Goal: Task Accomplishment & Management: Manage account settings

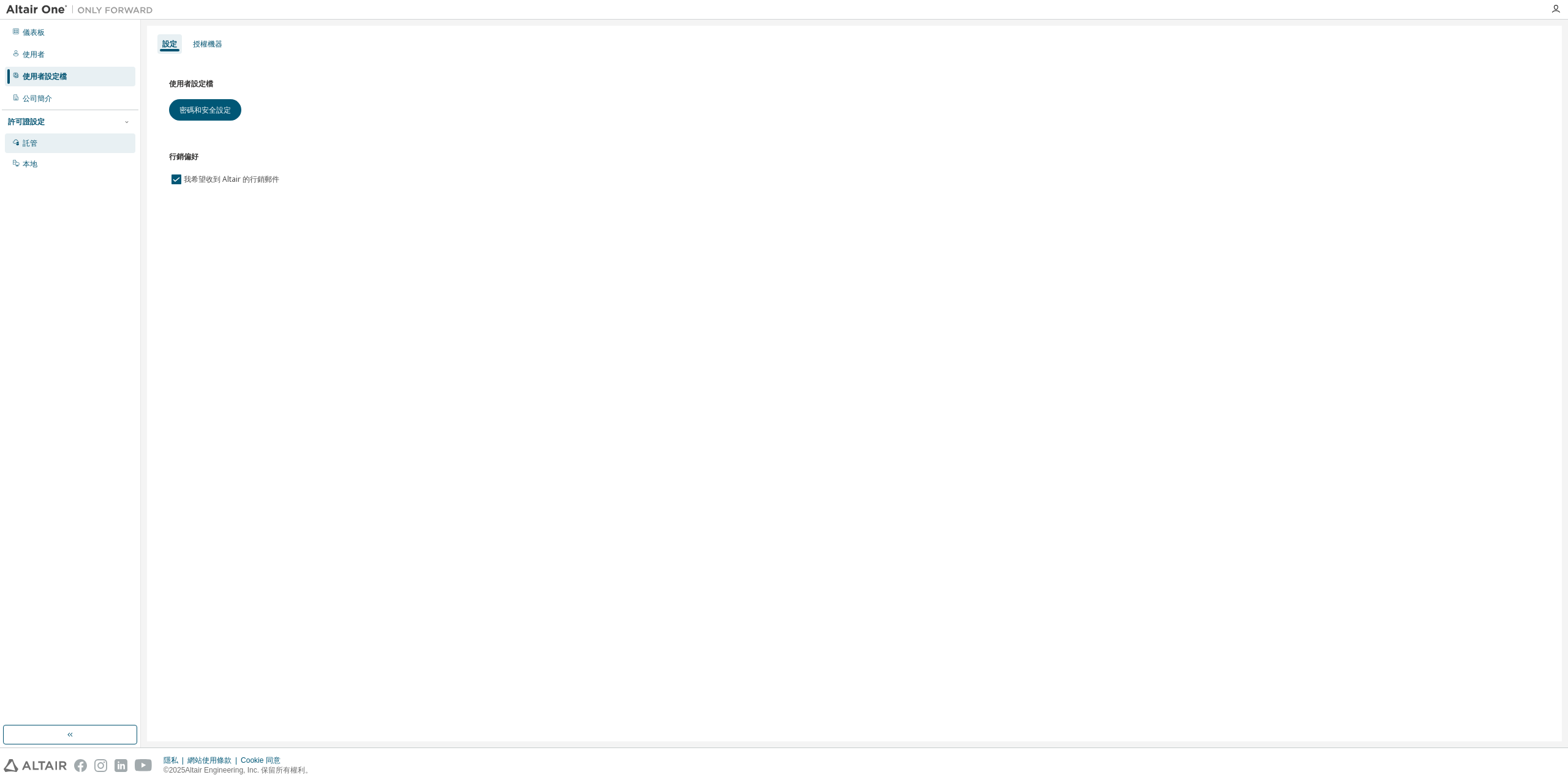
click at [76, 145] on div "託管" at bounding box center [71, 143] width 131 height 20
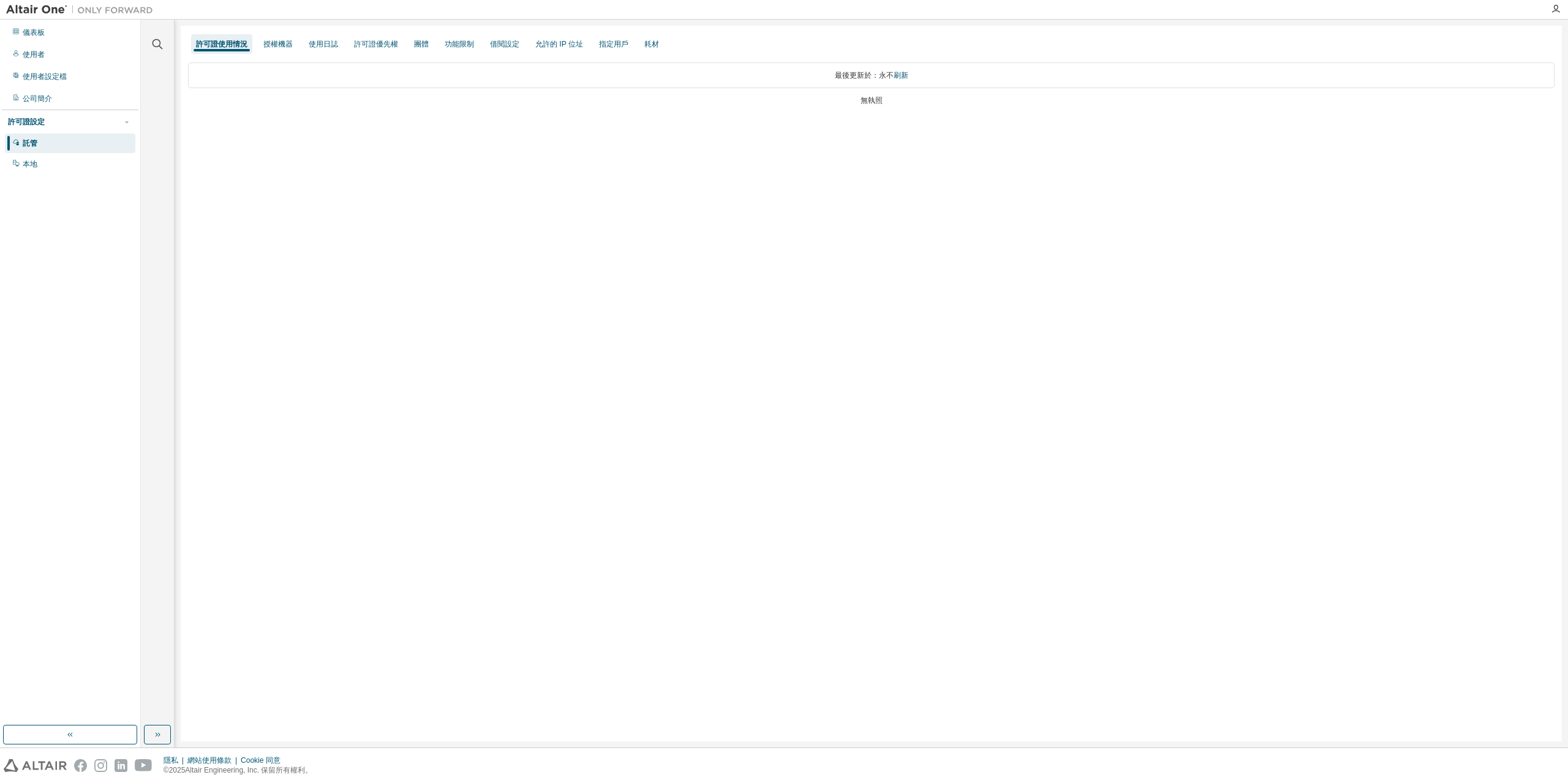
click at [877, 98] on font "無執照" at bounding box center [871, 100] width 22 height 8
click at [279, 44] on font "授權機器" at bounding box center [278, 44] width 30 height 8
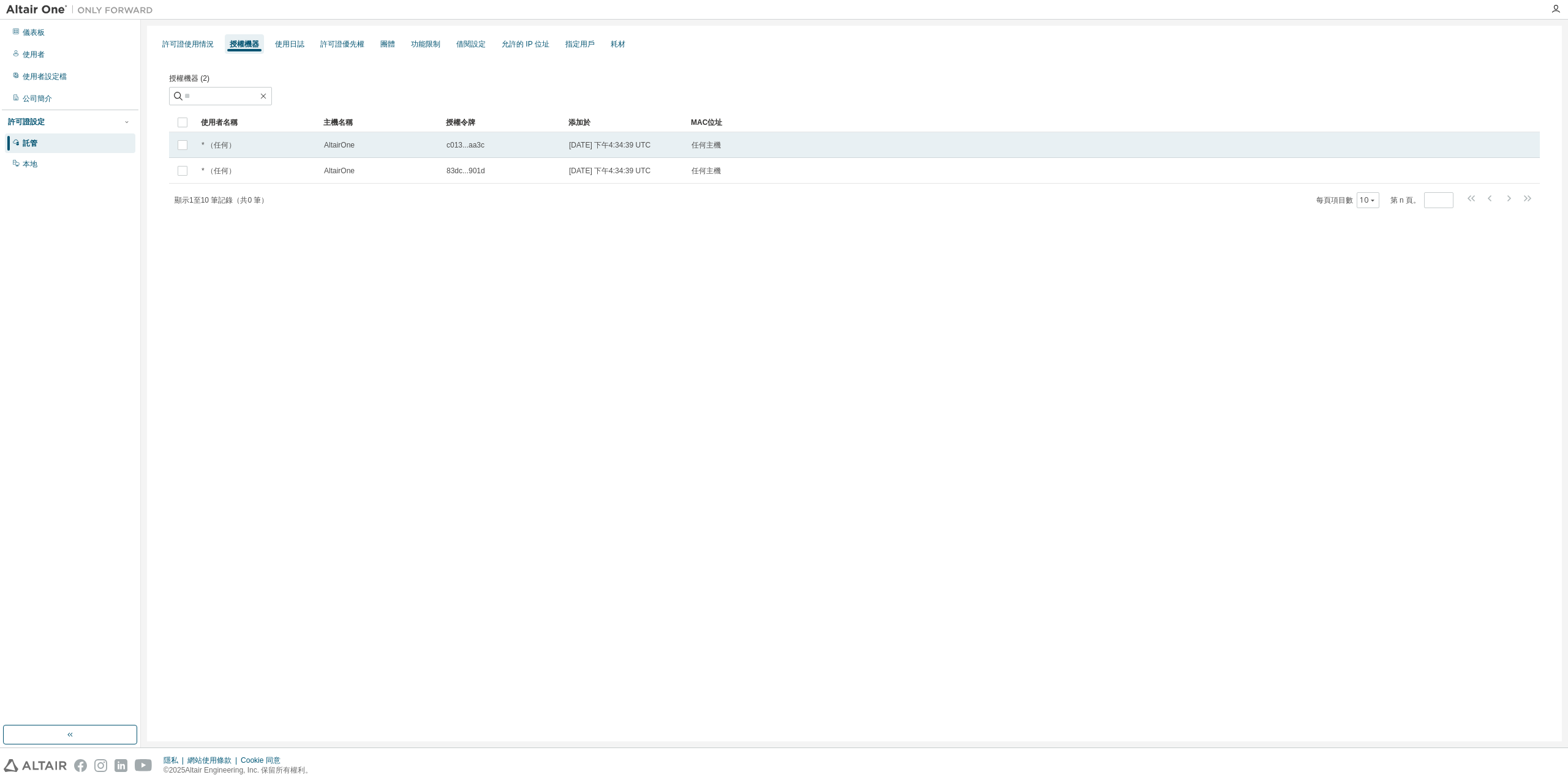
click at [303, 153] on td "* （任何）" at bounding box center [257, 145] width 122 height 25
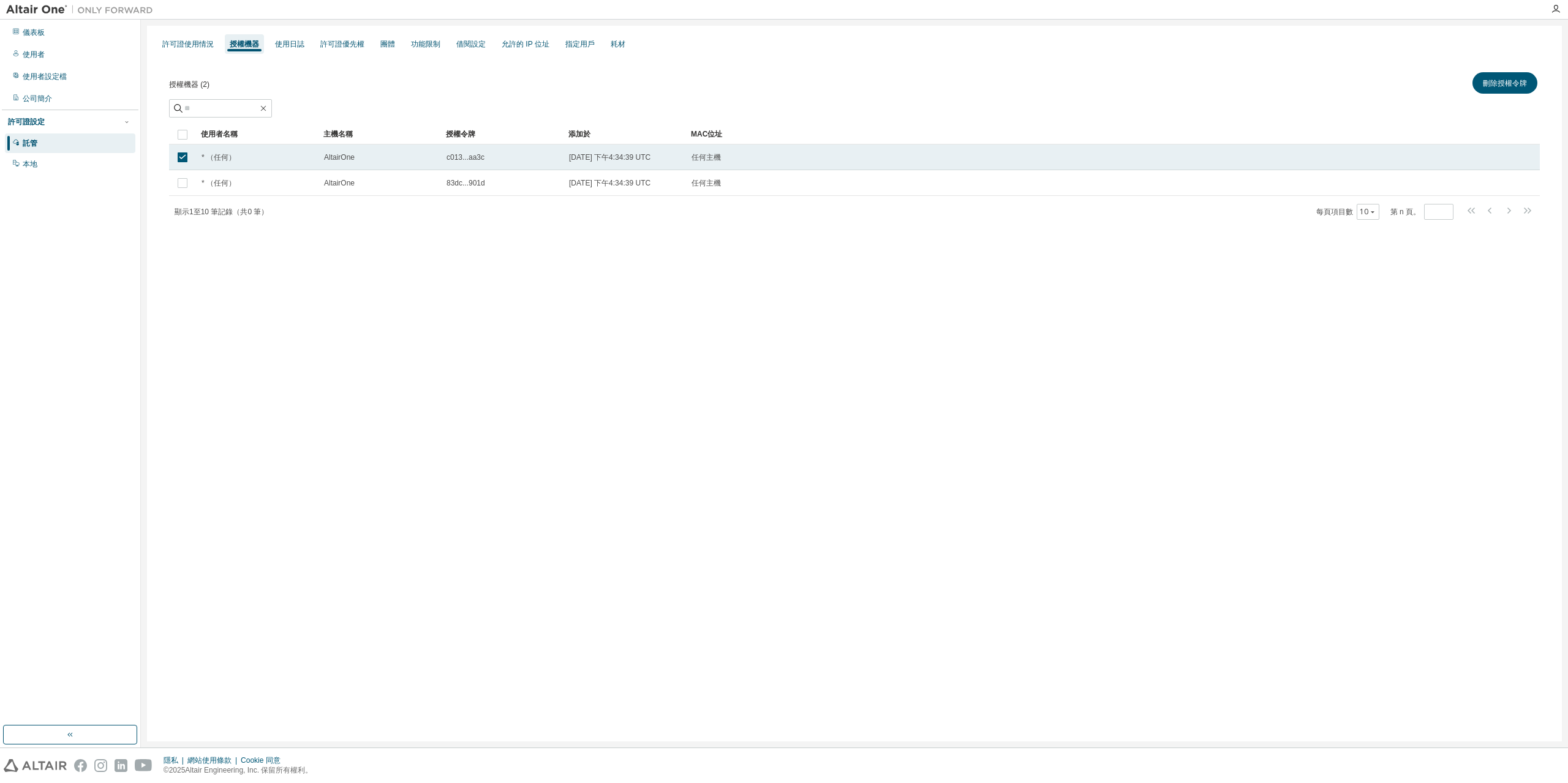
click at [298, 155] on div "* （任何）" at bounding box center [257, 158] width 111 height 10
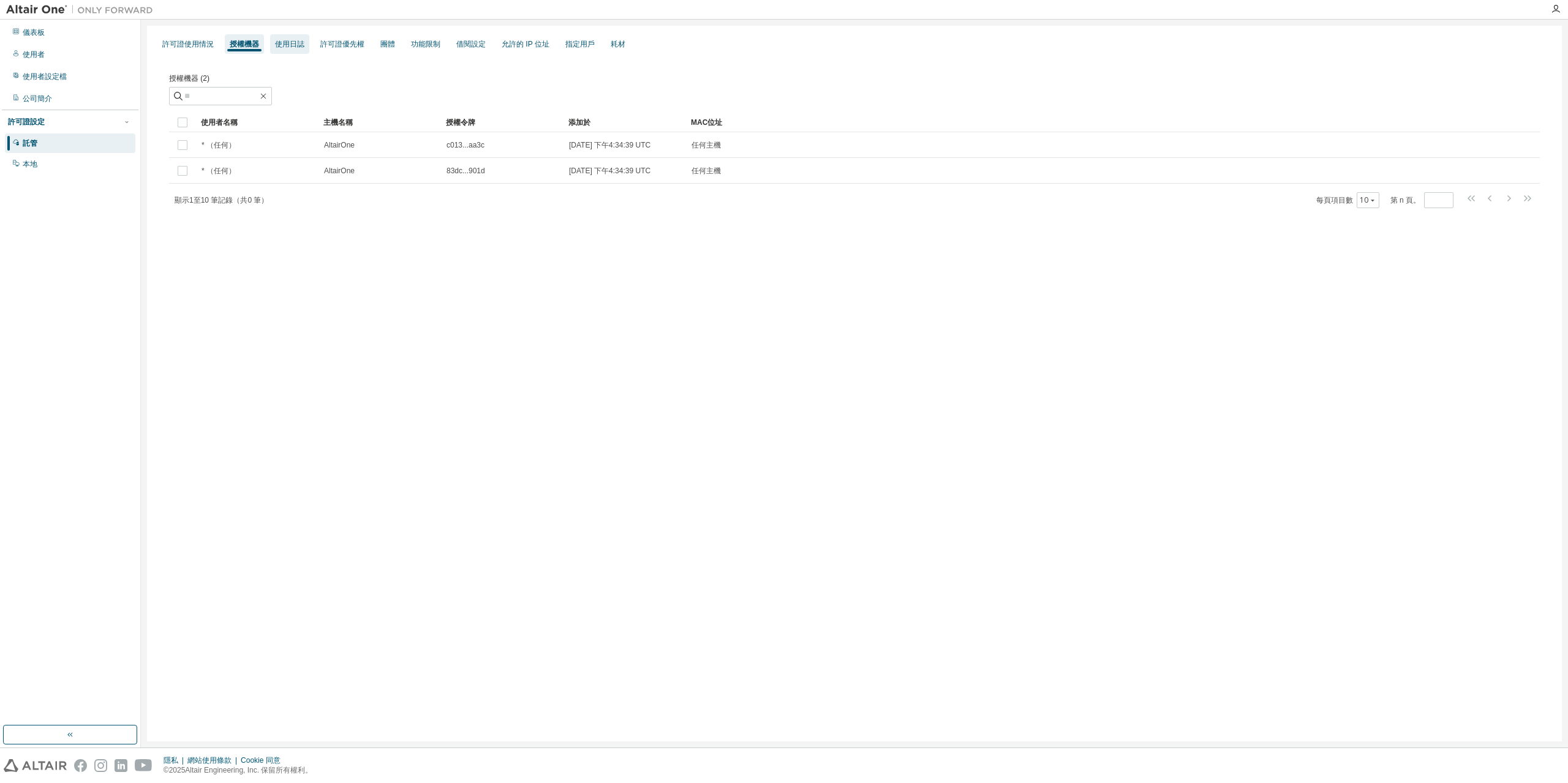
click at [289, 47] on font "使用日誌" at bounding box center [290, 44] width 30 height 8
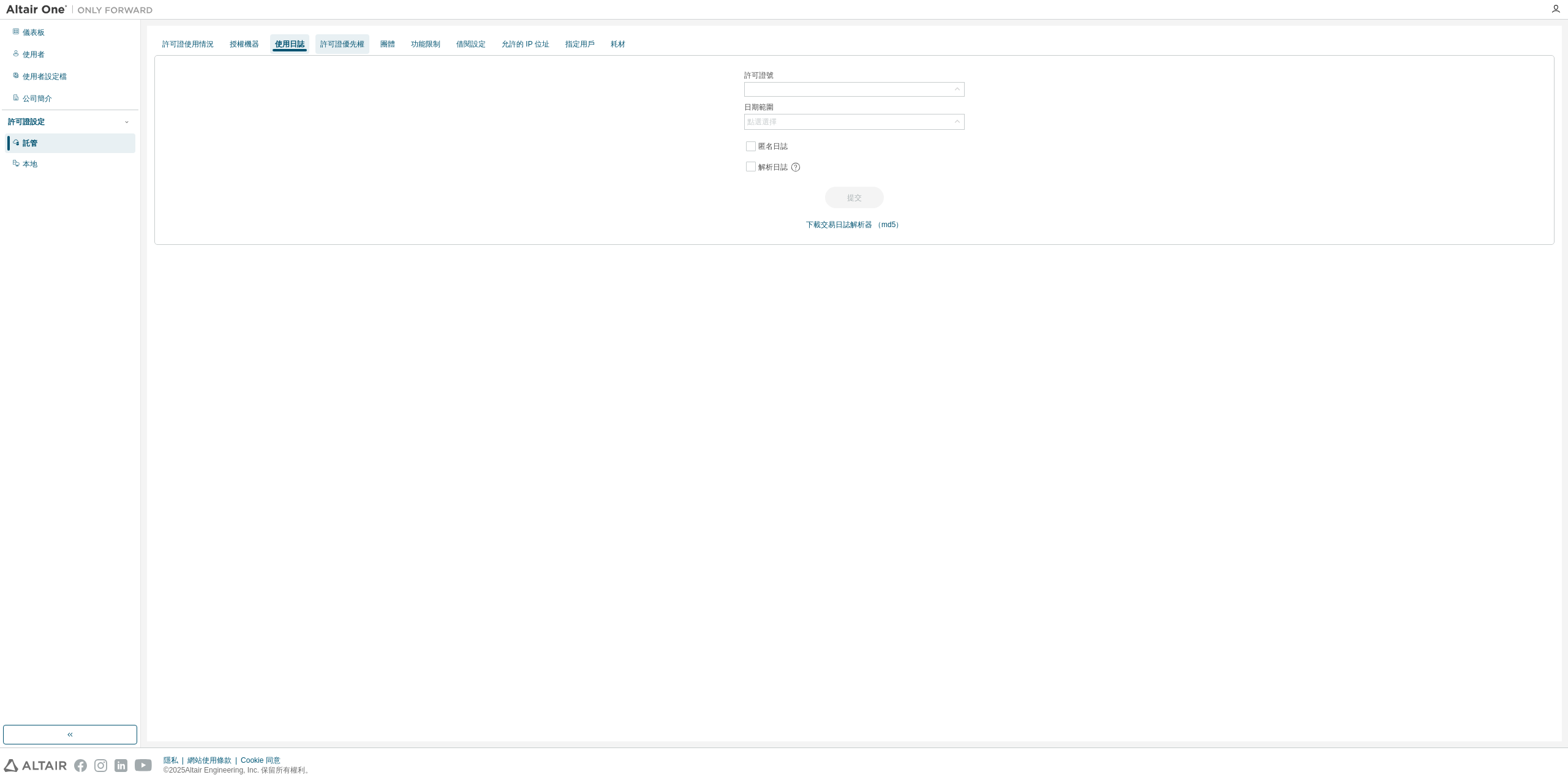
click at [343, 45] on font "許可證優先權" at bounding box center [342, 44] width 44 height 8
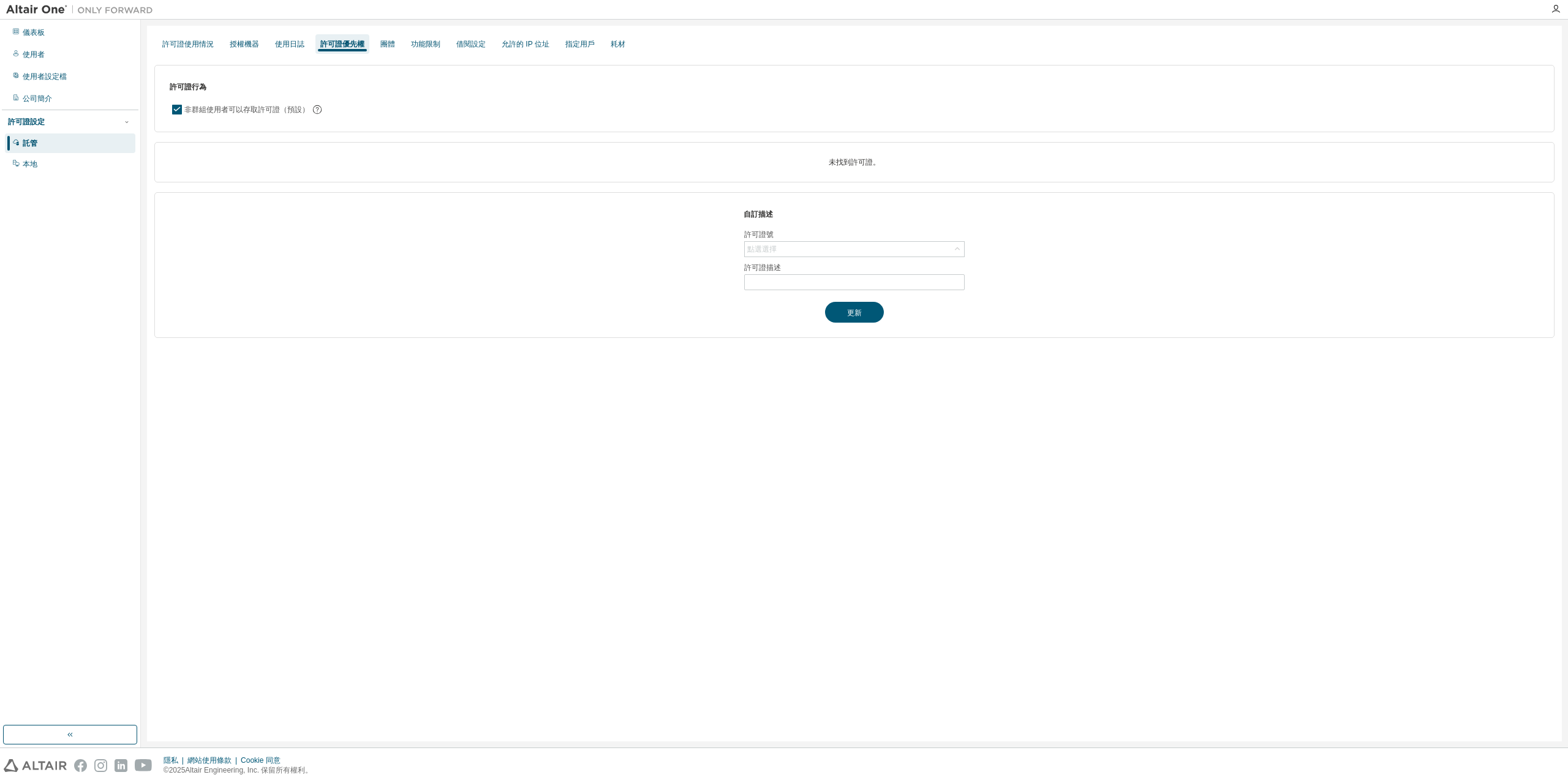
click at [859, 240] on div "自訂描述 許可證號 點選選擇 許可證描述 更新" at bounding box center [855, 265] width 1400 height 146
click at [870, 247] on div "點選選擇" at bounding box center [855, 249] width 219 height 14
click at [868, 264] on input "text" at bounding box center [854, 266] width 188 height 12
click at [971, 326] on div "自訂描述 許可證號 點選選擇 許可證描述 更新" at bounding box center [855, 265] width 1400 height 146
click at [896, 278] on input "text" at bounding box center [855, 283] width 214 height 10
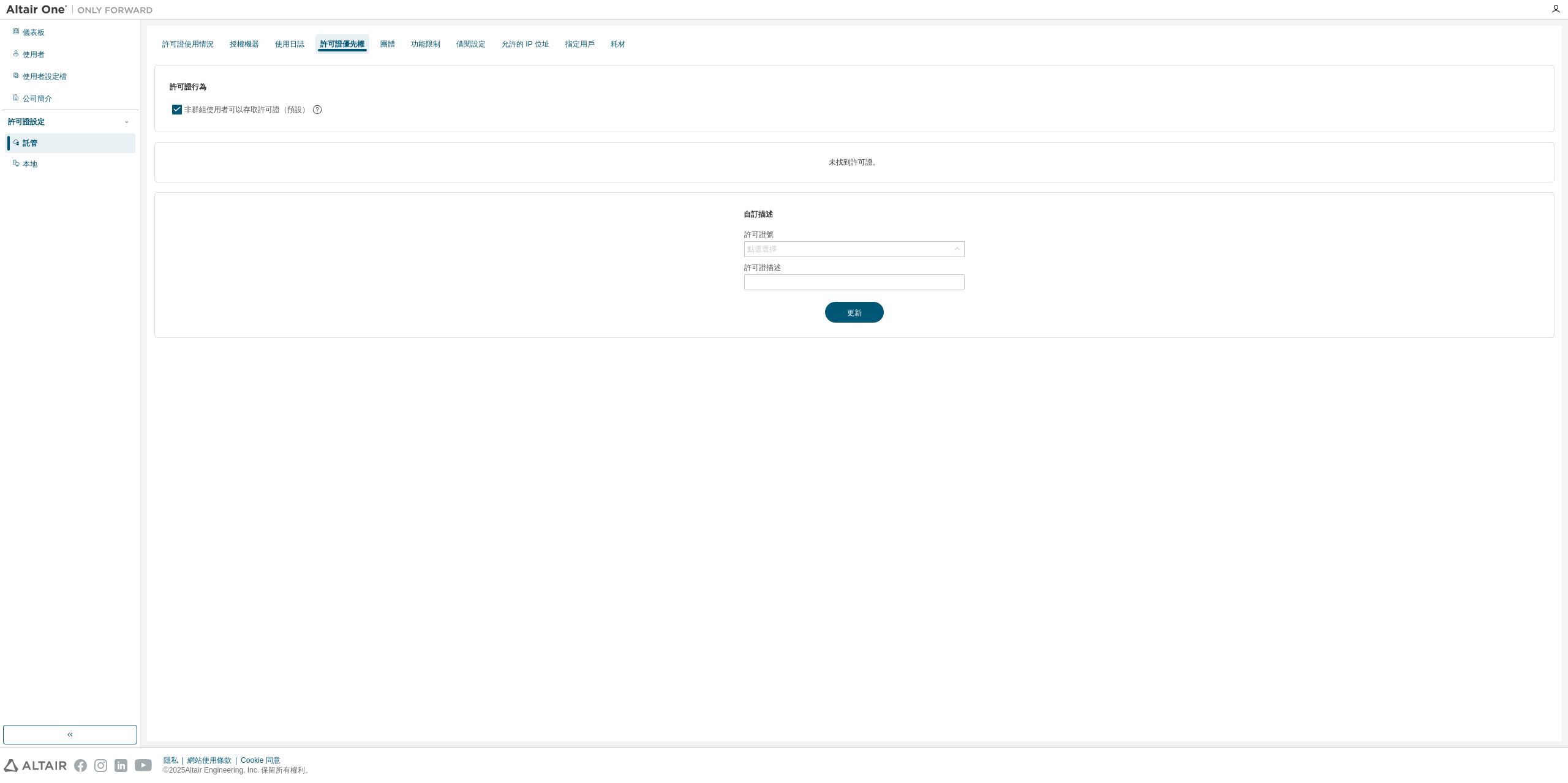
click at [925, 312] on div "自訂描述 許可證號 點選選擇 許可證描述 更新" at bounding box center [855, 265] width 1400 height 146
click at [390, 41] on font "團體" at bounding box center [387, 44] width 14 height 8
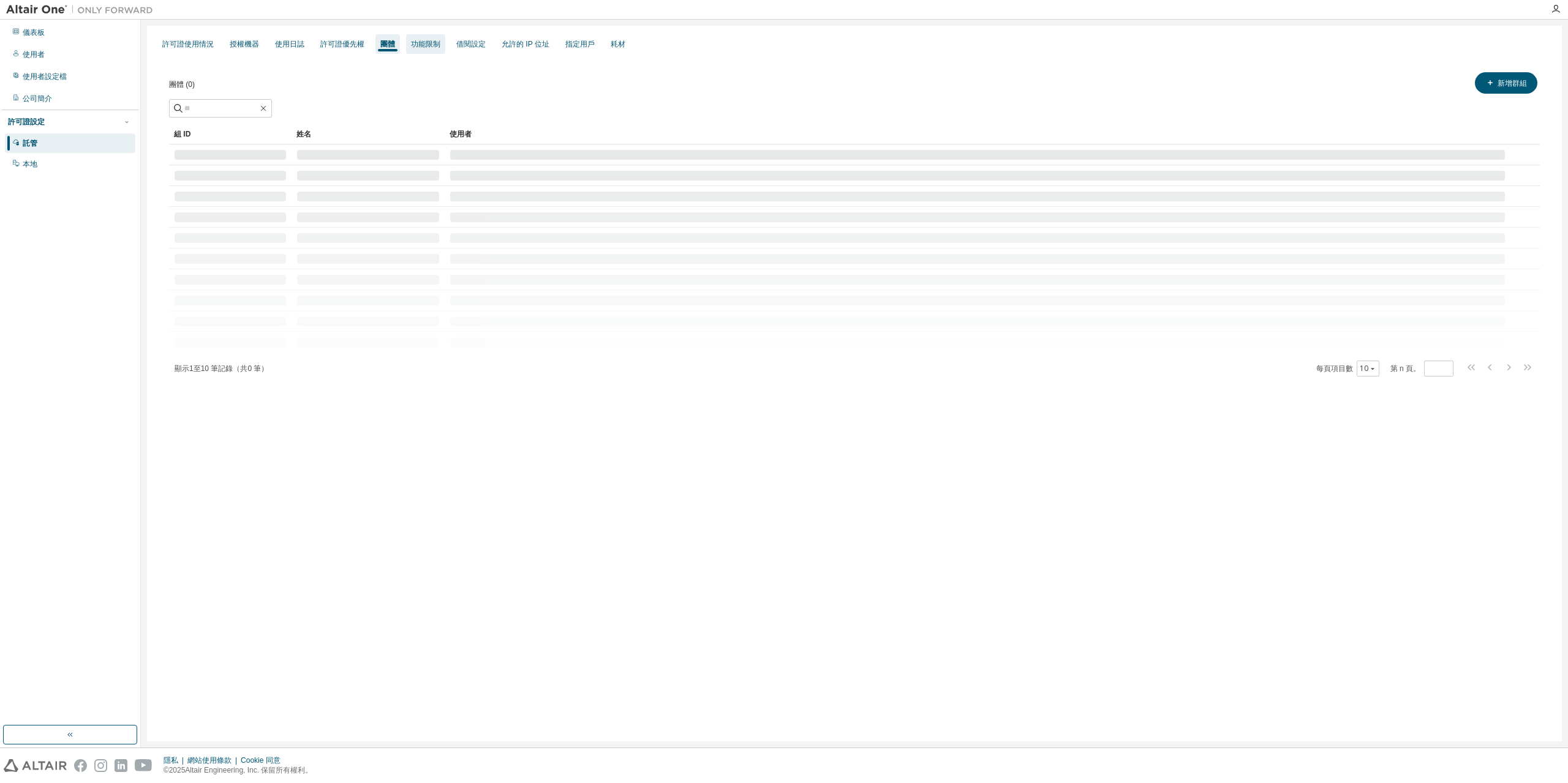
click at [419, 46] on font "功能限制" at bounding box center [426, 44] width 30 height 8
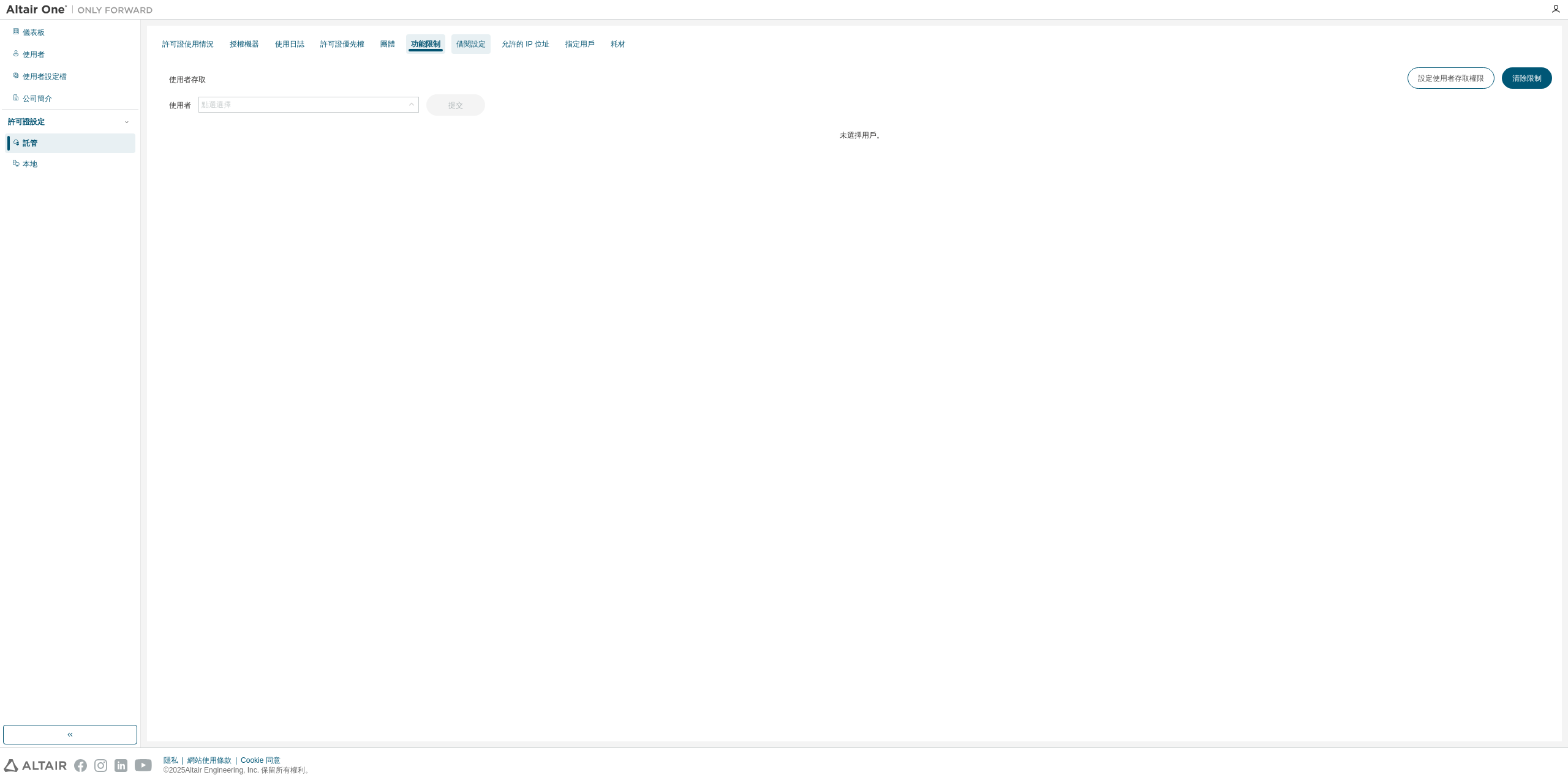
click at [458, 42] on font "借閱設定" at bounding box center [471, 44] width 30 height 8
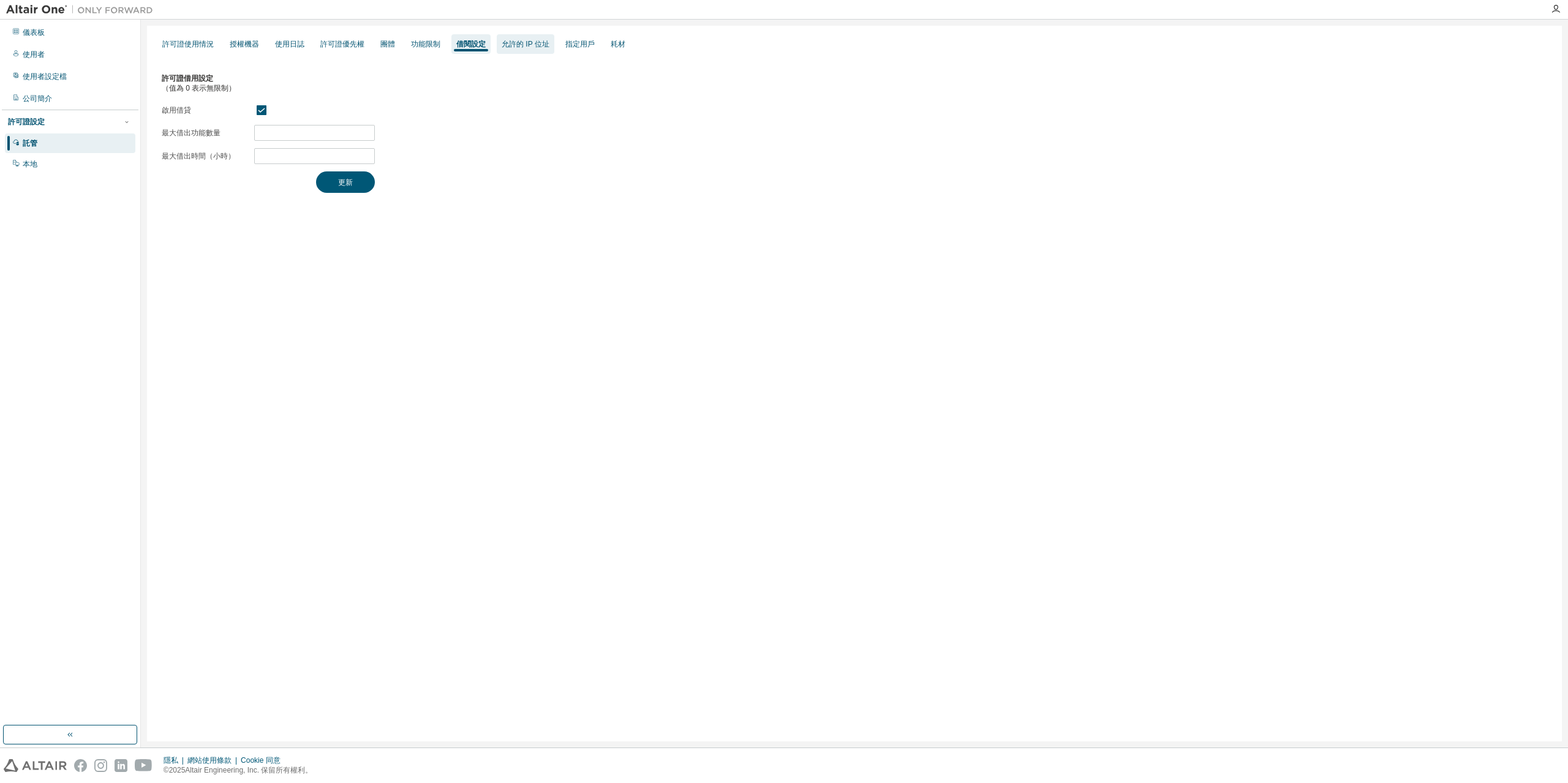
drag, startPoint x: 514, startPoint y: 48, endPoint x: 521, endPoint y: 48, distance: 7.0
click at [515, 48] on font "允許的 IP 位址" at bounding box center [525, 44] width 48 height 8
click at [583, 48] on font "指定用戶" at bounding box center [579, 44] width 30 height 8
click at [622, 50] on div "耗材" at bounding box center [618, 43] width 25 height 20
click at [199, 47] on font "許可證使用情況" at bounding box center [188, 44] width 52 height 8
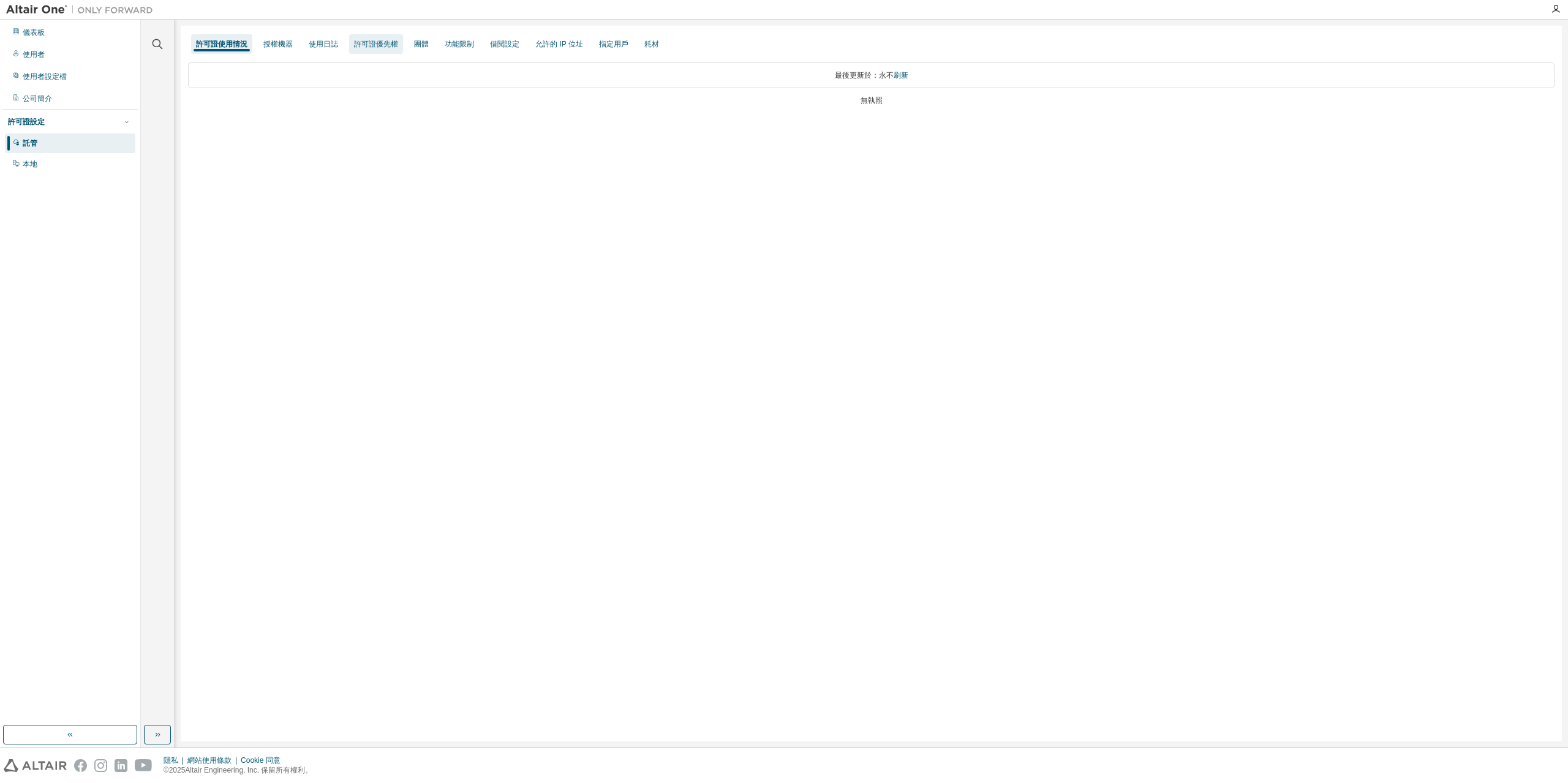
click at [385, 50] on div "許可證優先權" at bounding box center [375, 43] width 54 height 20
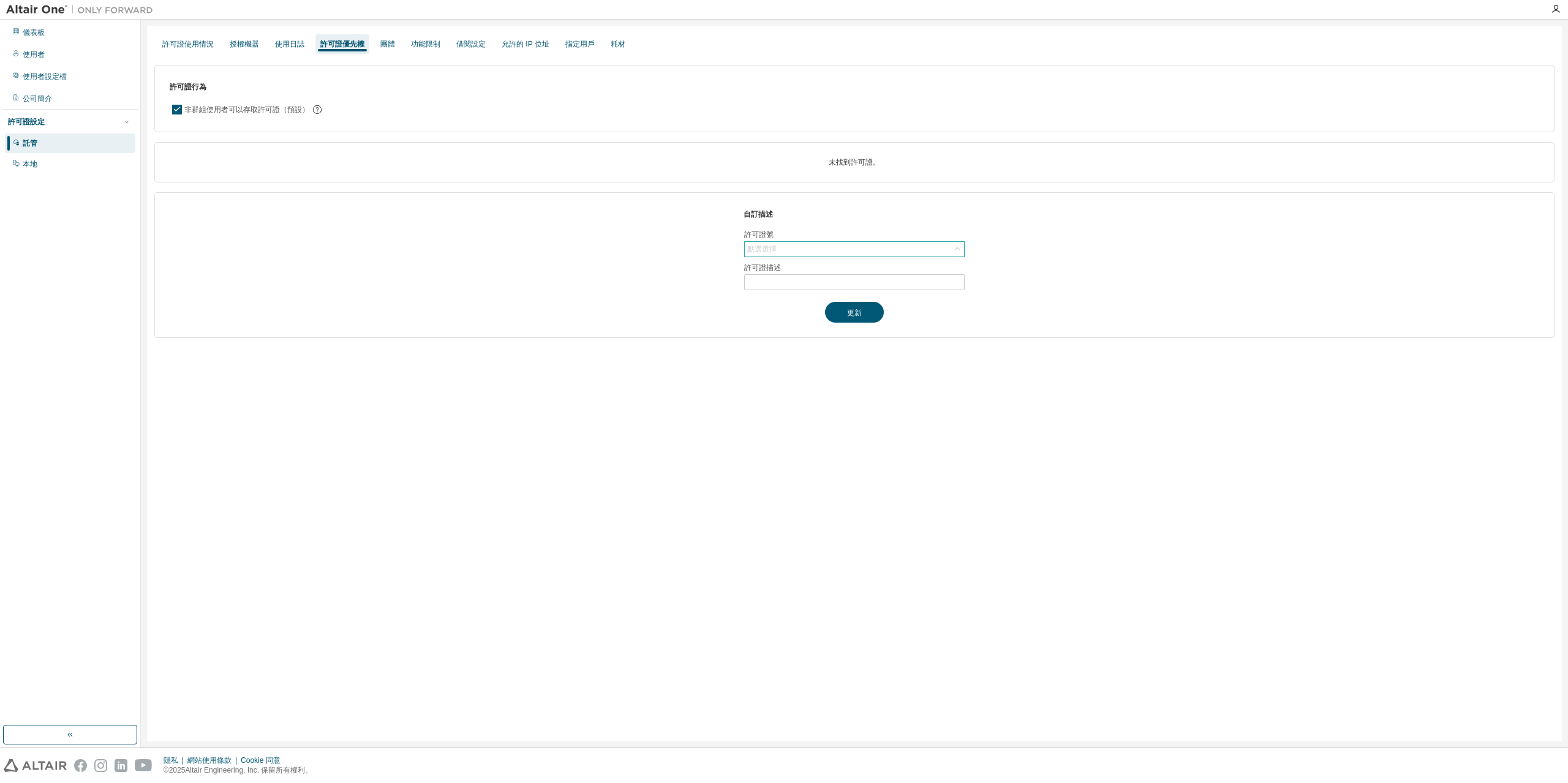
click at [842, 251] on div "點選選擇" at bounding box center [855, 249] width 219 height 14
click at [821, 266] on input "text" at bounding box center [854, 266] width 188 height 12
drag, startPoint x: 793, startPoint y: 310, endPoint x: 795, endPoint y: 287, distance: 23.1
click at [792, 309] on div "自訂描述 許可證號 點選選擇 許可證描述 更新" at bounding box center [855, 265] width 1400 height 146
click at [795, 282] on input "text" at bounding box center [855, 283] width 214 height 10
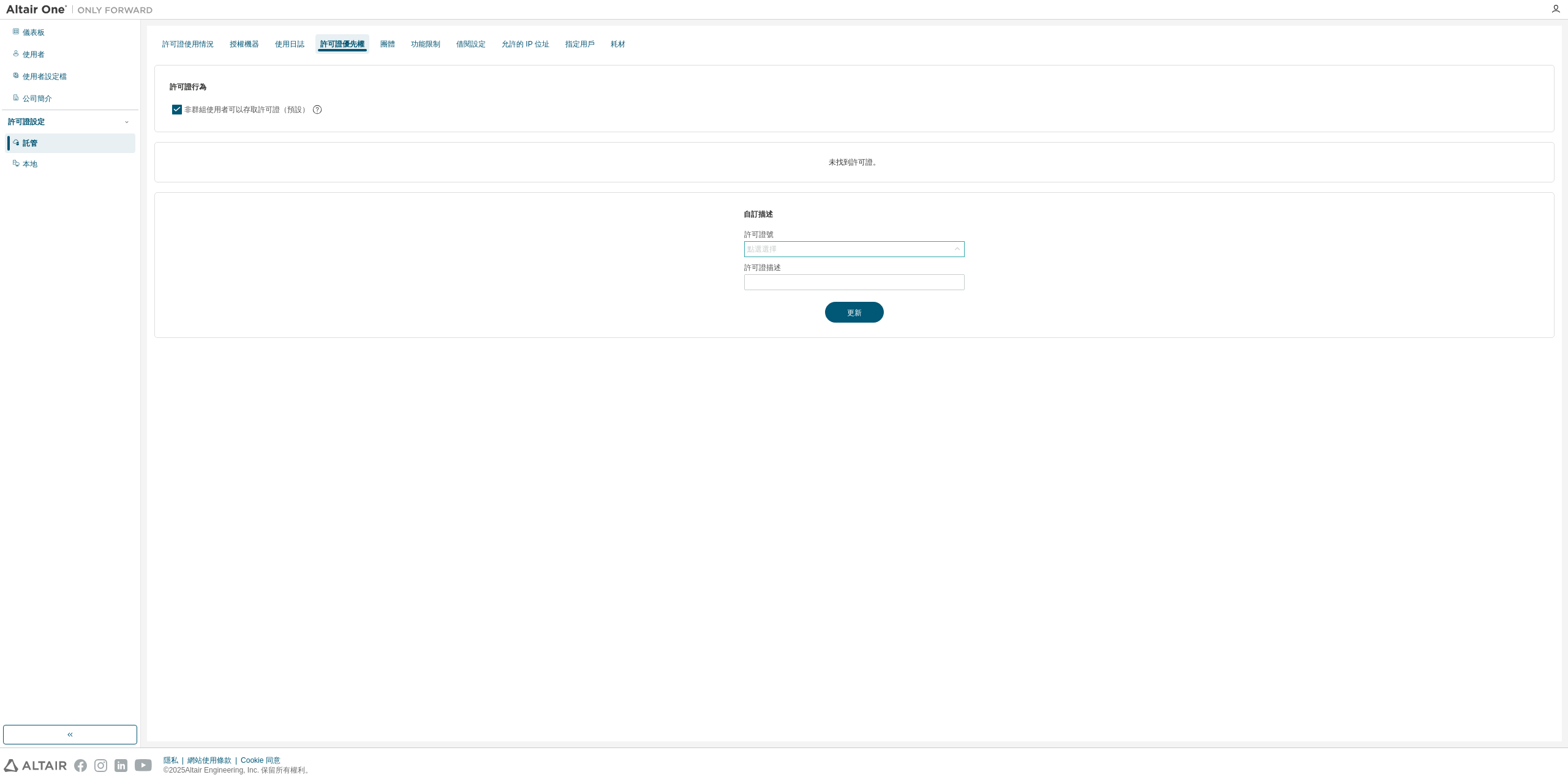
click at [801, 249] on div "點選選擇" at bounding box center [855, 249] width 219 height 14
click at [801, 246] on div "點選選擇" at bounding box center [855, 249] width 219 height 14
click at [796, 243] on div "點選選擇" at bounding box center [855, 249] width 219 height 14
click at [846, 265] on input "text" at bounding box center [854, 266] width 188 height 12
paste input "******"
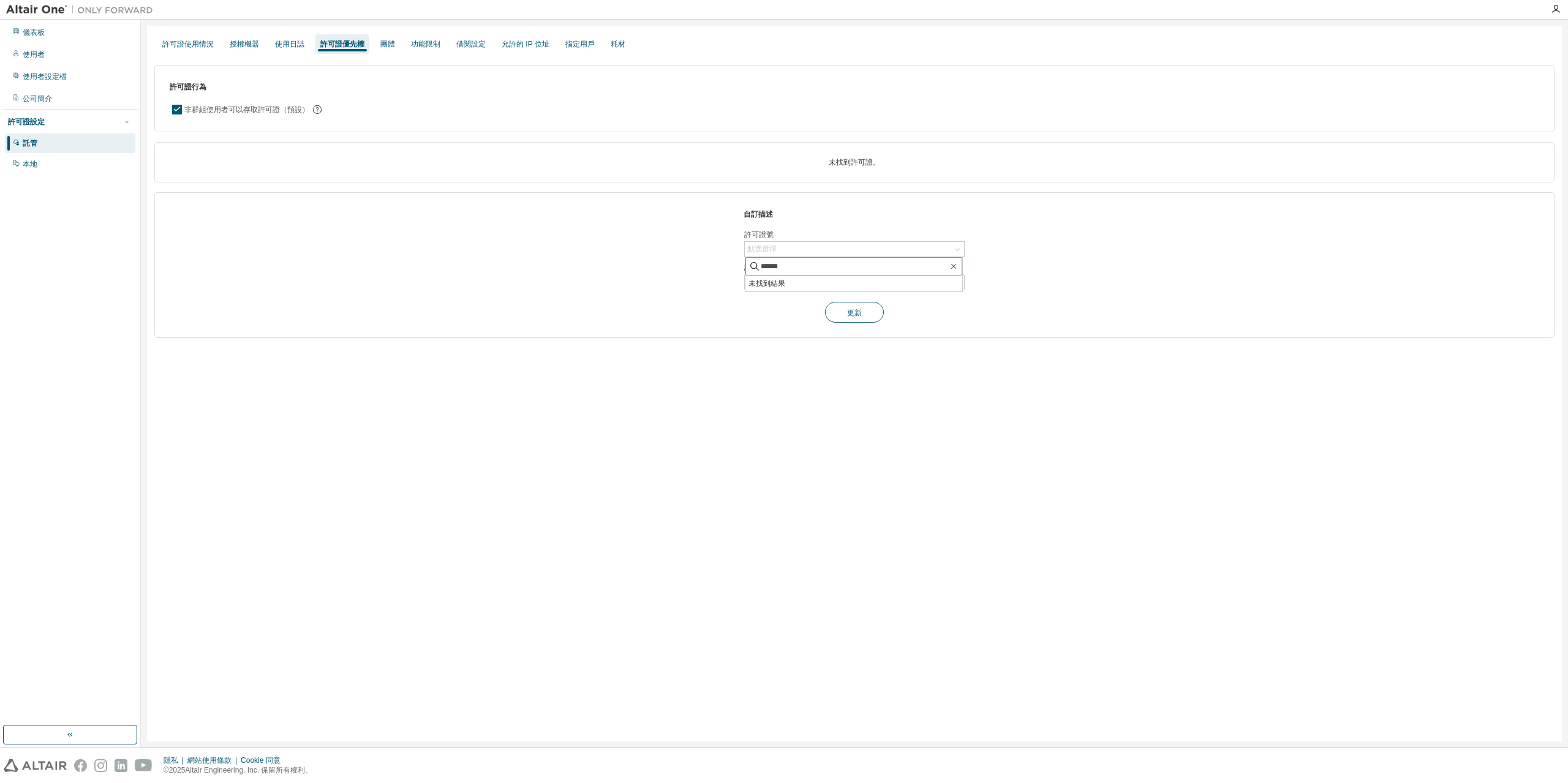
type input "******"
click at [865, 313] on button "更新" at bounding box center [854, 312] width 59 height 21
click at [811, 251] on div "點選選擇" at bounding box center [855, 249] width 219 height 14
click at [795, 273] on span at bounding box center [853, 267] width 217 height 19
click at [792, 269] on input "text" at bounding box center [854, 266] width 188 height 12
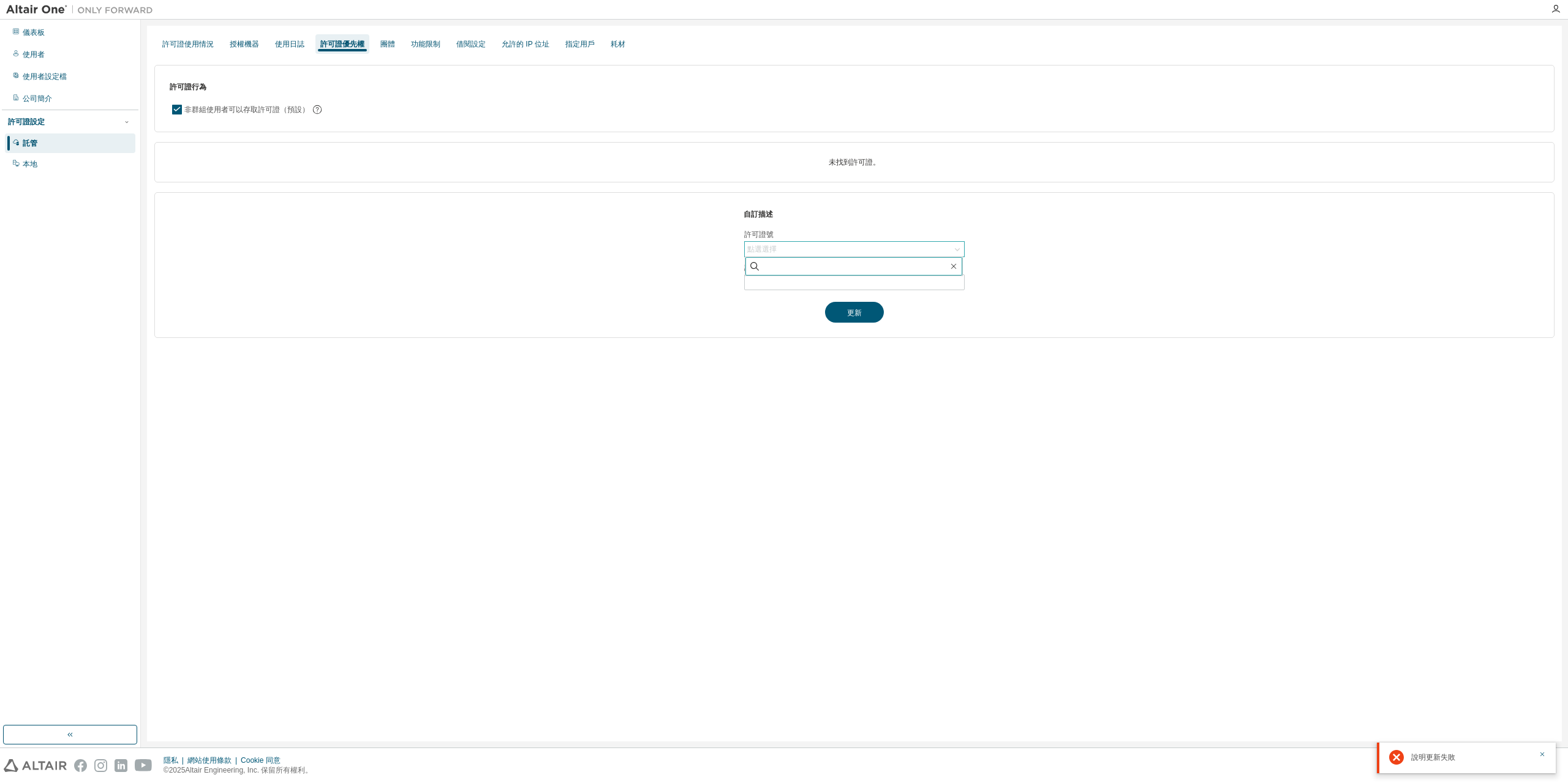
paste input "******"
type input "******"
click at [789, 308] on div "自訂描述 許可證號 點選選擇 ****** 未找到結果 許可證描述 更新" at bounding box center [855, 265] width 1400 height 146
click at [815, 279] on input "text" at bounding box center [855, 283] width 214 height 10
paste input "******"
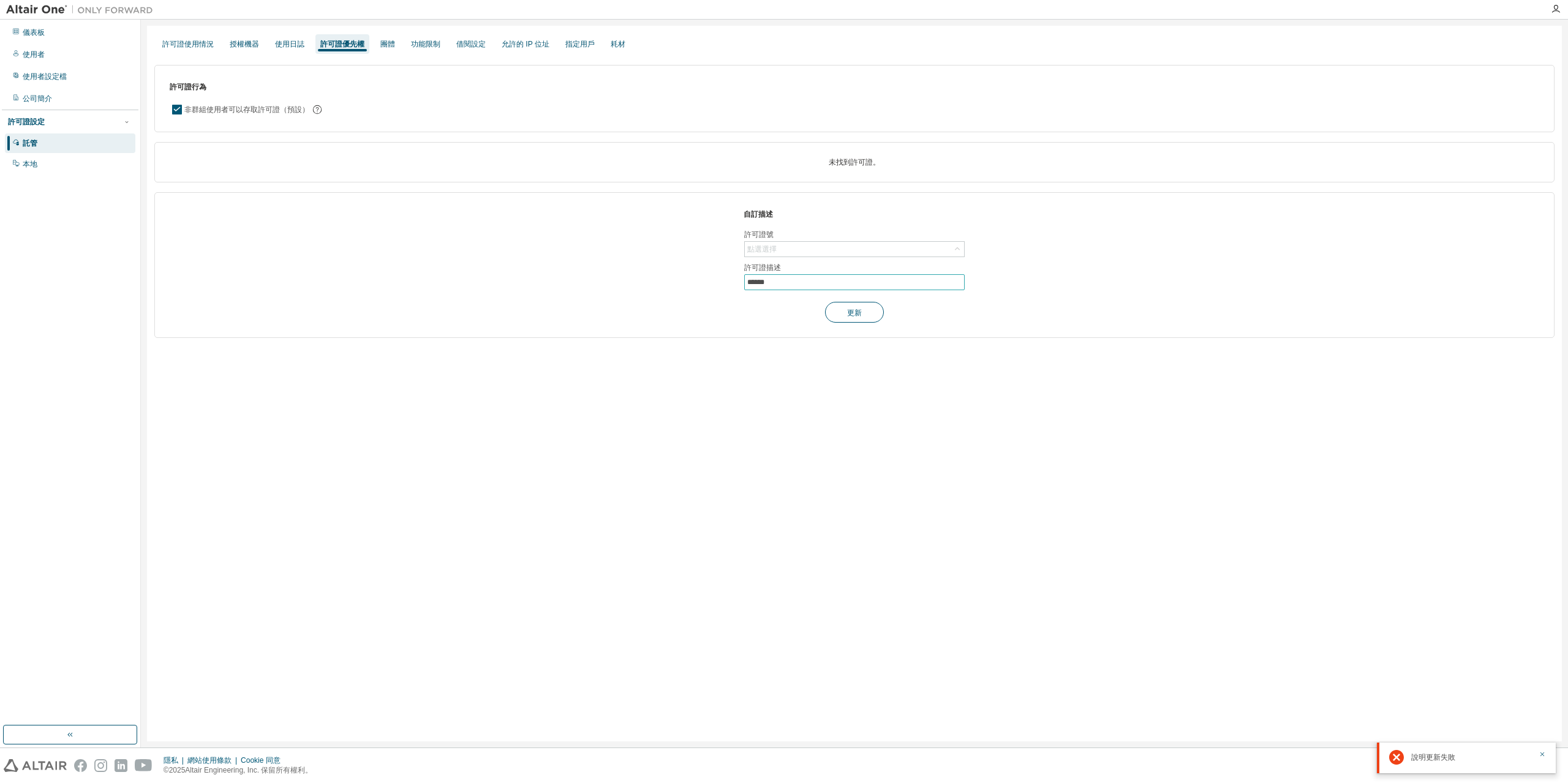
type input "******"
click at [866, 319] on button "更新" at bounding box center [854, 312] width 59 height 21
drag, startPoint x: 797, startPoint y: 284, endPoint x: 681, endPoint y: 276, distance: 116.3
click at [681, 276] on div "自訂描述 許可證號 點選選擇 許可證描述 ****** 更新" at bounding box center [855, 265] width 1400 height 146
click at [776, 251] on font "點選選擇" at bounding box center [762, 249] width 30 height 8
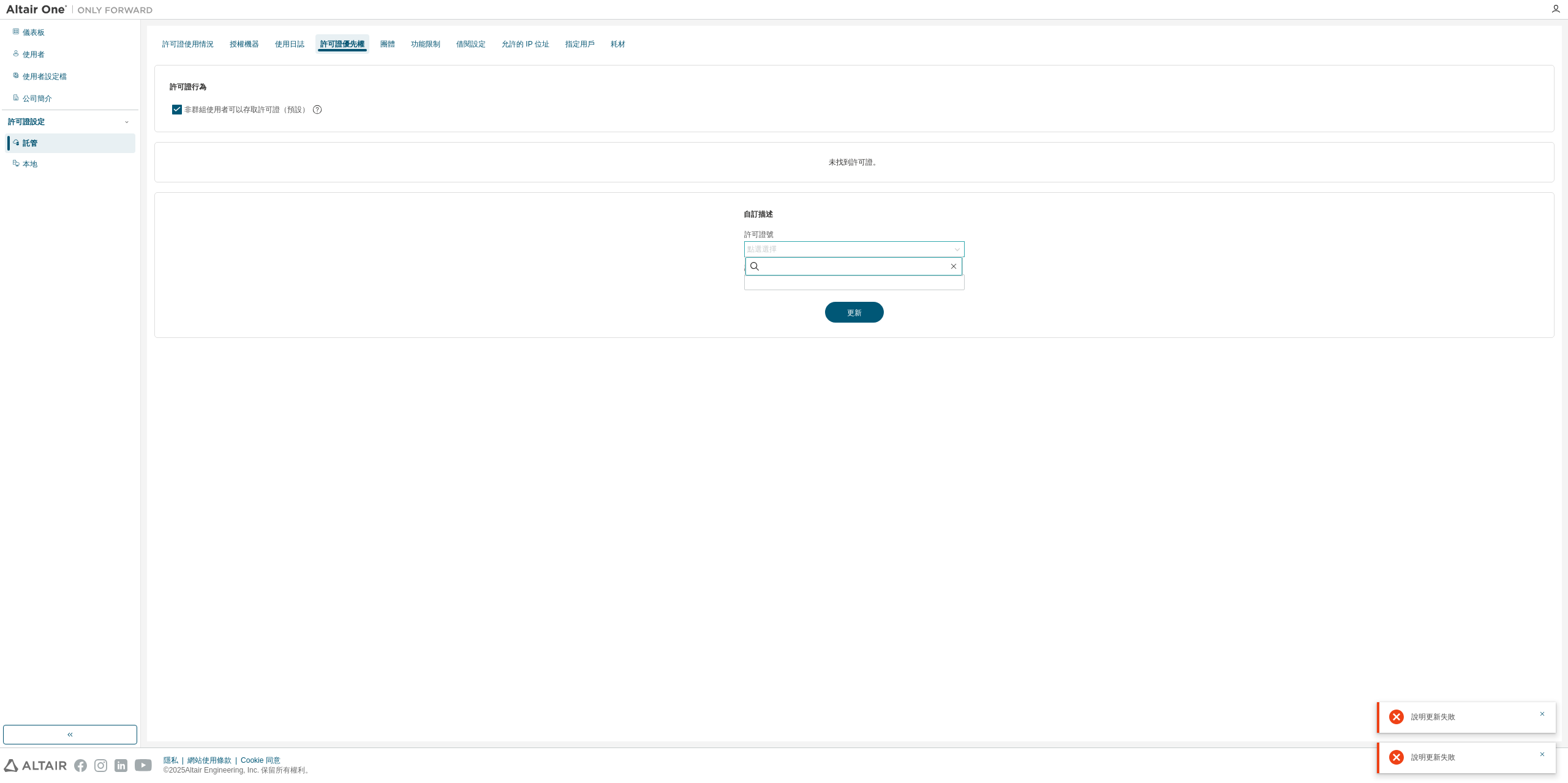
click at [810, 262] on input "text" at bounding box center [854, 266] width 188 height 12
paste input "******"
type input "******"
click at [857, 315] on font "更新" at bounding box center [854, 312] width 14 height 10
click at [725, 313] on div "自訂描述 許可證號 點選選擇 許可證描述 更新" at bounding box center [855, 265] width 1400 height 146
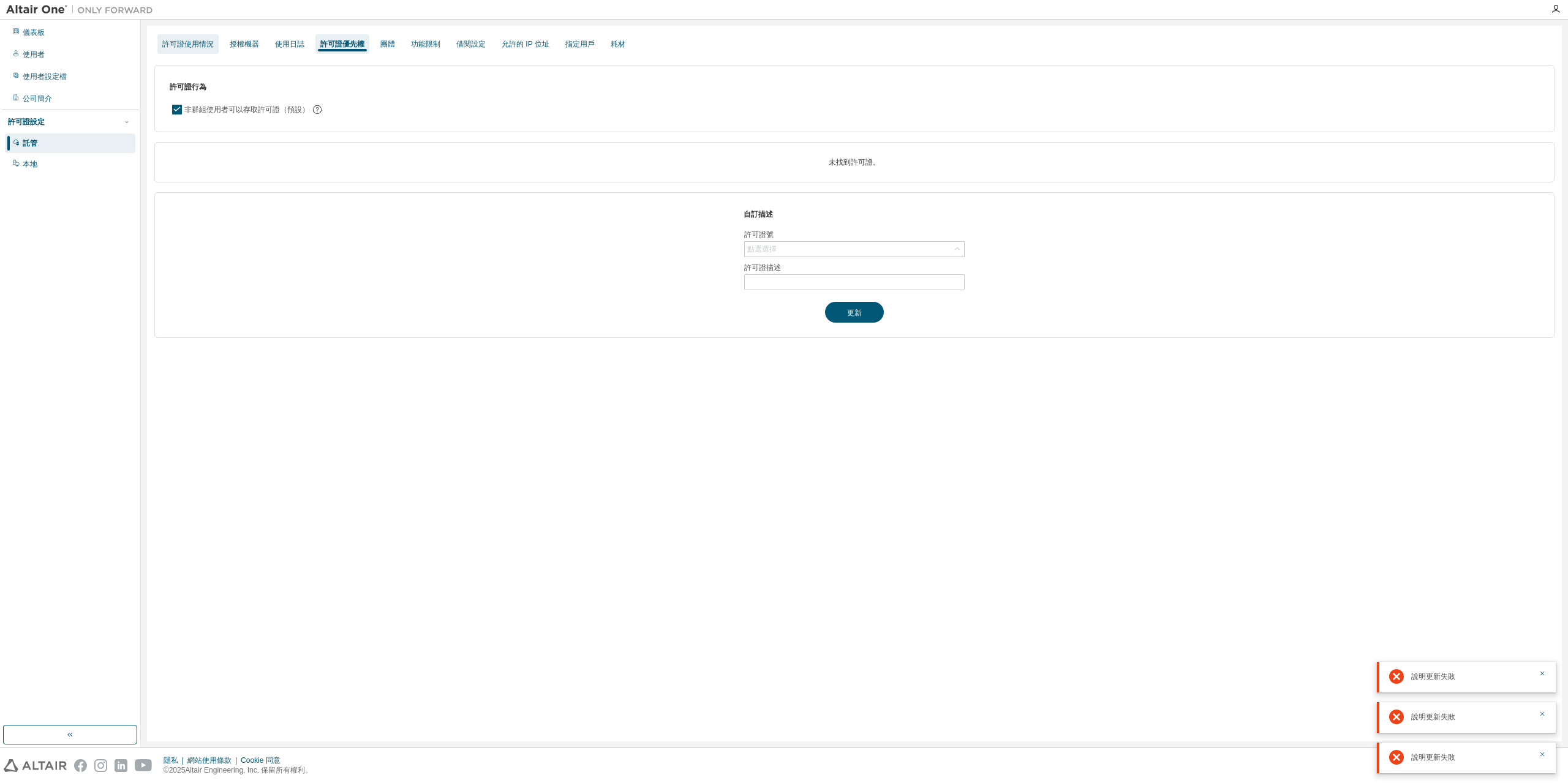
click at [185, 41] on font "許可證使用情況" at bounding box center [188, 44] width 52 height 8
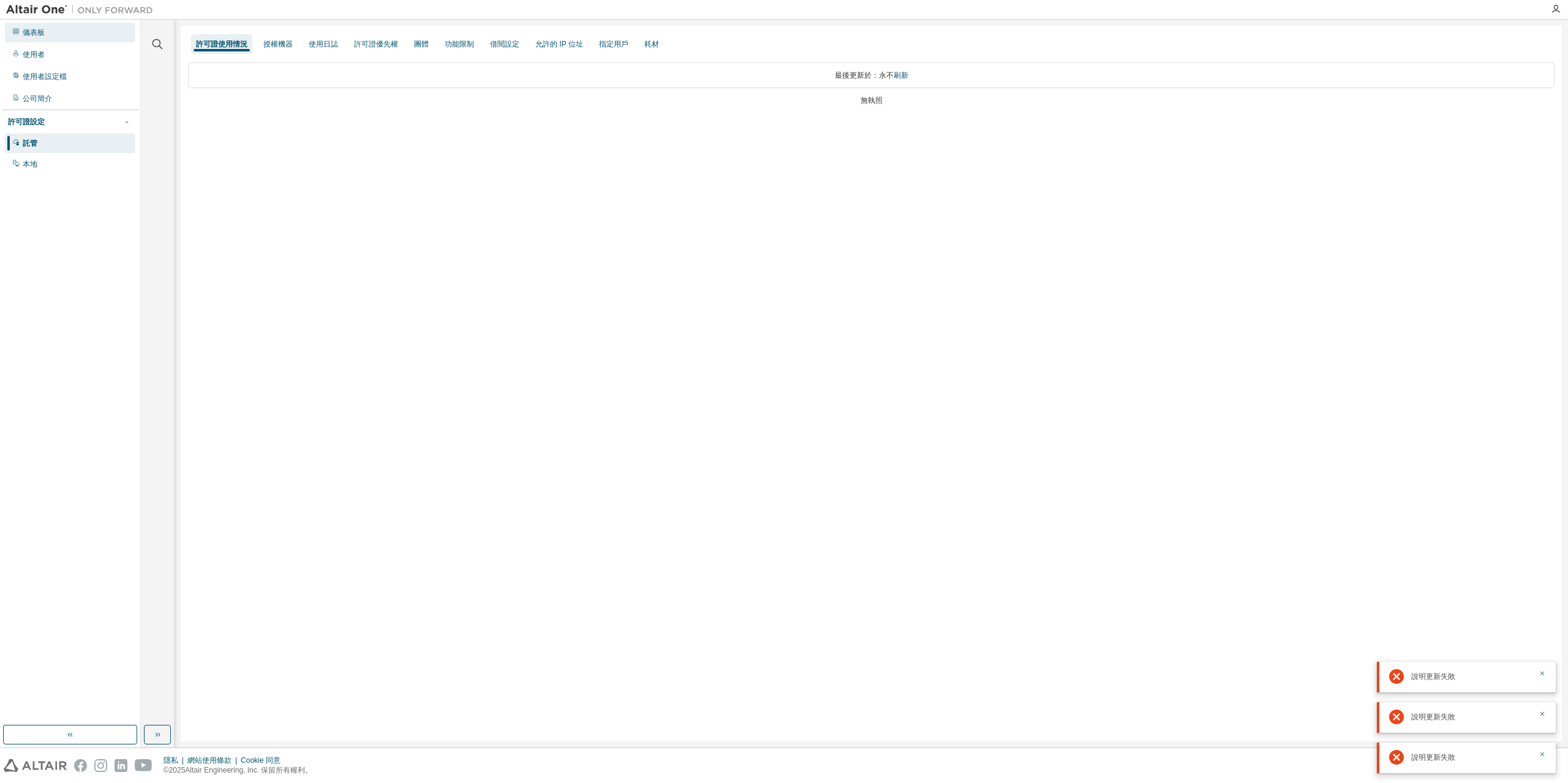
click at [68, 34] on div "儀表板" at bounding box center [71, 32] width 131 height 20
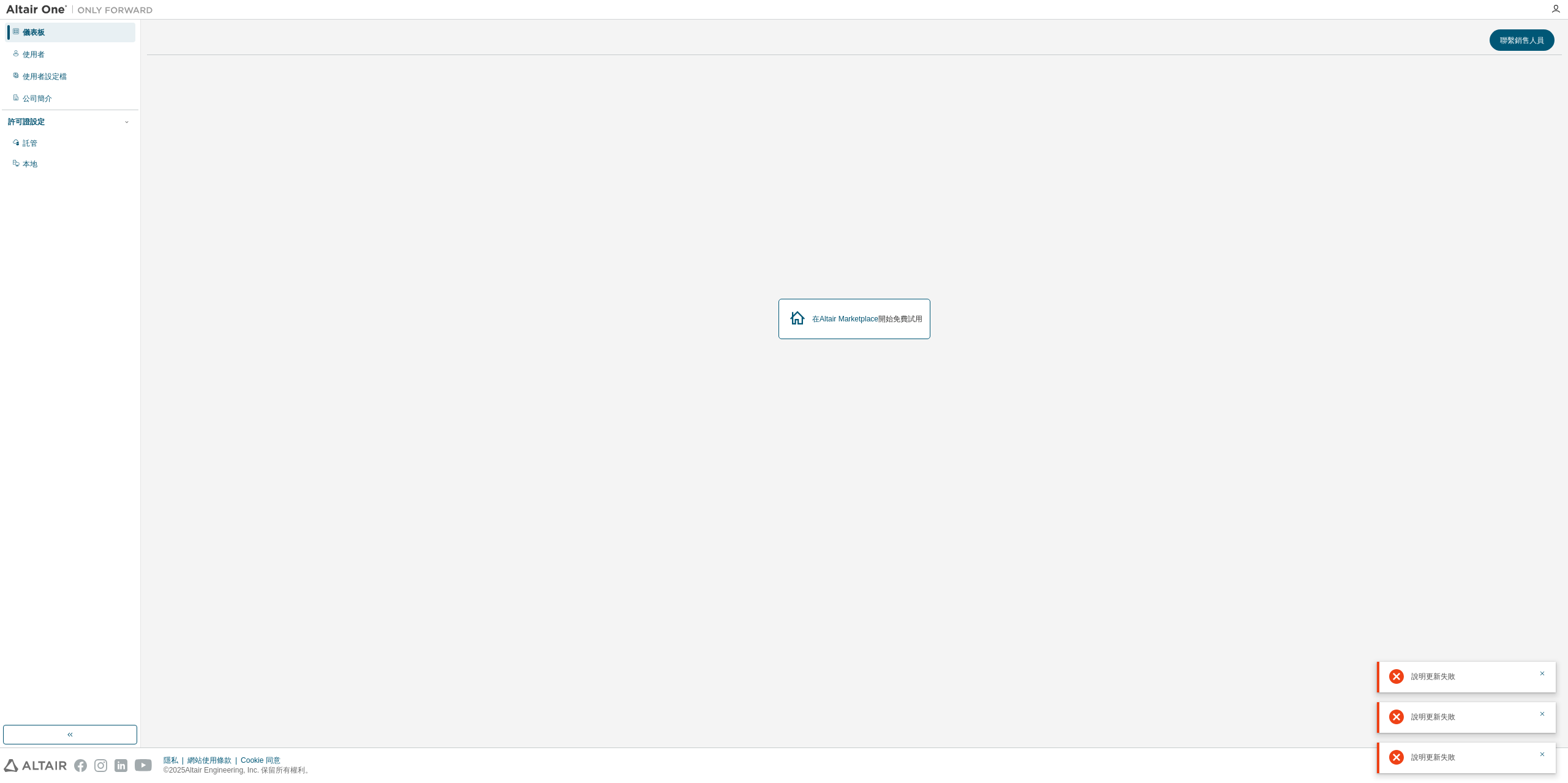
click at [906, 321] on font "開始免費試用" at bounding box center [900, 319] width 44 height 8
click at [832, 320] on font "在Altair Marketplace" at bounding box center [845, 319] width 66 height 8
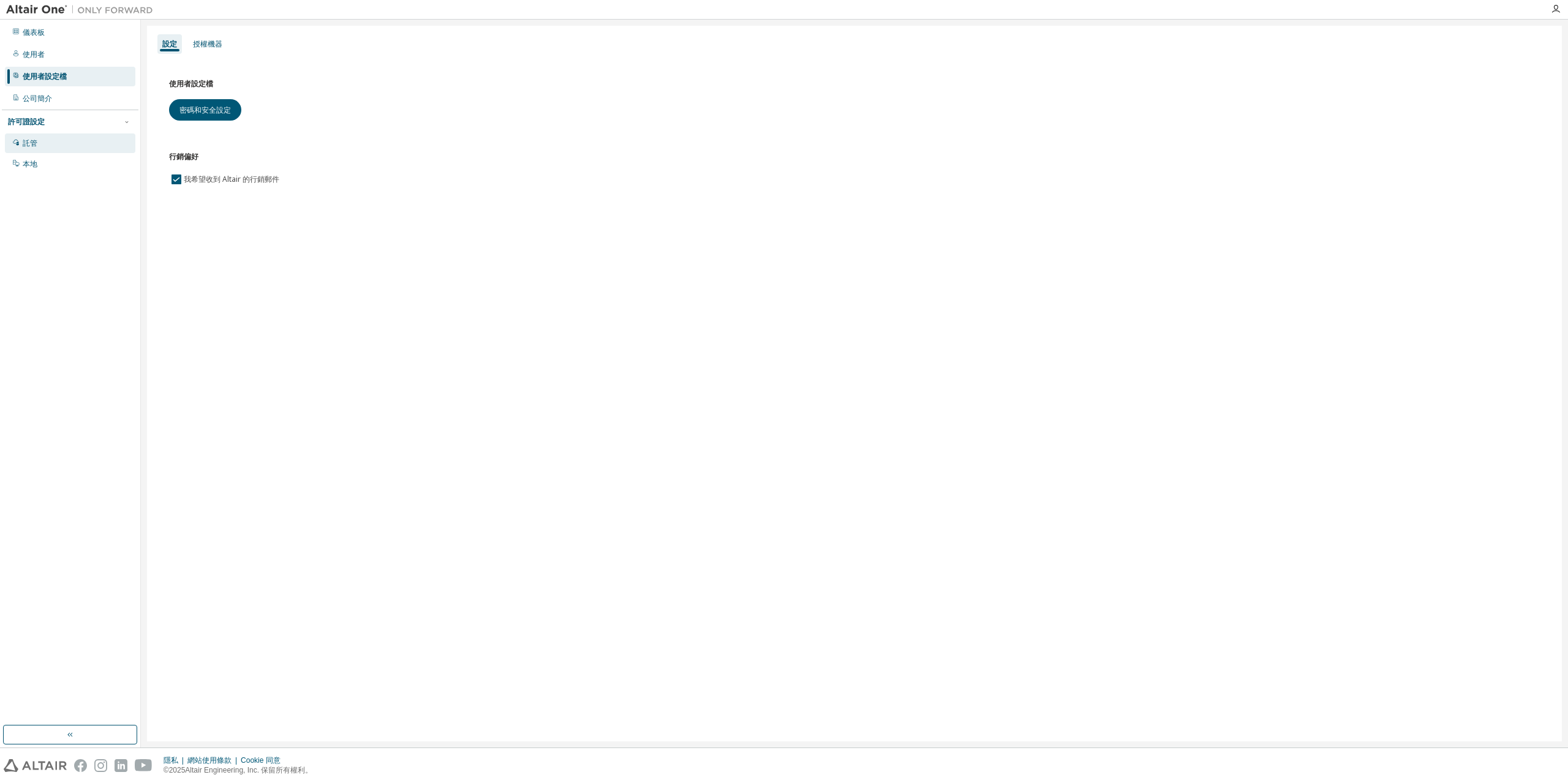
click at [62, 144] on div "託管" at bounding box center [71, 143] width 131 height 20
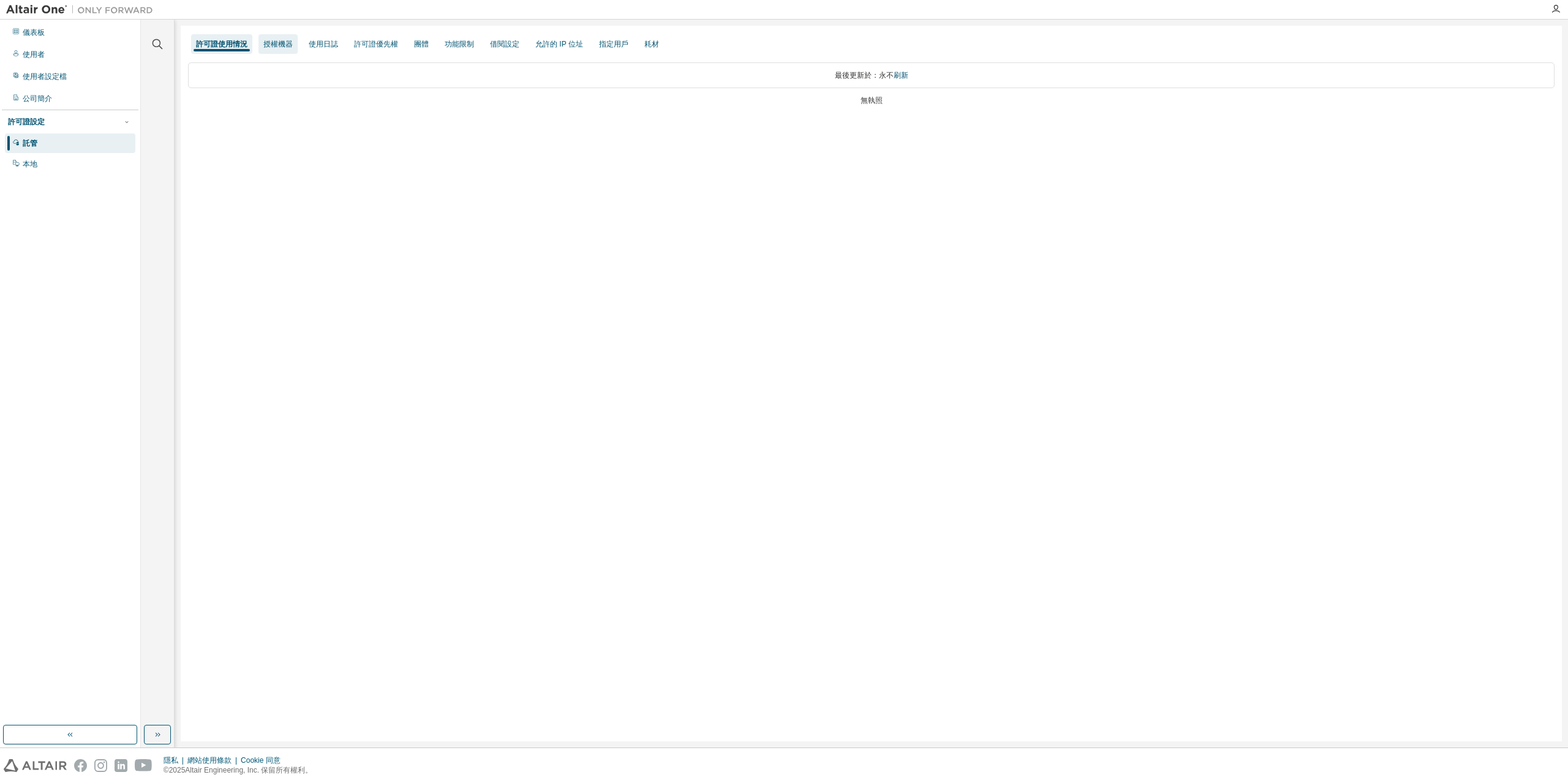
click at [286, 48] on font "授權機器" at bounding box center [278, 44] width 30 height 8
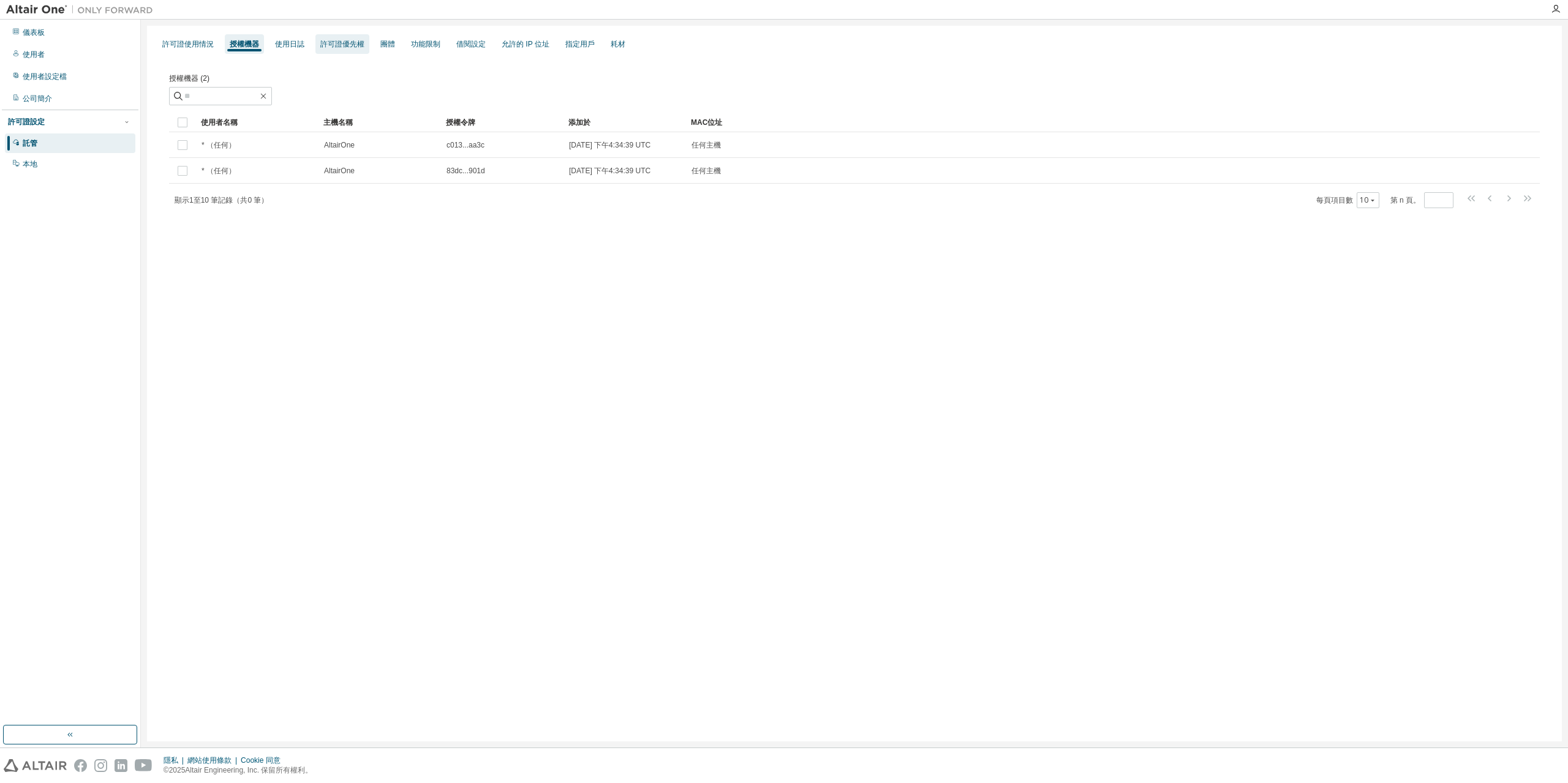
click at [329, 41] on font "許可證優先權" at bounding box center [342, 44] width 44 height 8
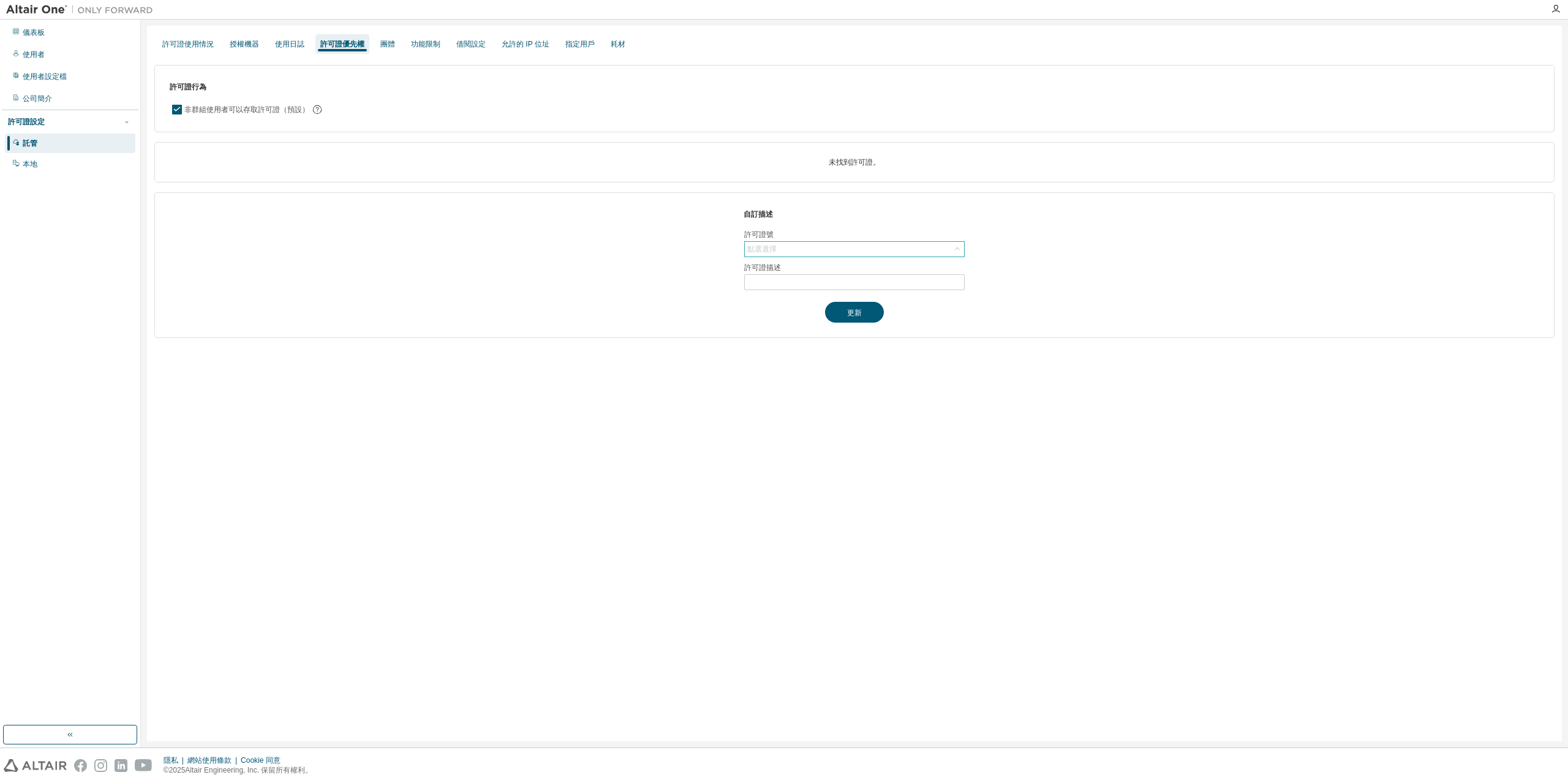
click at [808, 250] on div "點選選擇" at bounding box center [855, 249] width 219 height 14
click at [298, 50] on div "使用日誌" at bounding box center [290, 43] width 39 height 20
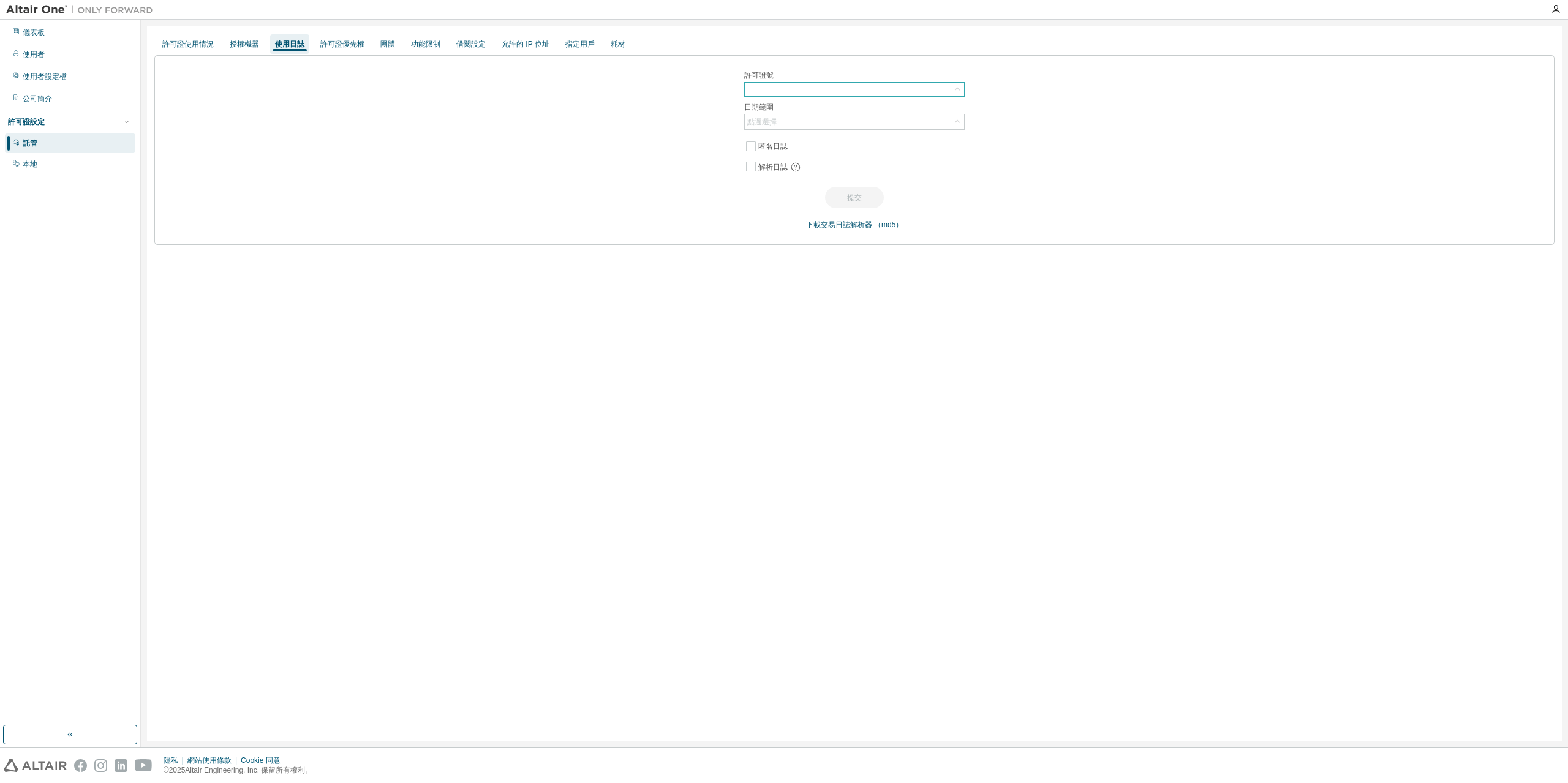
click at [821, 90] on div at bounding box center [855, 89] width 219 height 14
click at [813, 125] on div "點選選擇" at bounding box center [855, 121] width 219 height 14
click at [662, 153] on div "許可證號 日期範圍 點選選擇 過去 30 天 今年迄今 自訂日期範圍 匿名日誌 解析日誌 提交 下載交易日誌解析器 （md5）" at bounding box center [855, 149] width 1400 height 189
click at [798, 94] on div at bounding box center [855, 89] width 219 height 14
click at [828, 106] on input "text" at bounding box center [854, 106] width 188 height 12
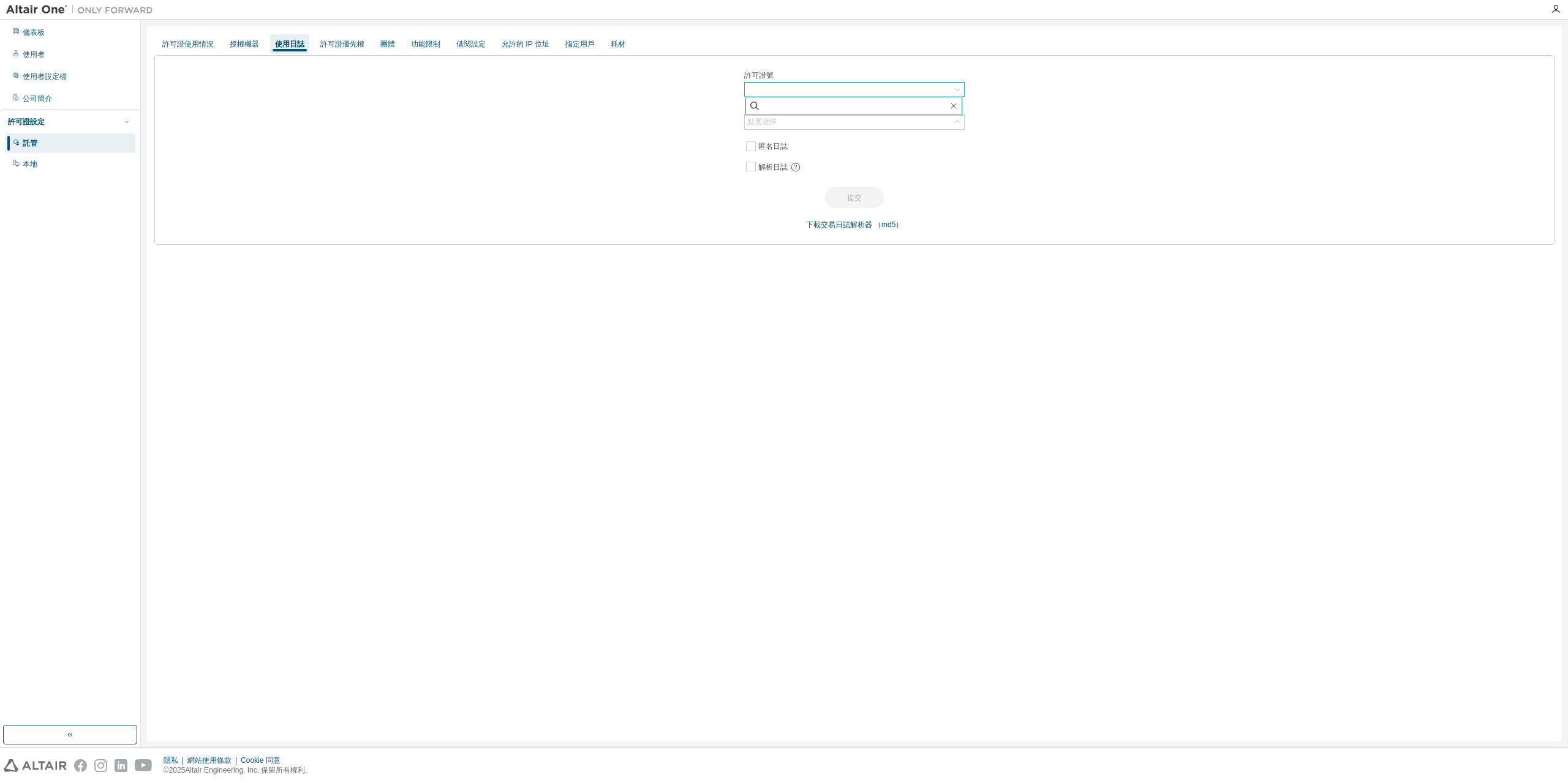
paste input "******"
type input "******"
click at [348, 47] on font "許可證優先權" at bounding box center [342, 44] width 44 height 8
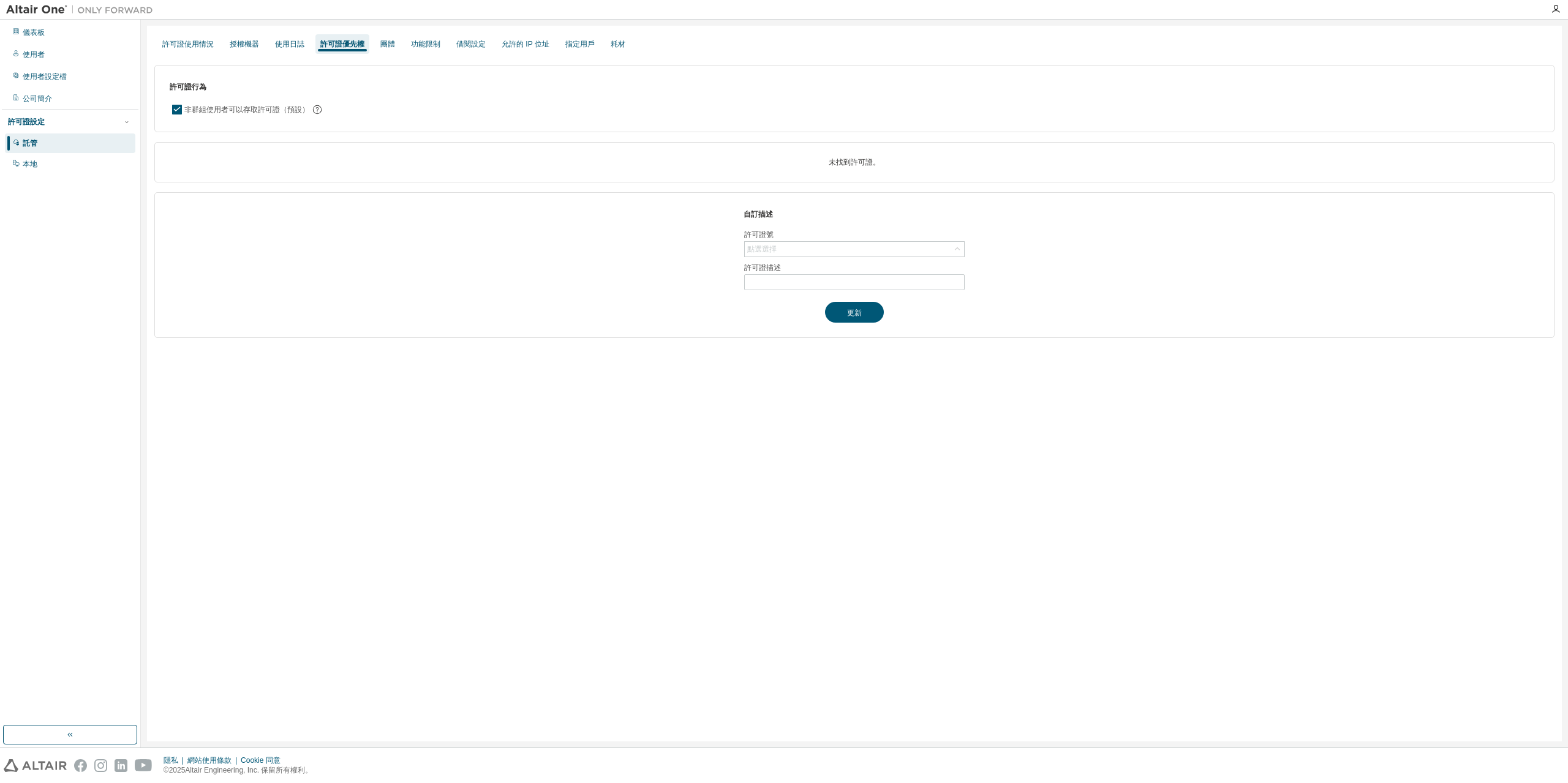
drag, startPoint x: 774, startPoint y: 251, endPoint x: 747, endPoint y: 273, distance: 34.8
click at [685, 310] on div "自訂描述 許可證號 點選選擇 許可證描述 更新" at bounding box center [855, 265] width 1400 height 146
click at [776, 245] on div "點選選擇" at bounding box center [761, 249] width 33 height 14
paste input "******"
type input "******"
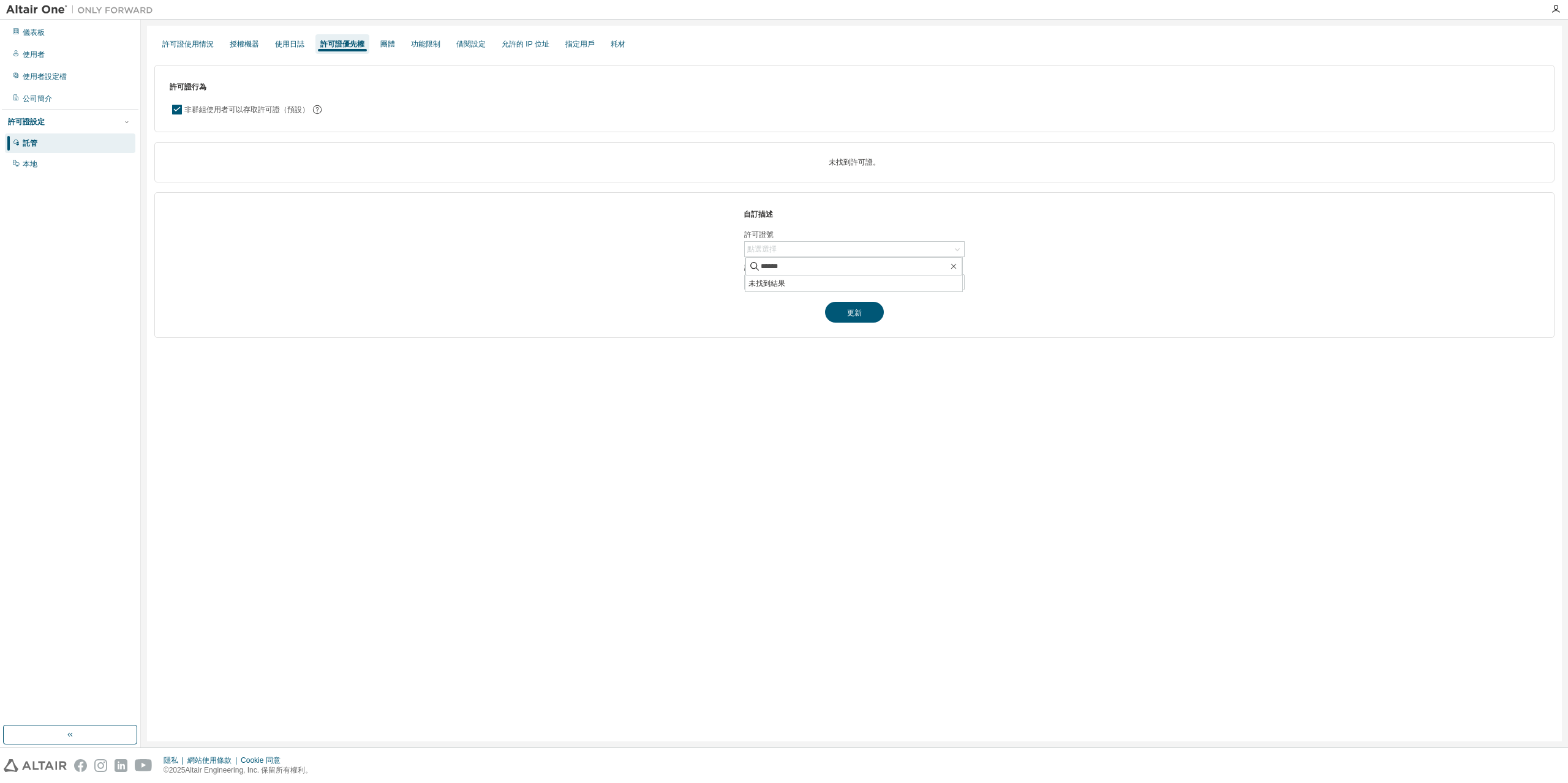
click at [826, 364] on div "許可證使用情況 授權機器 使用日誌 許可證優先權 團體 功能限制 借閱設定 允許的 IP 位址 指定用戶 耗材 許可證行為 非群組使用者可以存取許可證（預設）…" at bounding box center [854, 383] width 1414 height 716
click at [398, 45] on div "團體" at bounding box center [387, 43] width 25 height 20
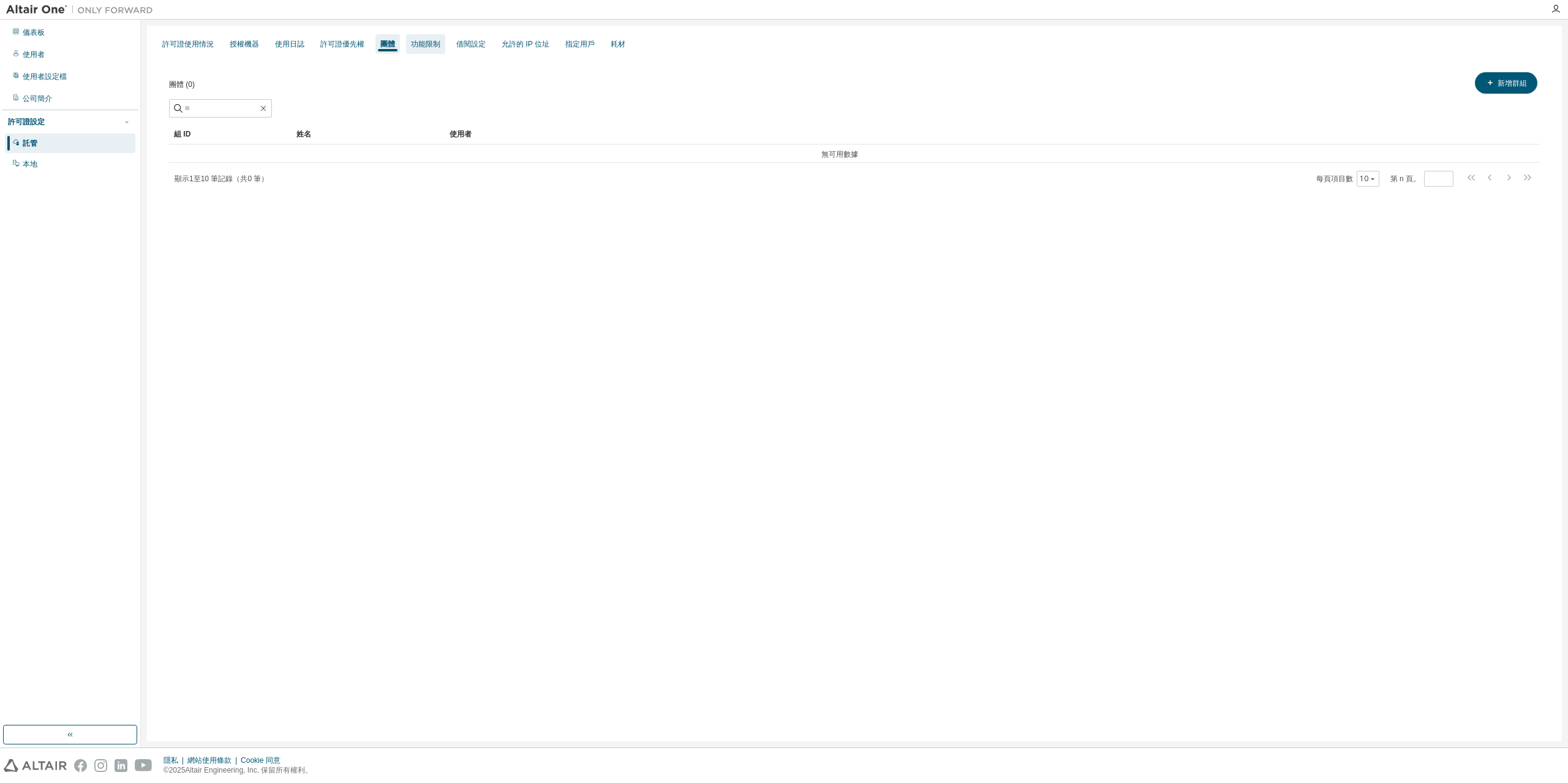
click at [433, 48] on font "功能限制" at bounding box center [426, 44] width 30 height 8
click at [484, 52] on div "借閱設定" at bounding box center [471, 43] width 39 height 20
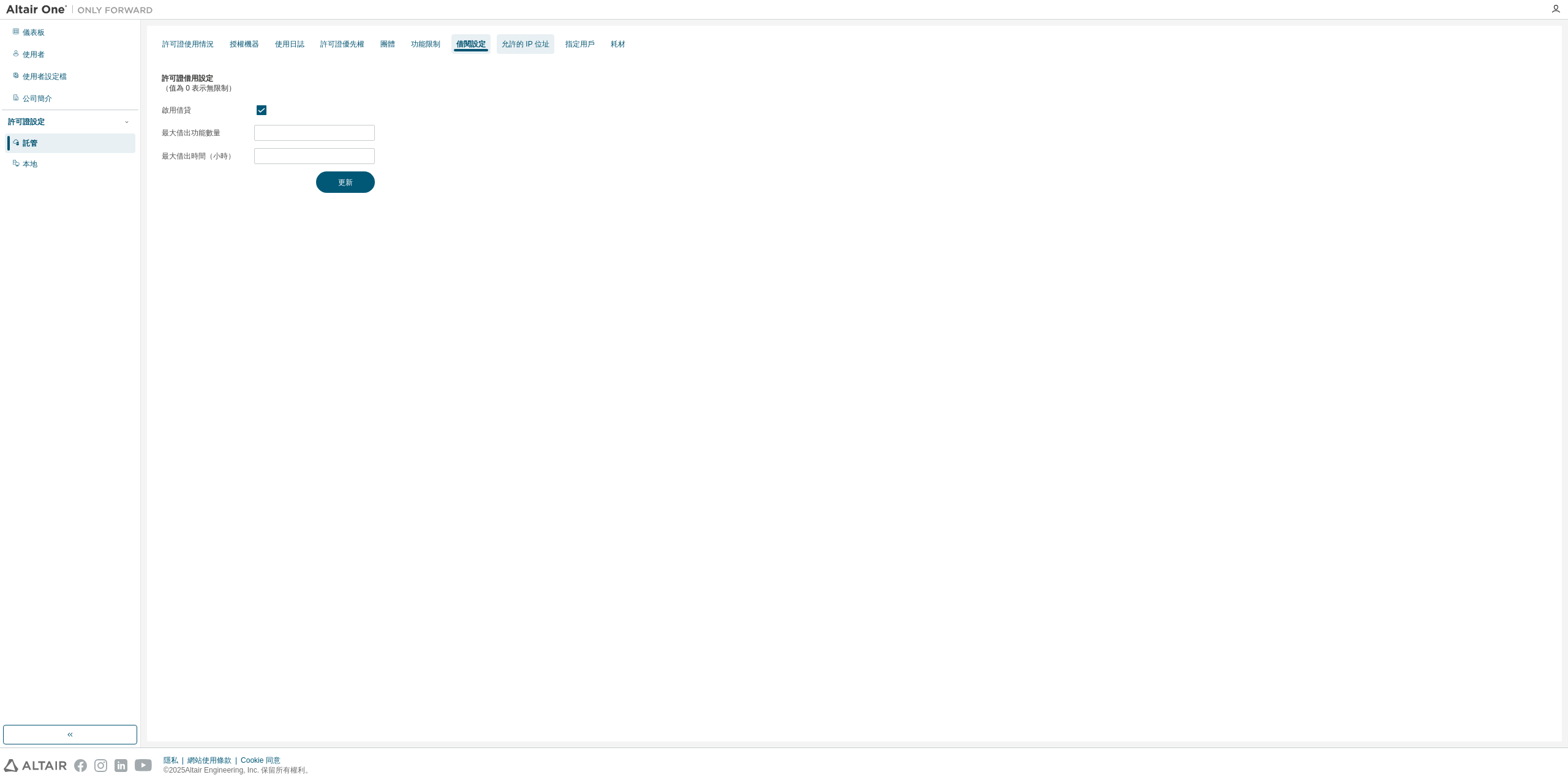
click at [521, 47] on font "允許的 IP 位址" at bounding box center [525, 44] width 48 height 8
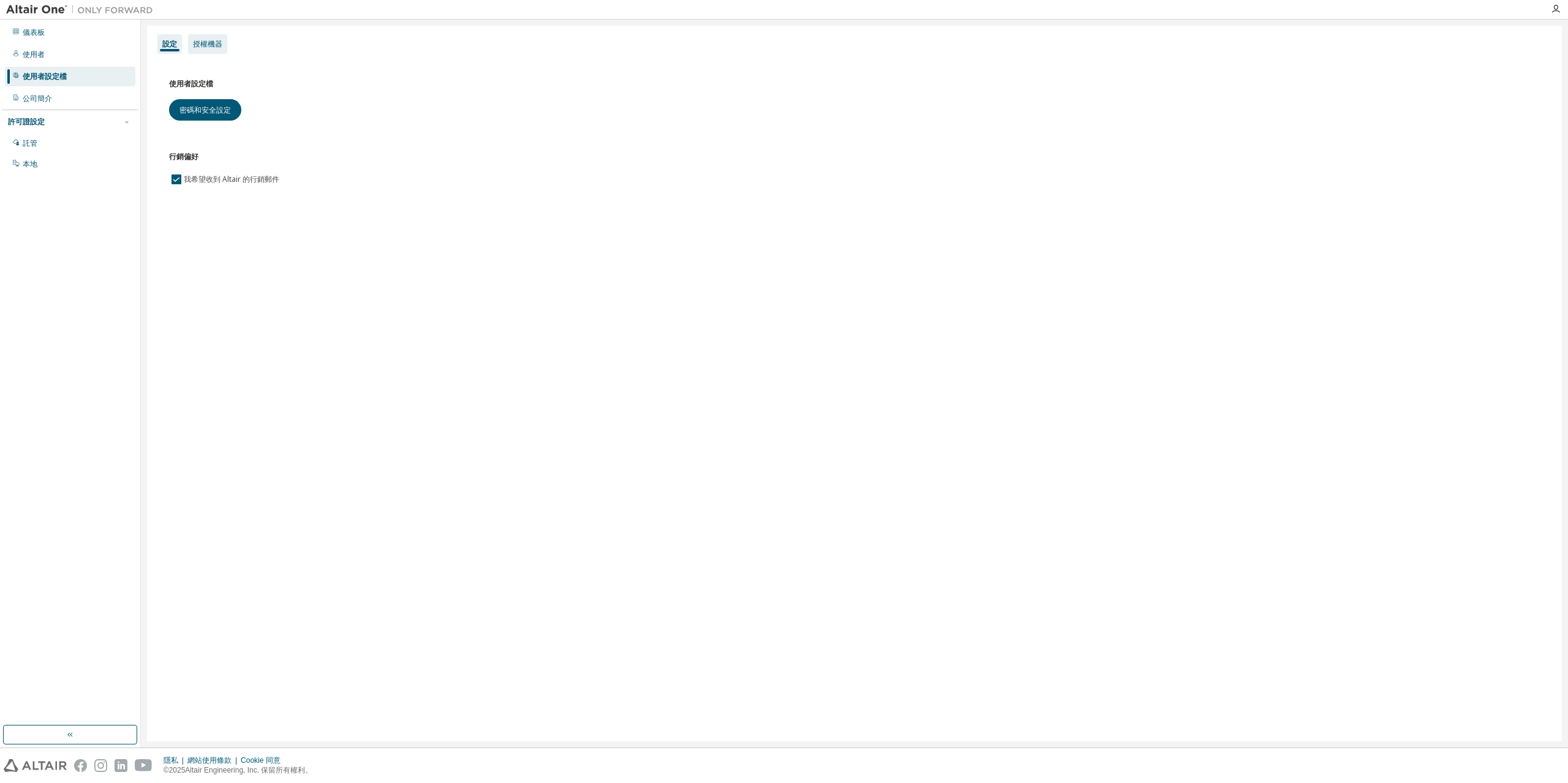
click at [214, 46] on font "授權機器" at bounding box center [207, 44] width 30 height 8
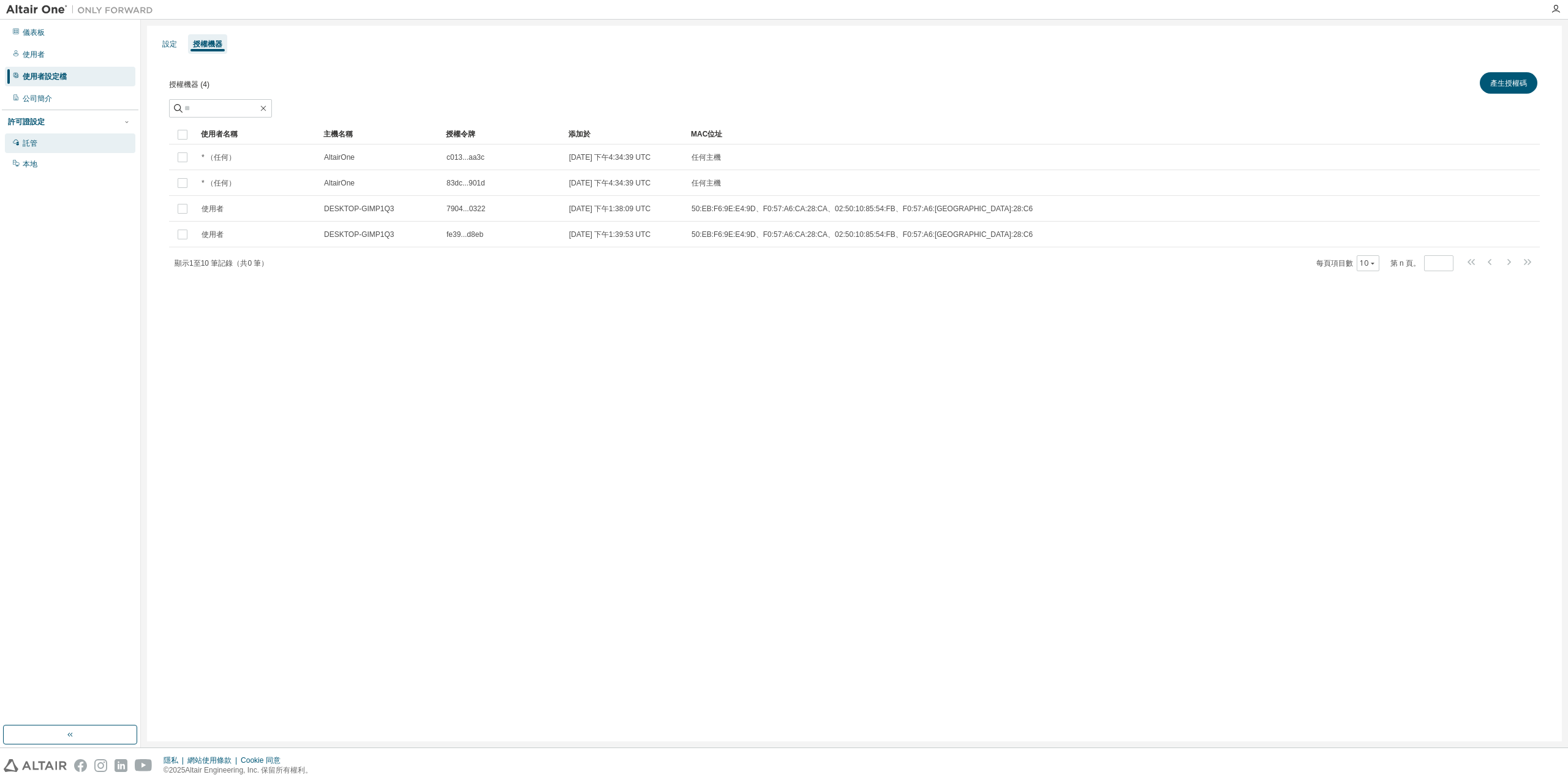
click at [78, 143] on div "託管" at bounding box center [71, 143] width 131 height 20
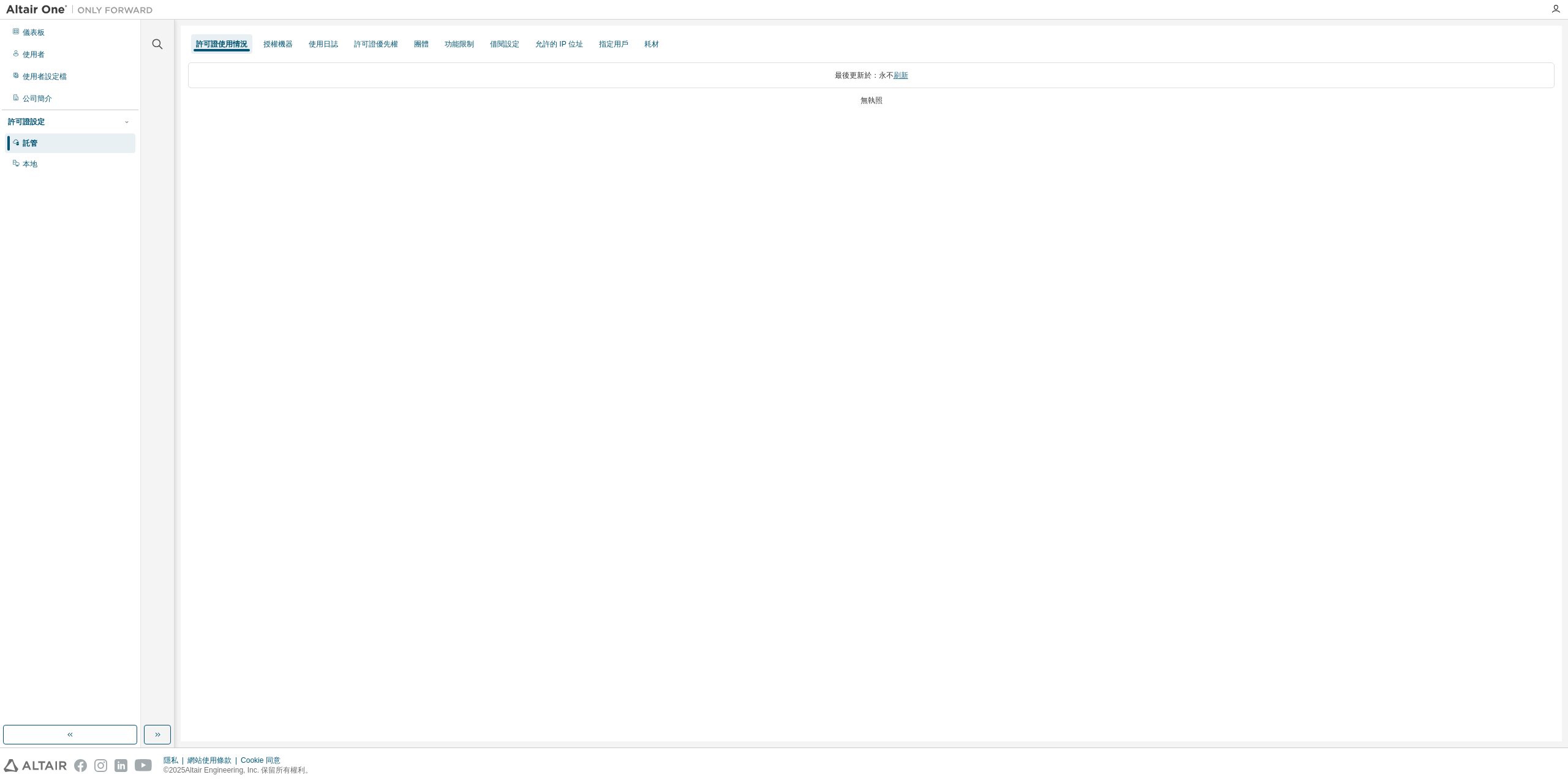
click at [905, 76] on font "刷新" at bounding box center [900, 76] width 14 height 8
click at [285, 48] on font "授權機器" at bounding box center [278, 44] width 30 height 8
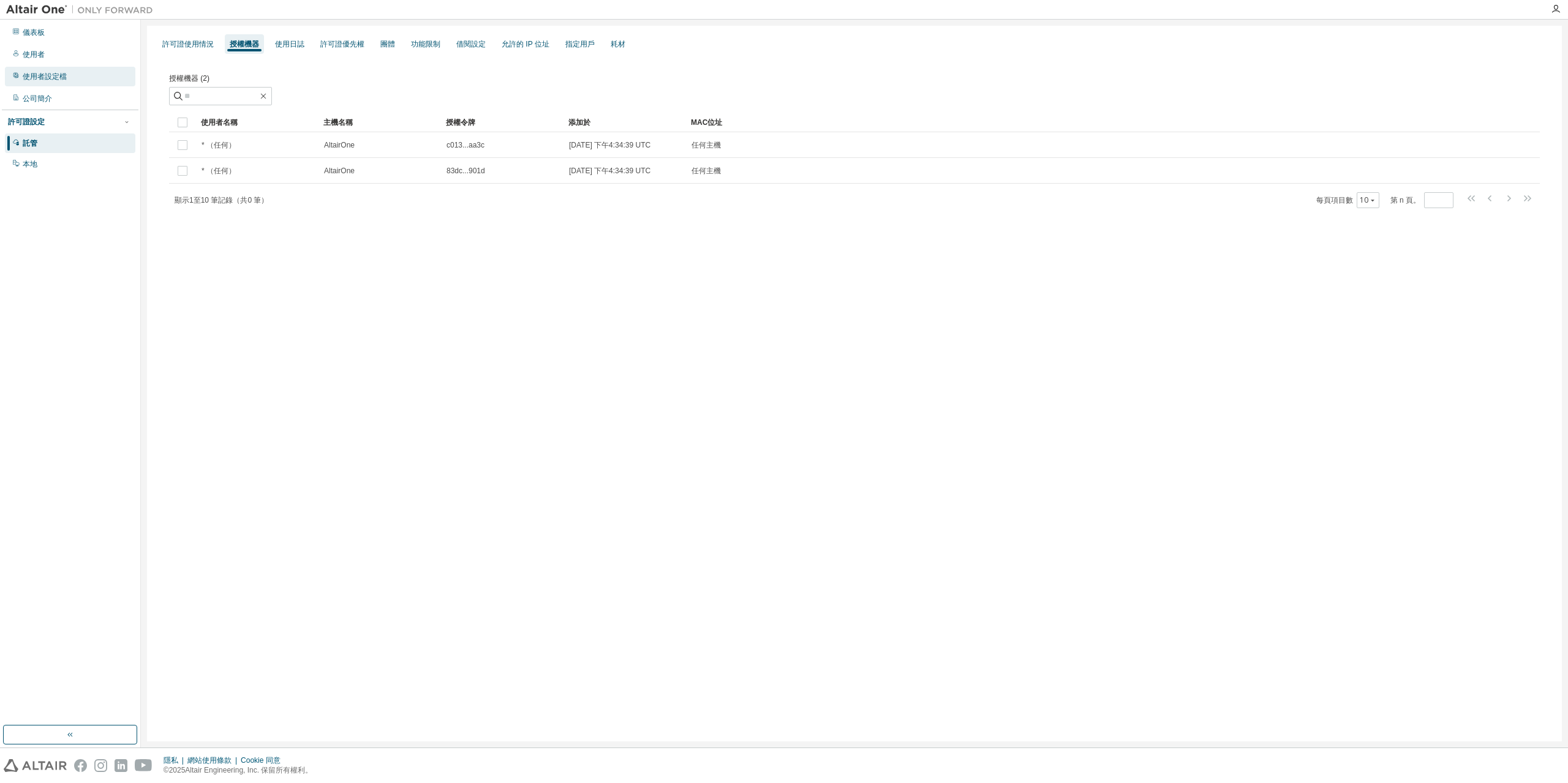
click at [71, 76] on div "使用者設定檔" at bounding box center [71, 76] width 131 height 20
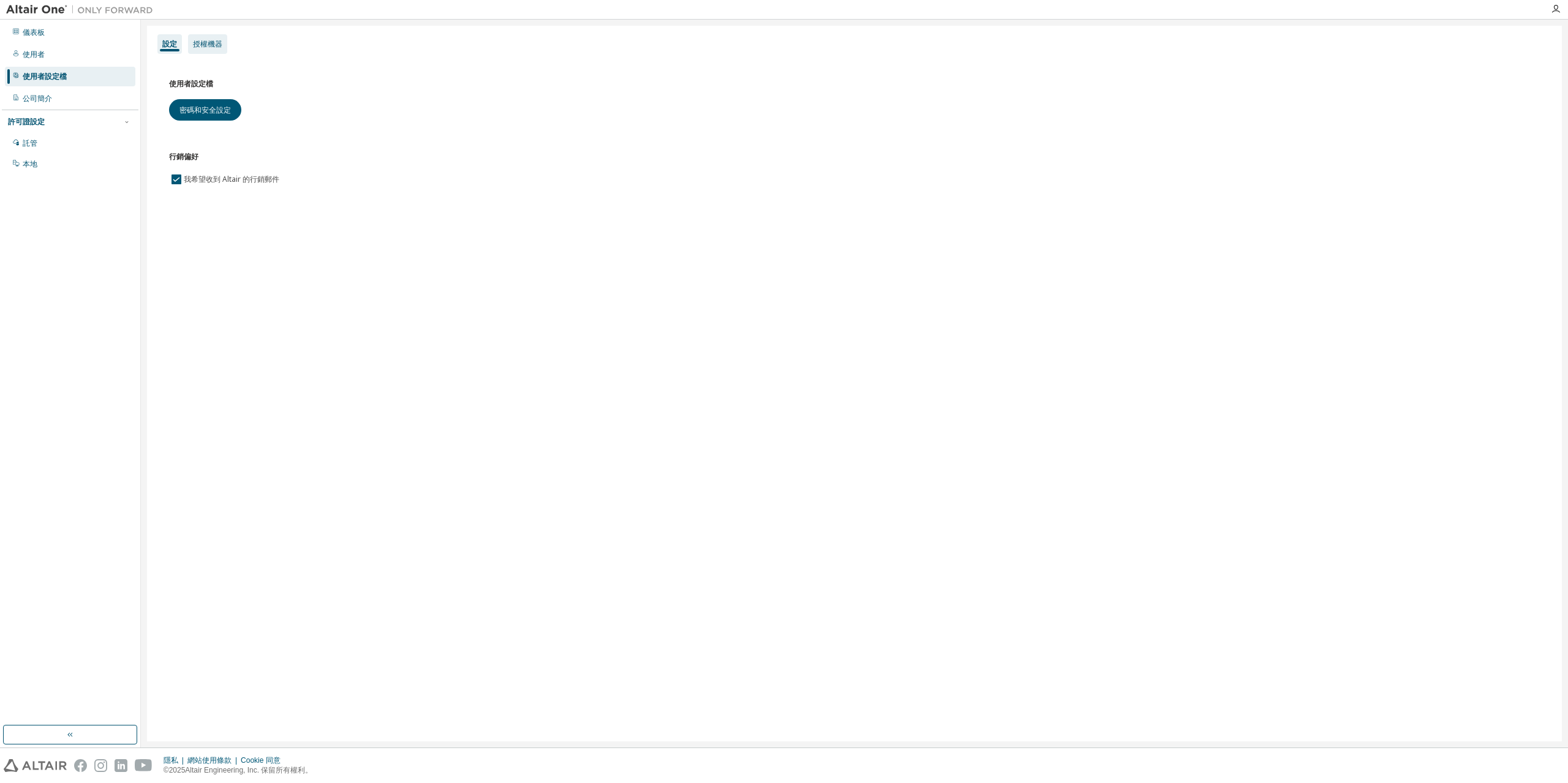
click at [221, 43] on font "授權機器" at bounding box center [207, 44] width 30 height 8
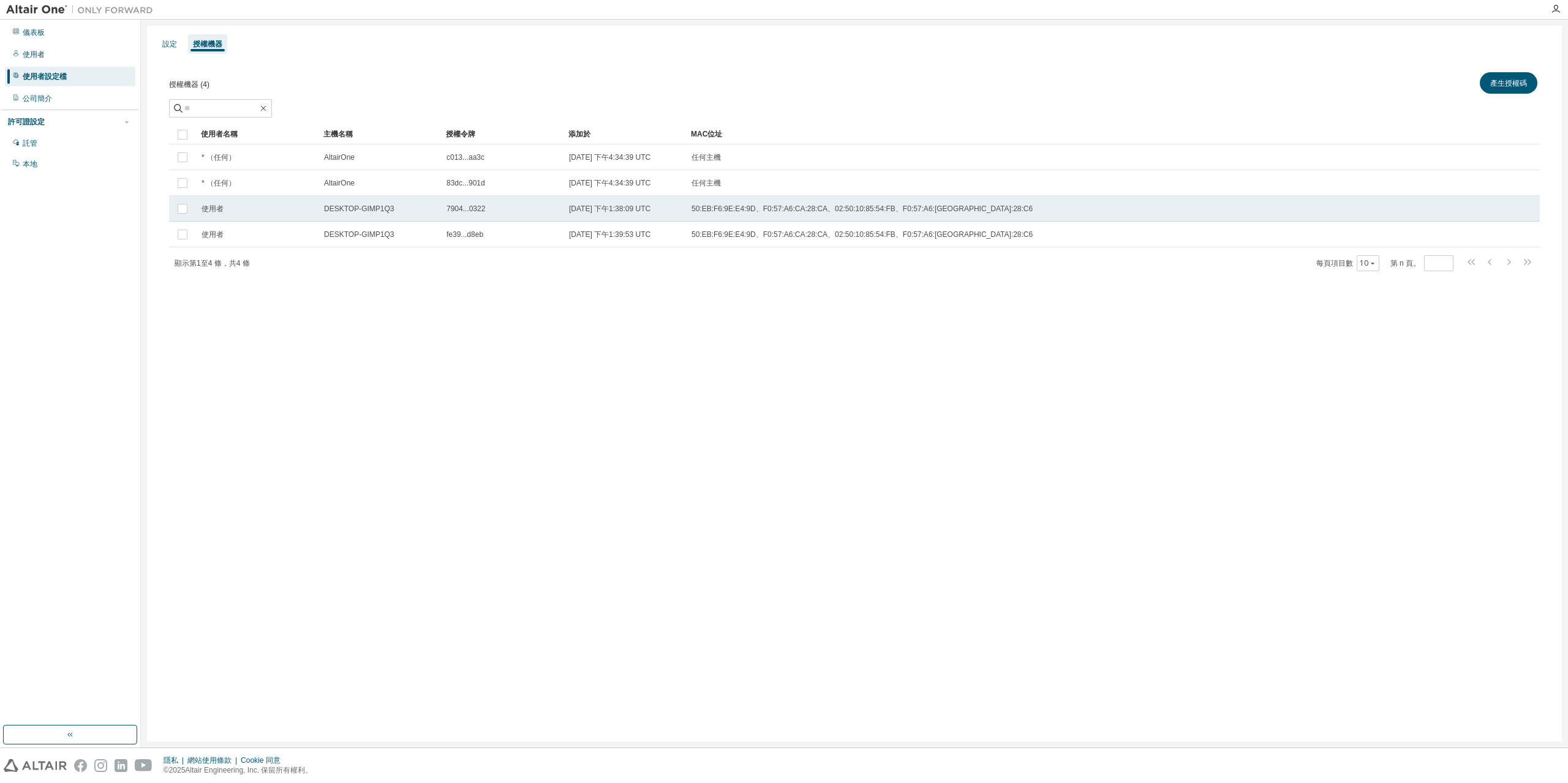
click at [247, 206] on div "使用者" at bounding box center [257, 209] width 111 height 10
click at [1427, 87] on font "產生授權碼" at bounding box center [1435, 83] width 37 height 10
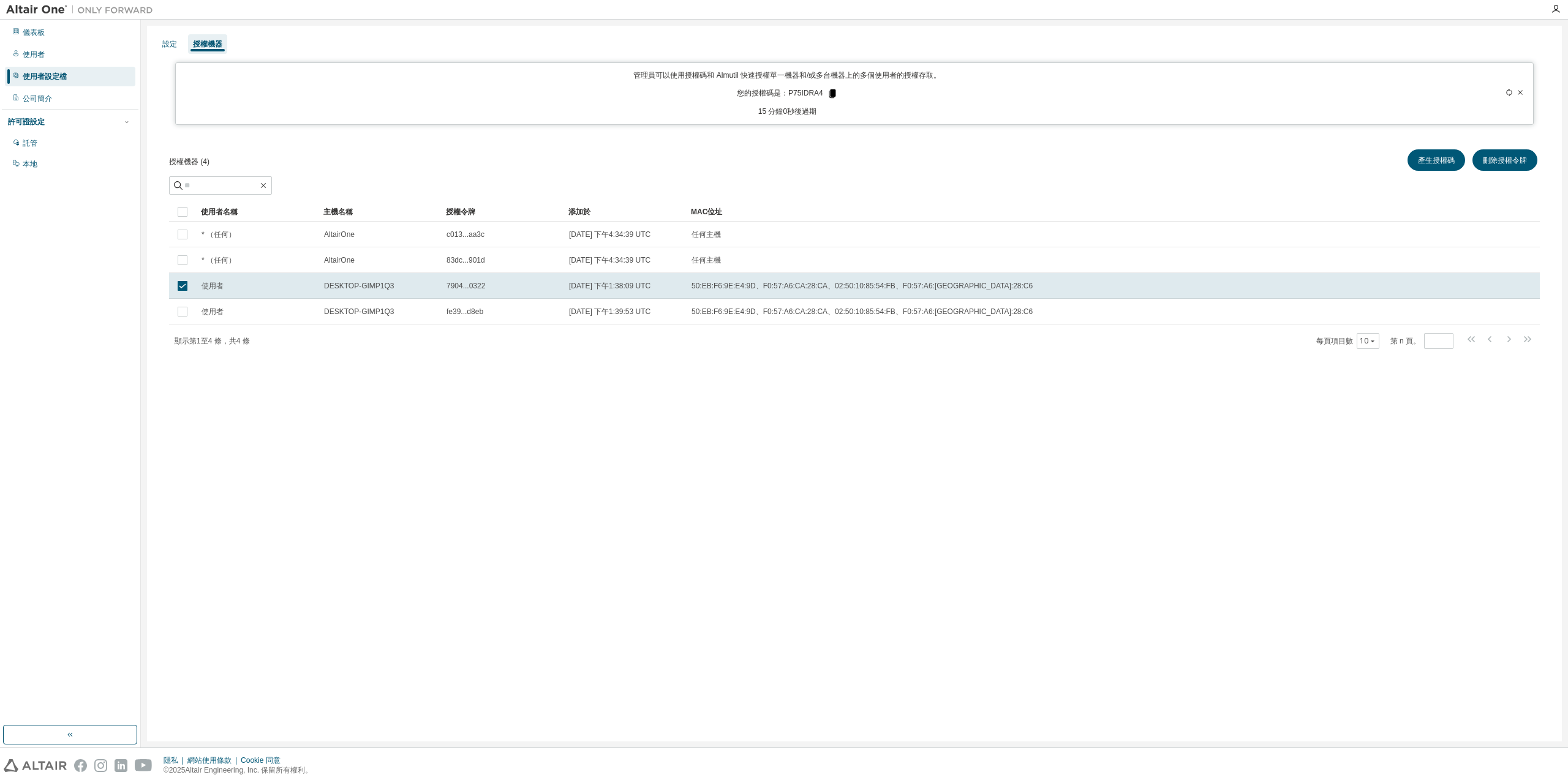
click at [835, 93] on icon at bounding box center [832, 93] width 11 height 11
click at [58, 150] on div "託管" at bounding box center [71, 143] width 131 height 20
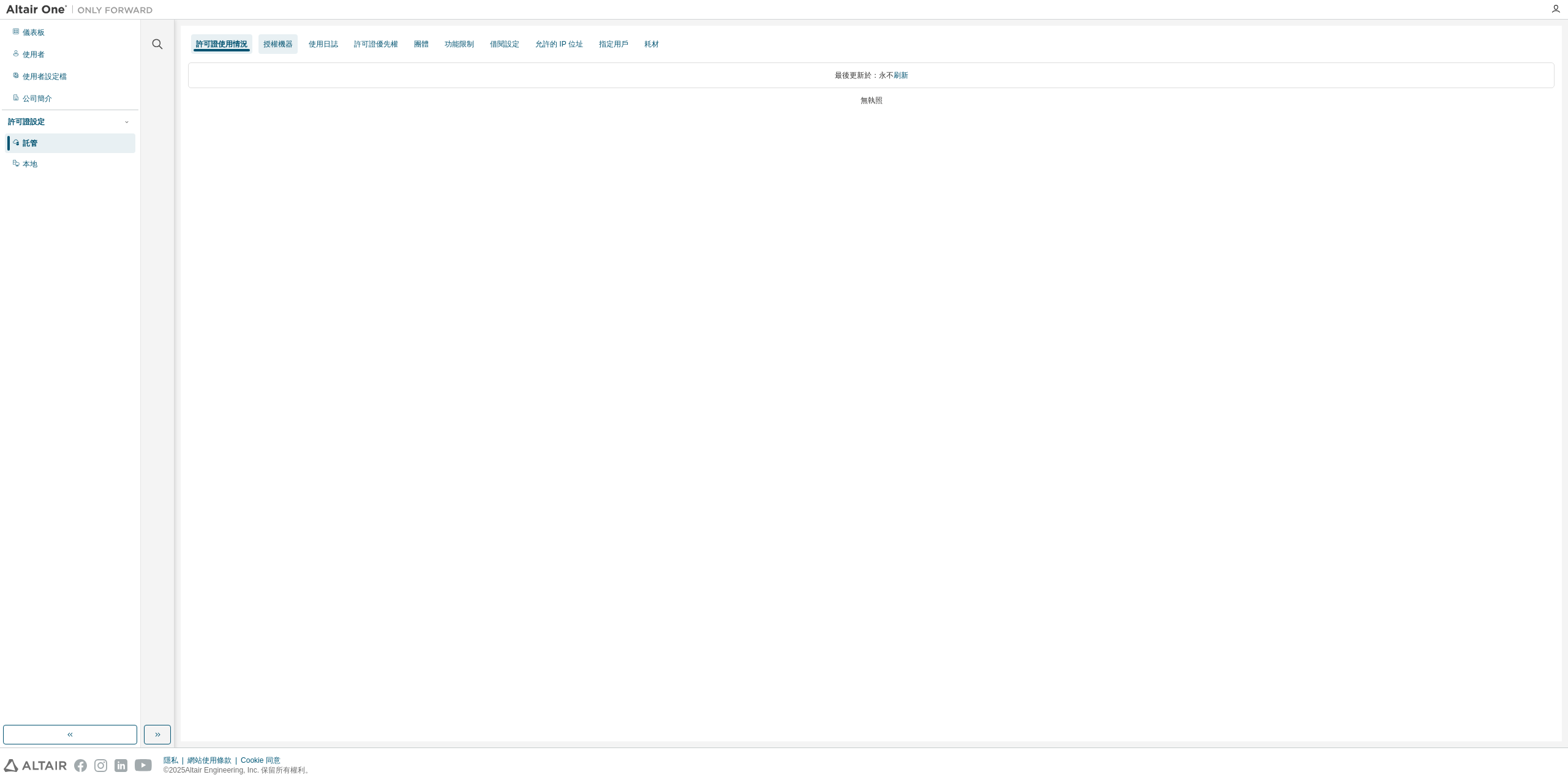
click at [289, 50] on div "授權機器" at bounding box center [278, 43] width 39 height 20
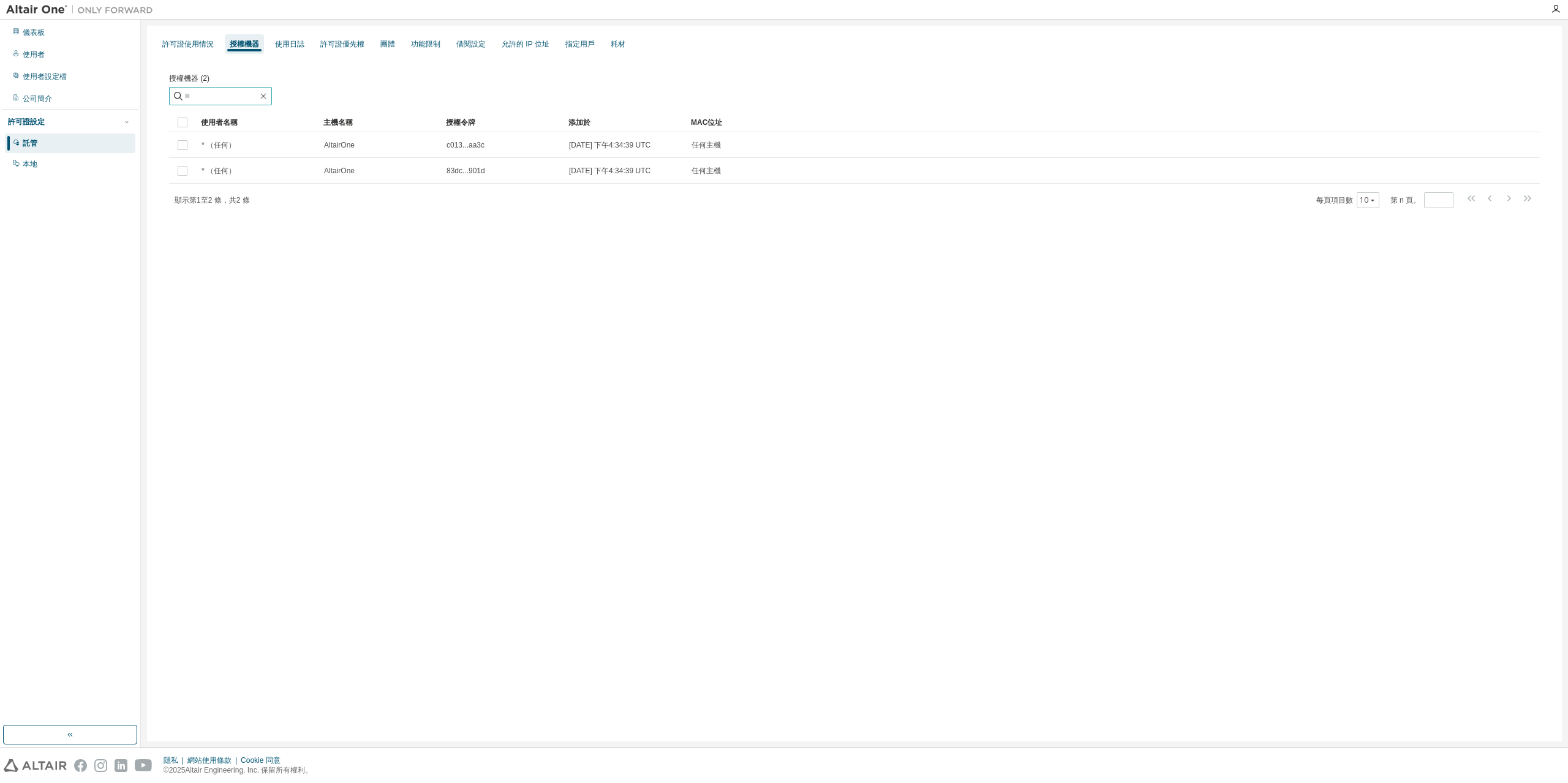
click at [226, 96] on input "text" at bounding box center [221, 96] width 74 height 12
paste input "********"
type input "********"
click at [289, 46] on font "使用日誌" at bounding box center [290, 44] width 30 height 8
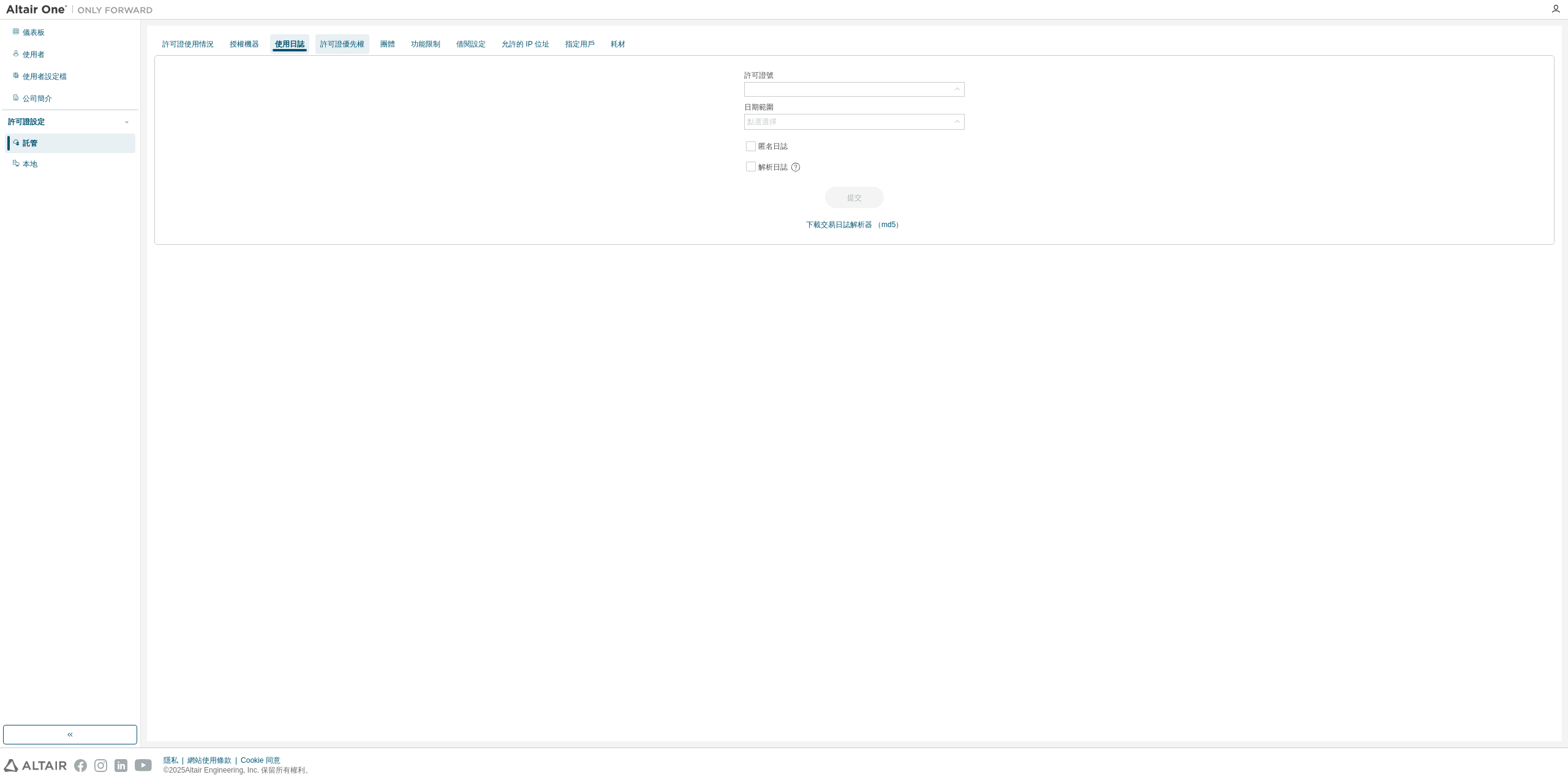
click at [344, 48] on font "許可證優先權" at bounding box center [342, 44] width 44 height 8
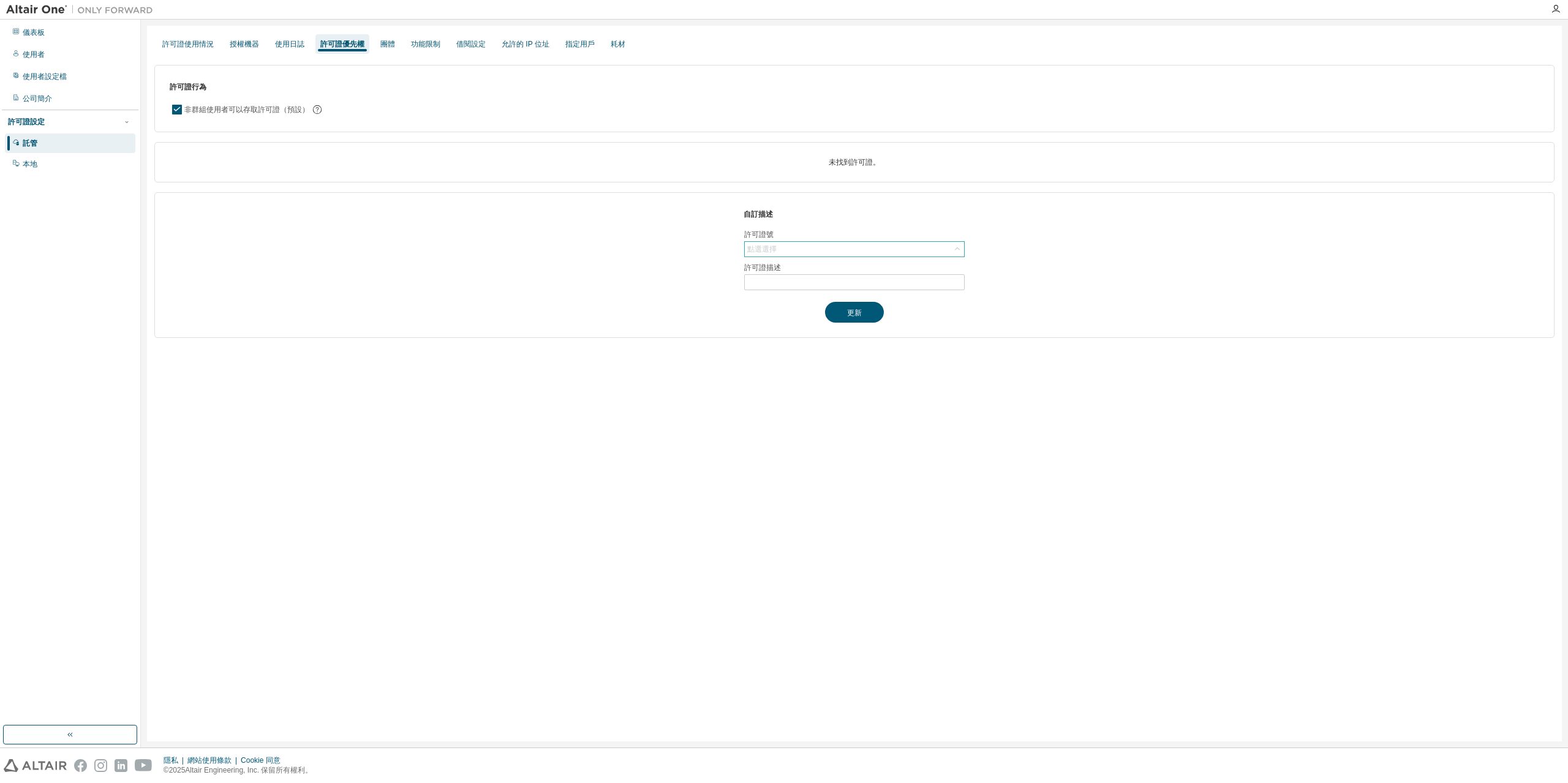
click at [789, 253] on div "點選選擇" at bounding box center [855, 249] width 219 height 14
click at [803, 273] on span at bounding box center [853, 267] width 217 height 19
click at [800, 268] on input "text" at bounding box center [854, 266] width 188 height 12
paste input "********"
type input "********"
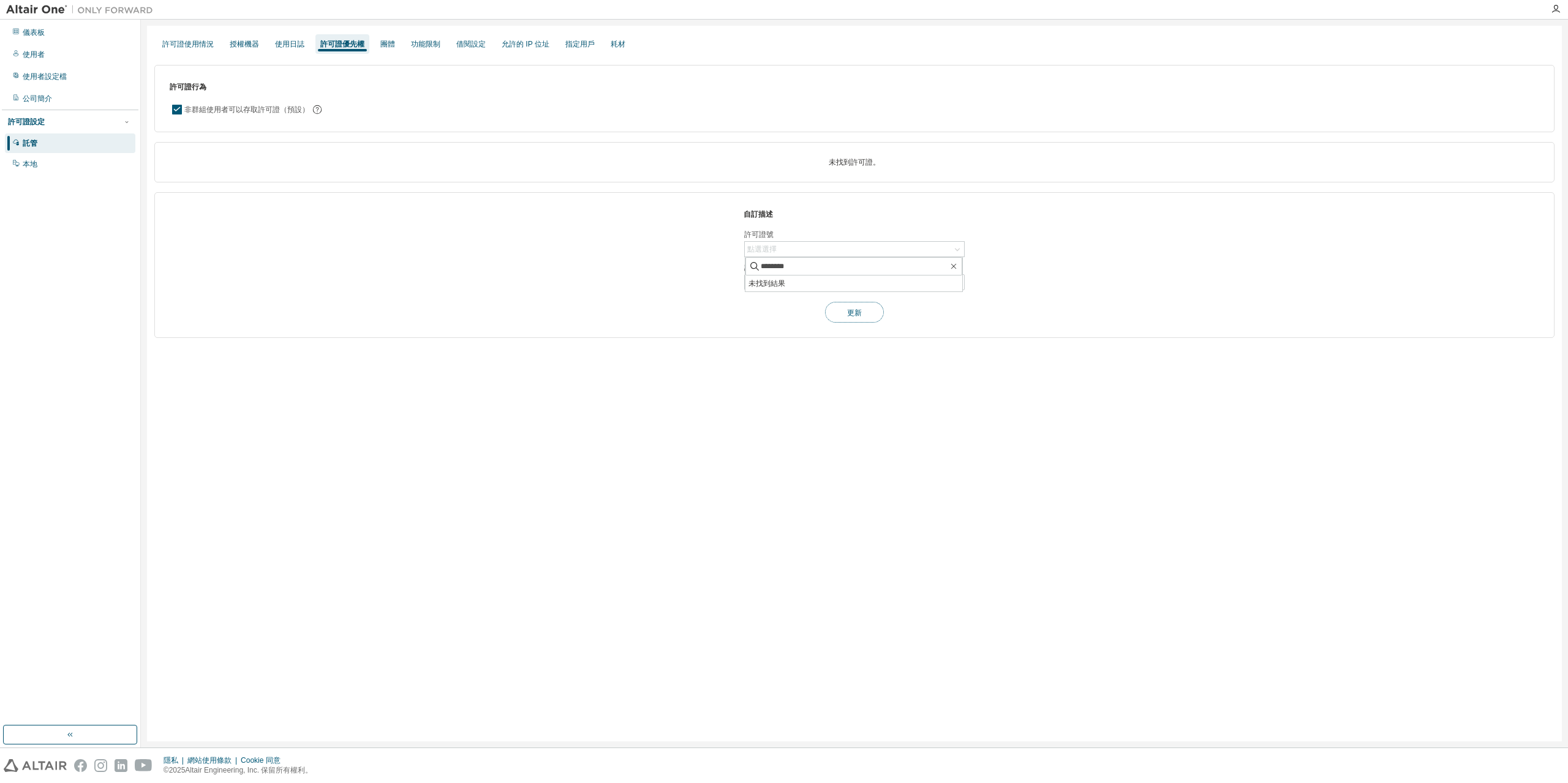
click at [855, 308] on font "更新" at bounding box center [854, 312] width 14 height 10
click at [392, 51] on div "團體" at bounding box center [387, 43] width 25 height 20
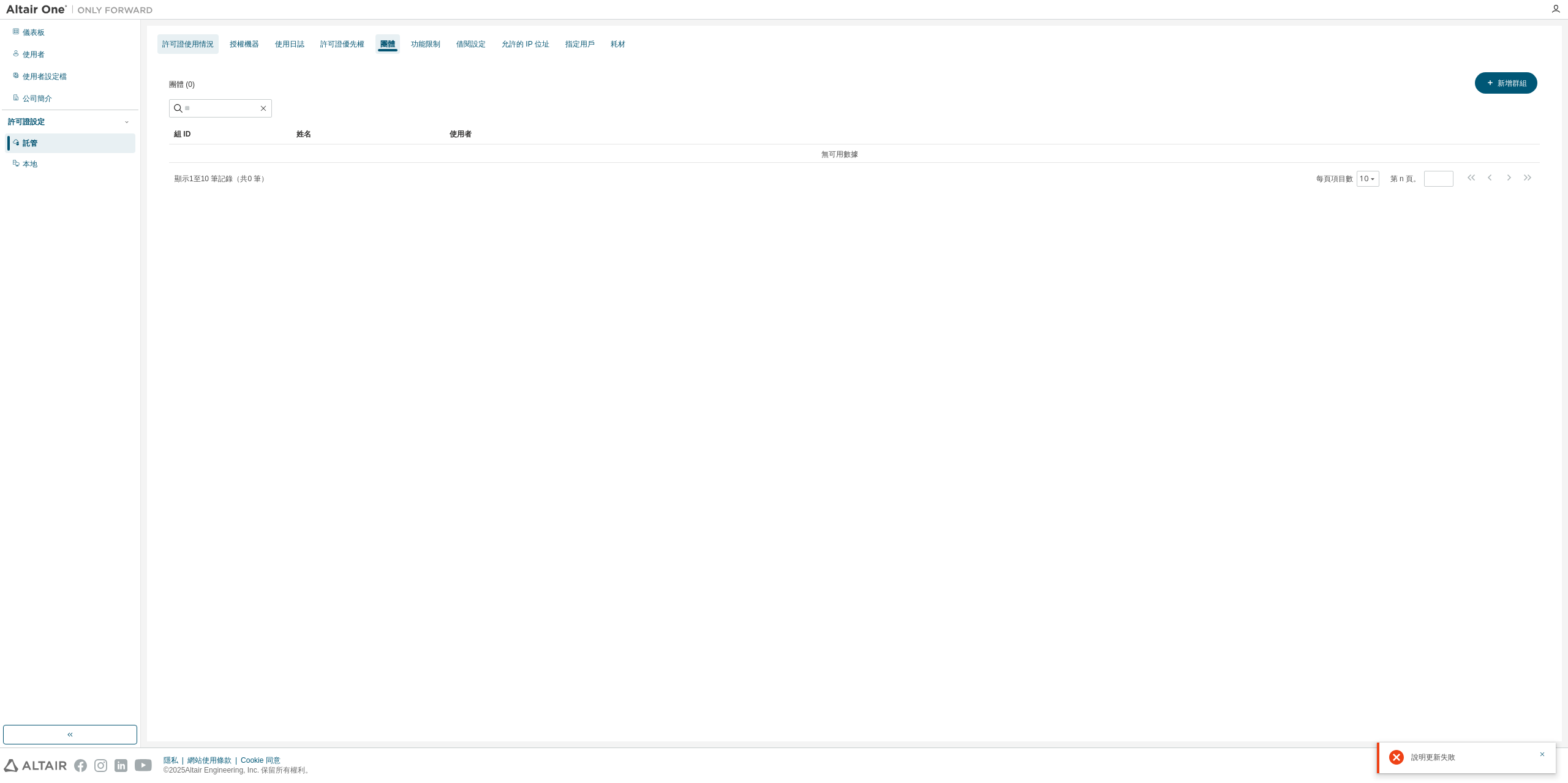
click at [189, 40] on font "許可證使用情況" at bounding box center [188, 44] width 52 height 8
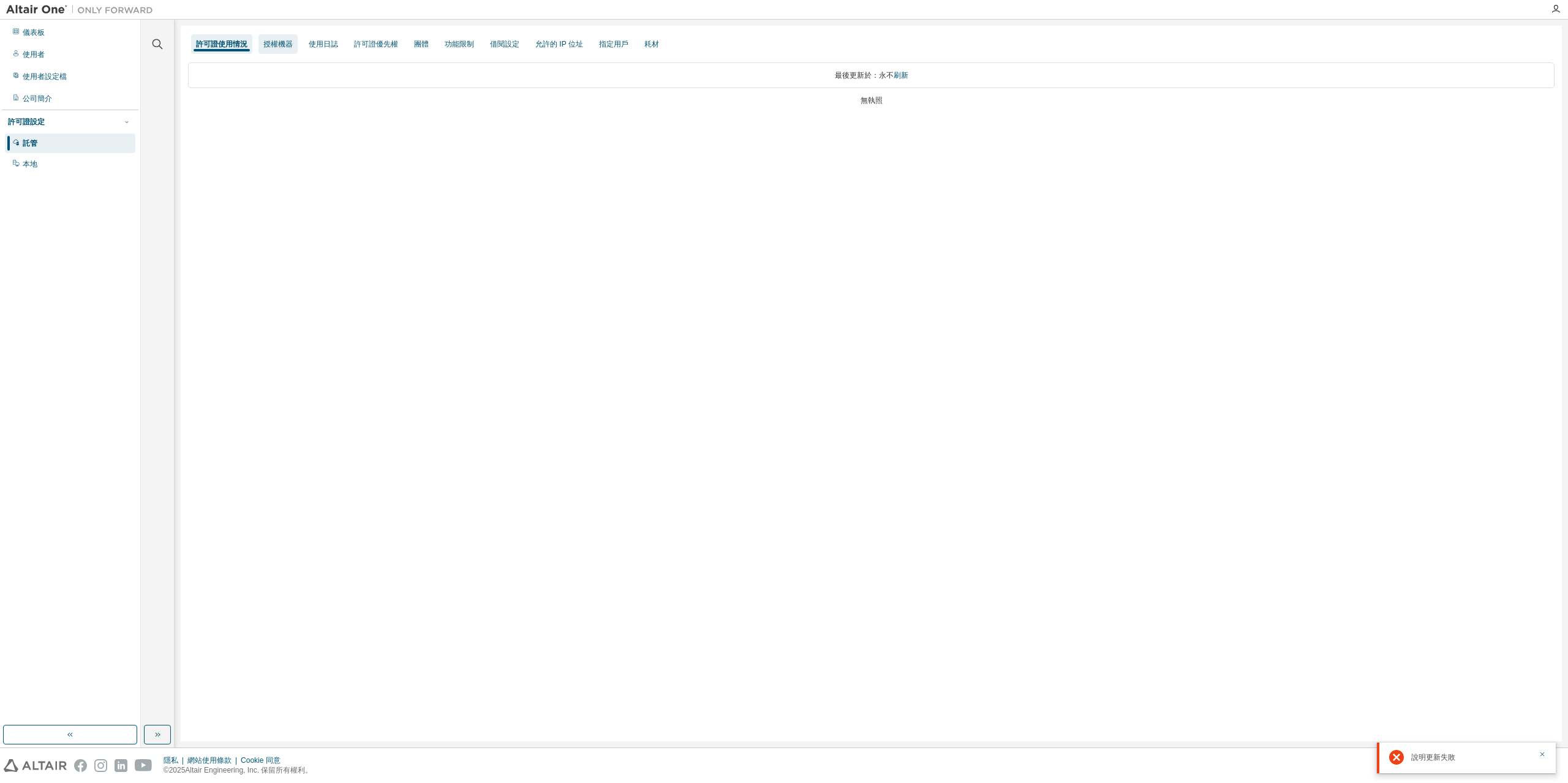
click at [264, 42] on font "授權機器" at bounding box center [278, 44] width 30 height 8
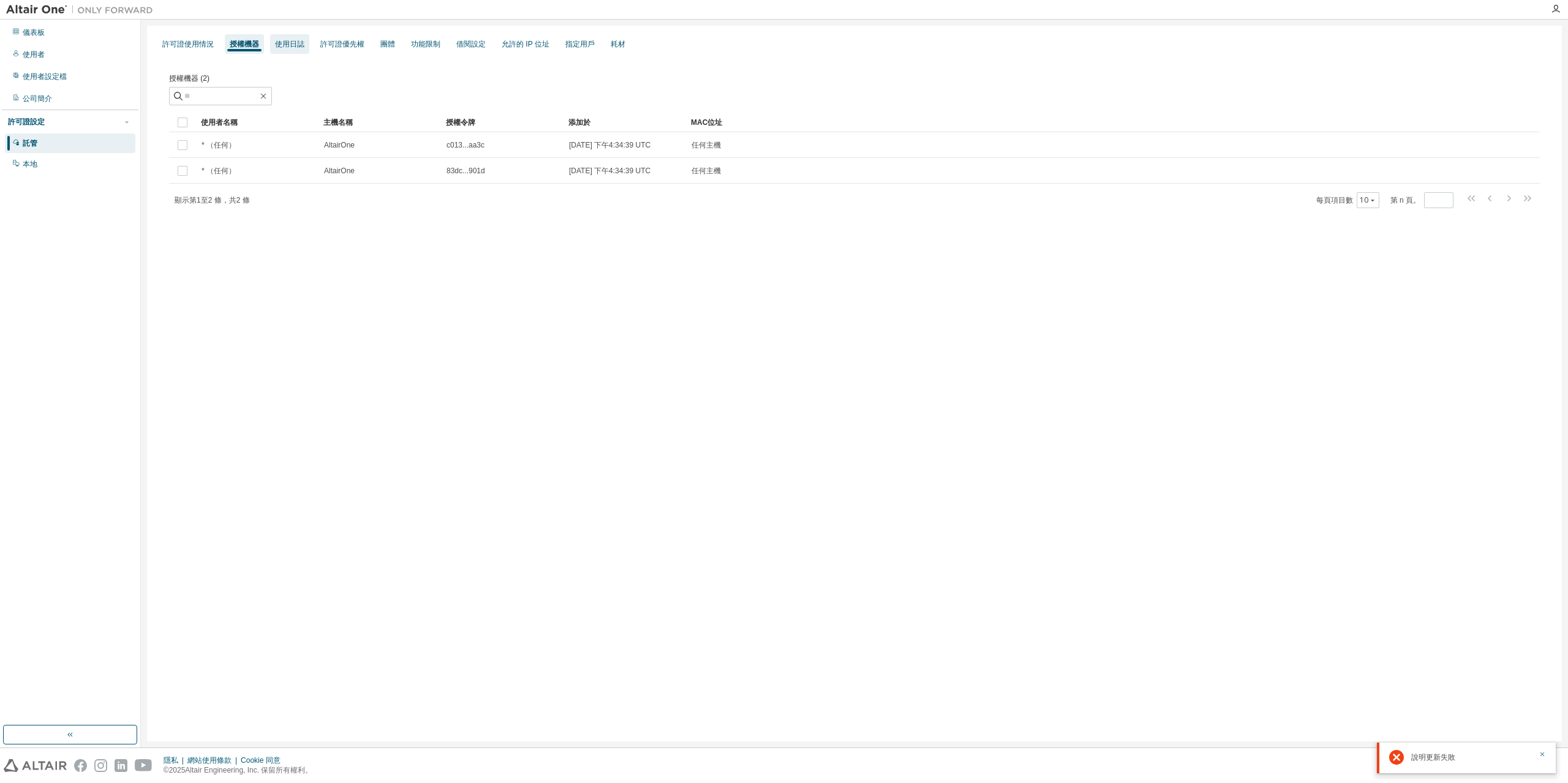
click at [293, 41] on font "使用日誌" at bounding box center [290, 44] width 30 height 8
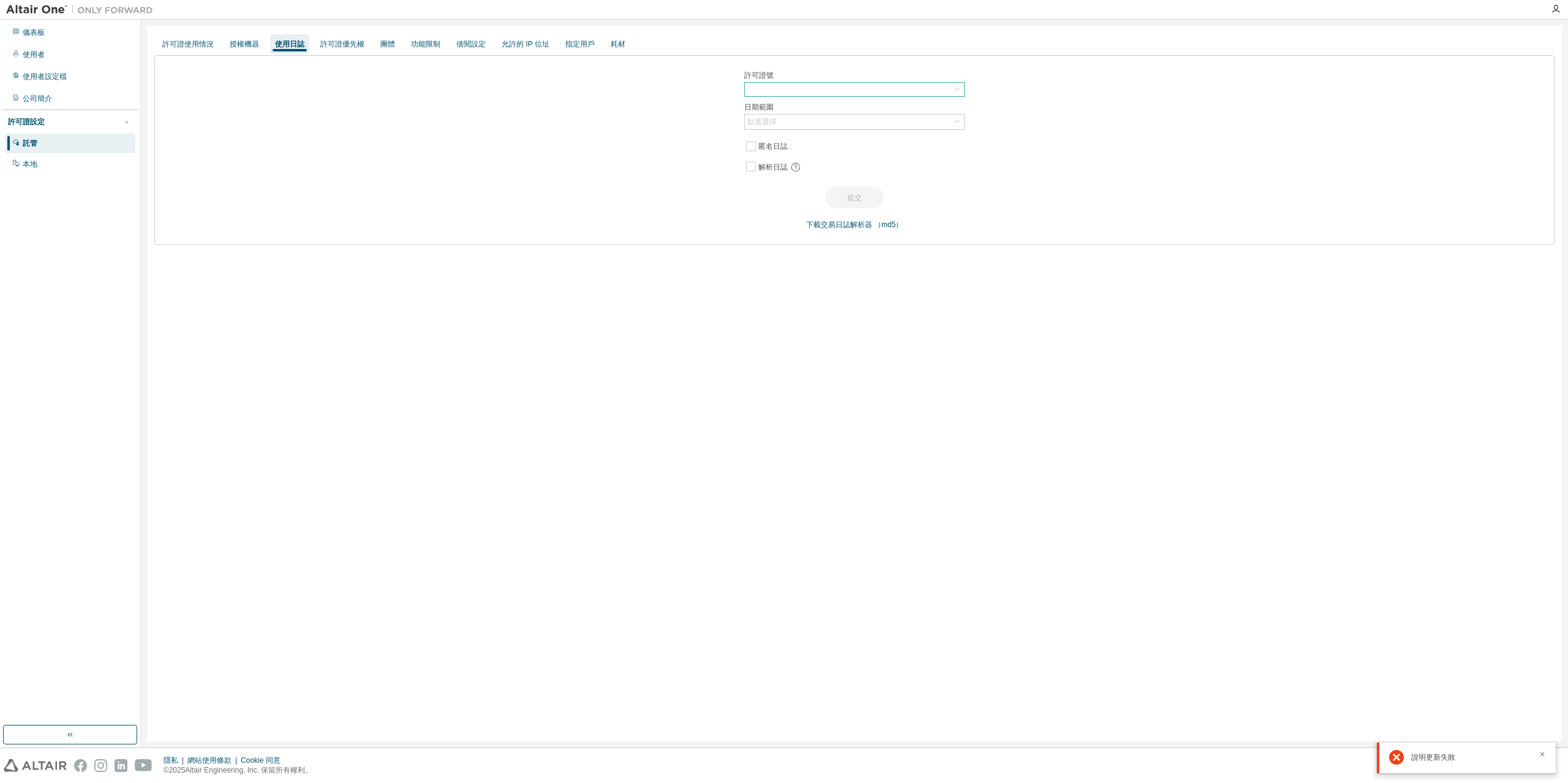
click at [804, 92] on div at bounding box center [855, 89] width 219 height 14
click at [804, 108] on input "text" at bounding box center [854, 106] width 188 height 12
paste input "********"
type input "********"
click at [347, 42] on font "許可證優先權" at bounding box center [342, 44] width 44 height 8
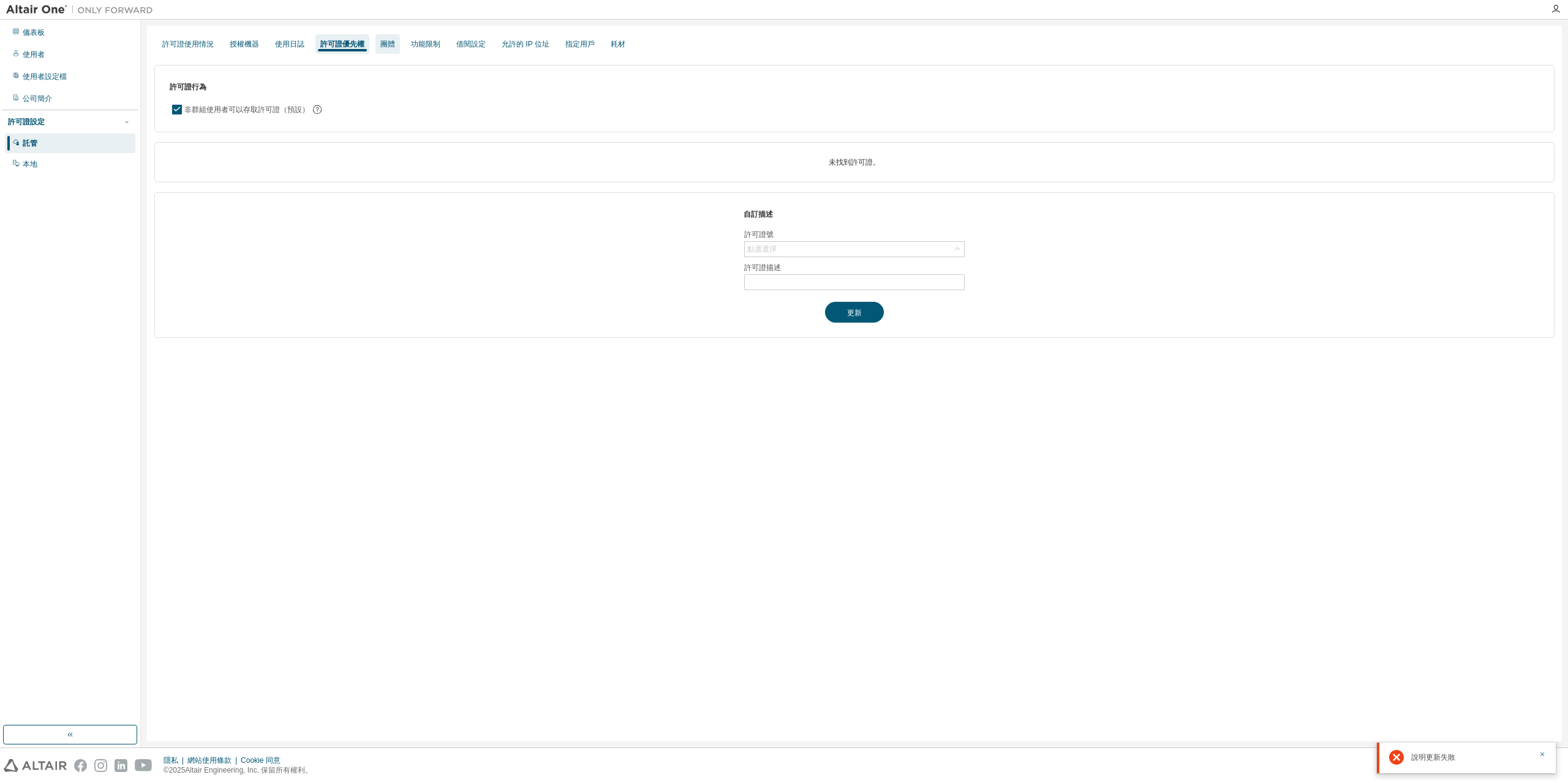
click at [389, 46] on font "團體" at bounding box center [387, 44] width 14 height 8
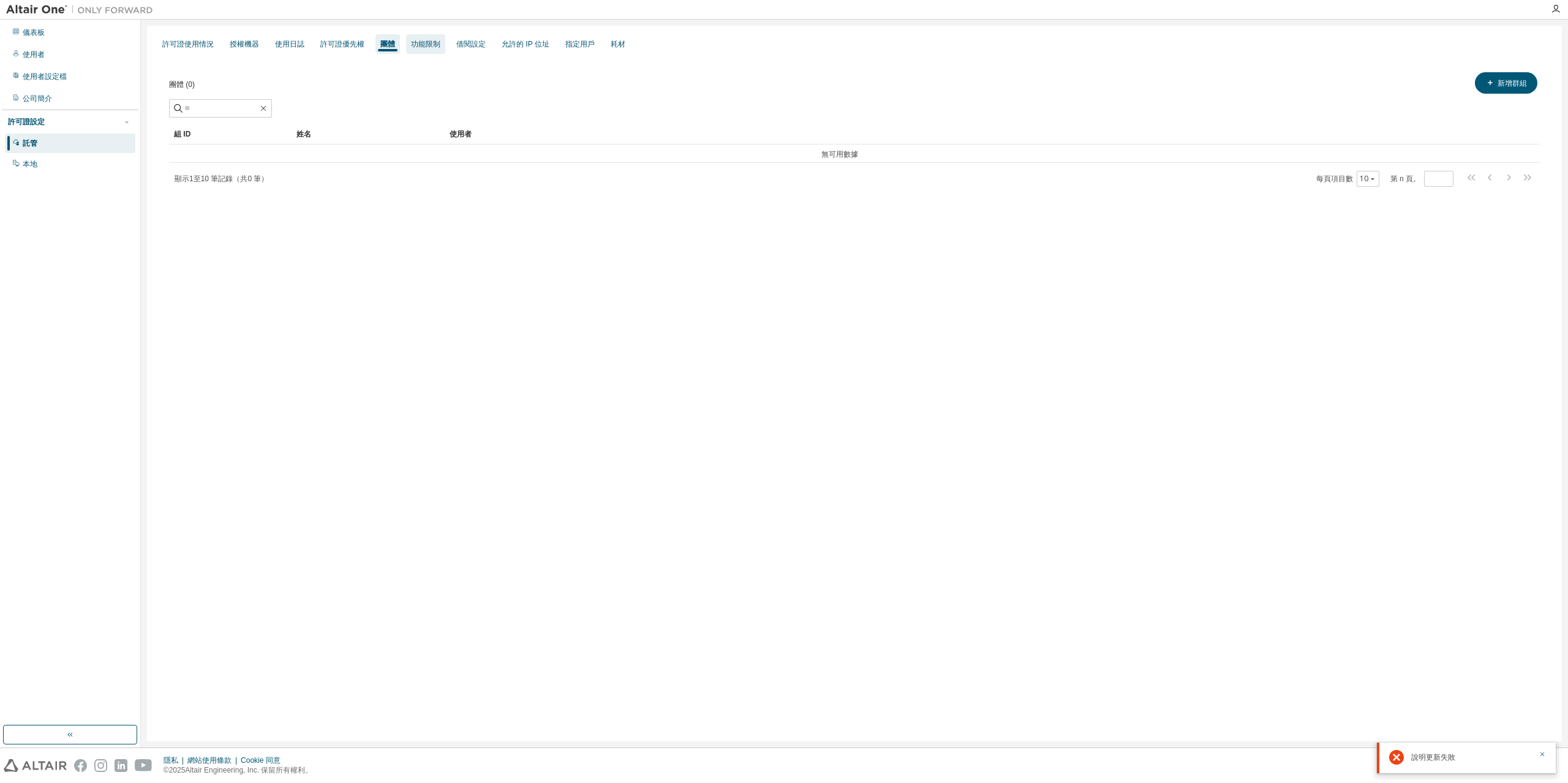
click at [435, 45] on font "功能限制" at bounding box center [426, 44] width 30 height 8
click at [466, 43] on font "借閱設定" at bounding box center [471, 44] width 30 height 8
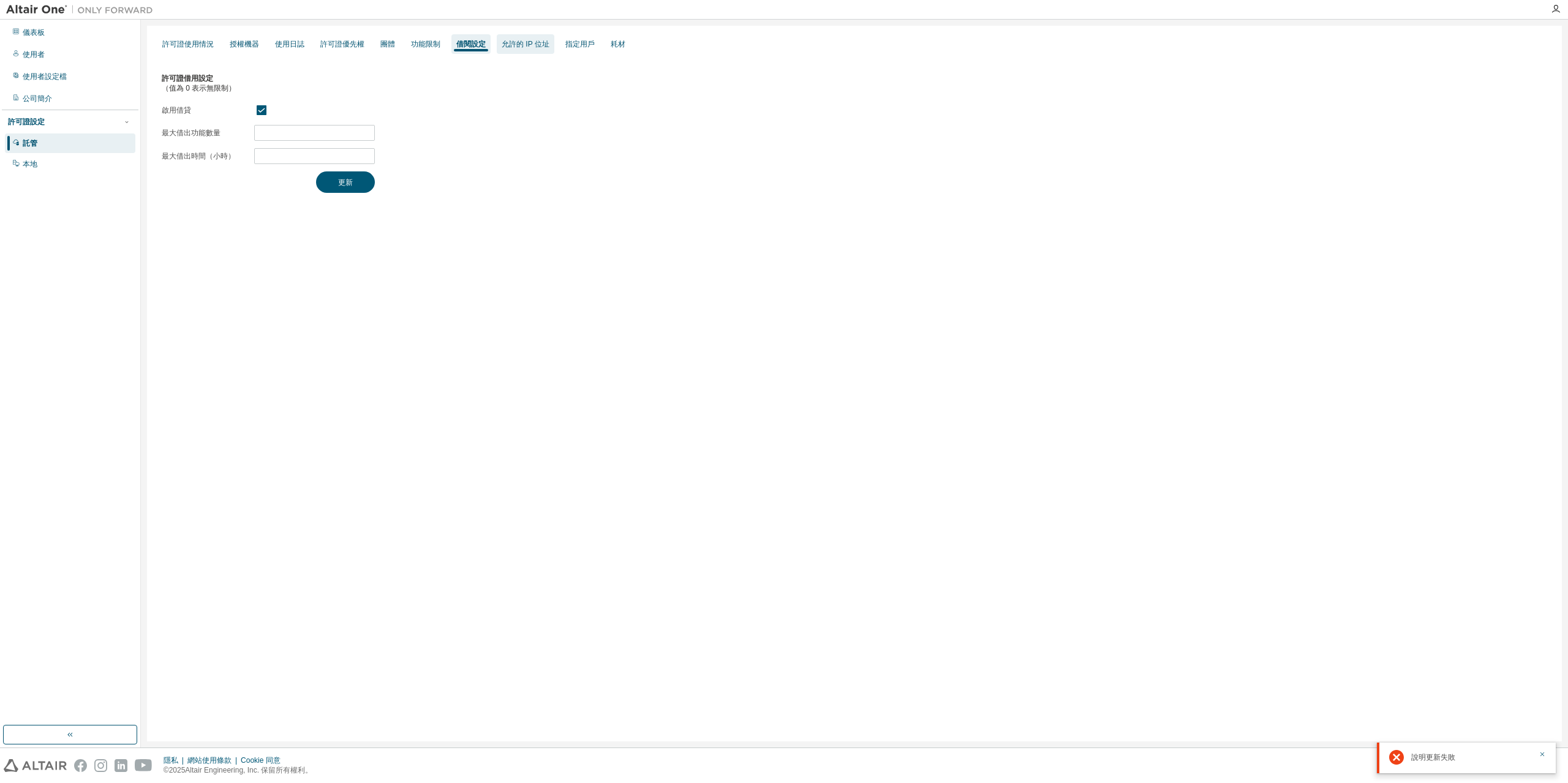
click at [521, 42] on font "允許的 IP 位址" at bounding box center [525, 44] width 48 height 8
click at [566, 46] on font "指定用戶" at bounding box center [579, 44] width 30 height 8
click at [628, 47] on div "耗材" at bounding box center [618, 43] width 25 height 20
click at [207, 41] on font "許可證使用情況" at bounding box center [188, 44] width 52 height 8
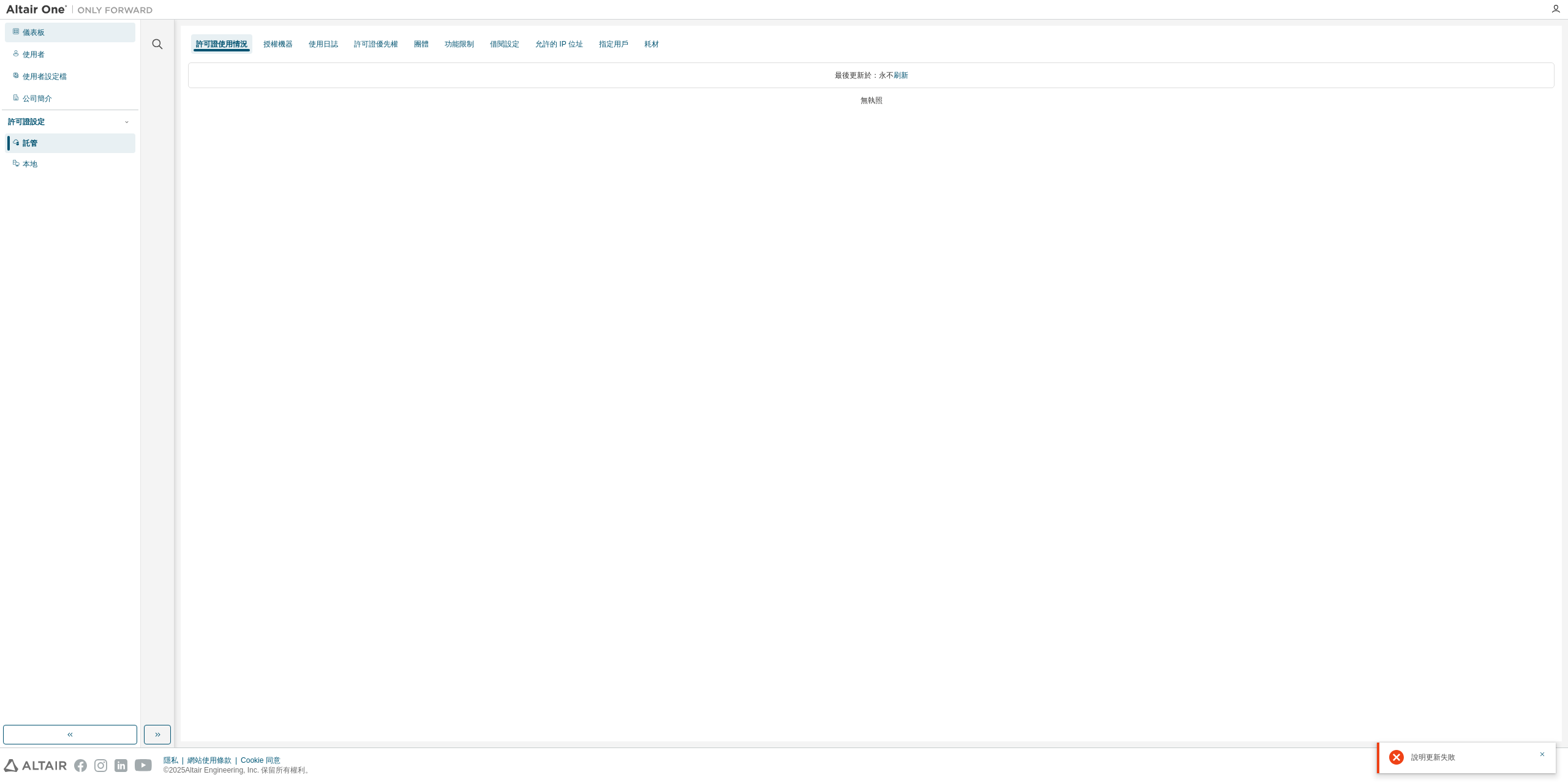
click at [62, 35] on div "儀表板" at bounding box center [71, 32] width 131 height 20
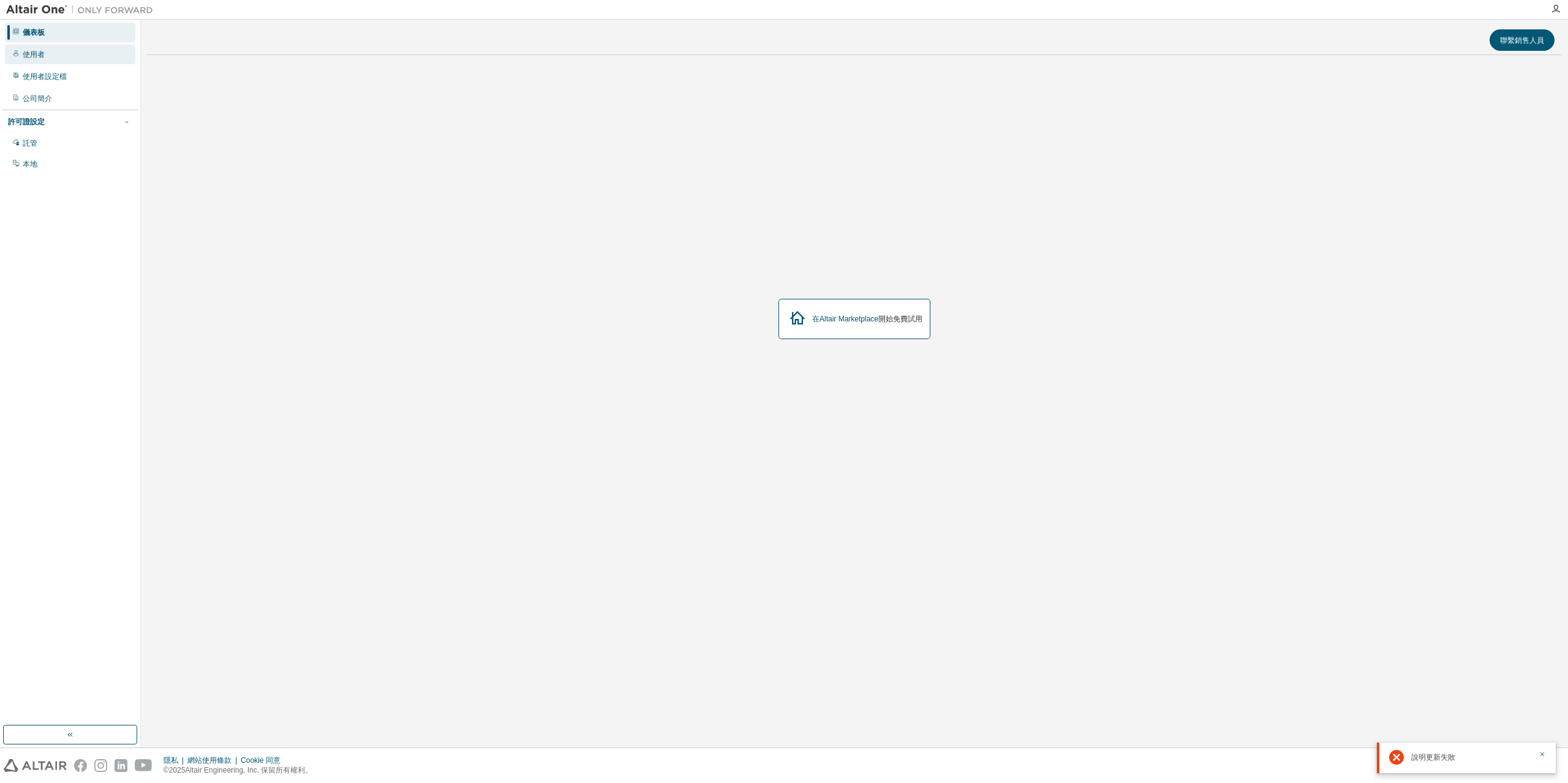
click at [65, 51] on div "使用者" at bounding box center [71, 54] width 131 height 20
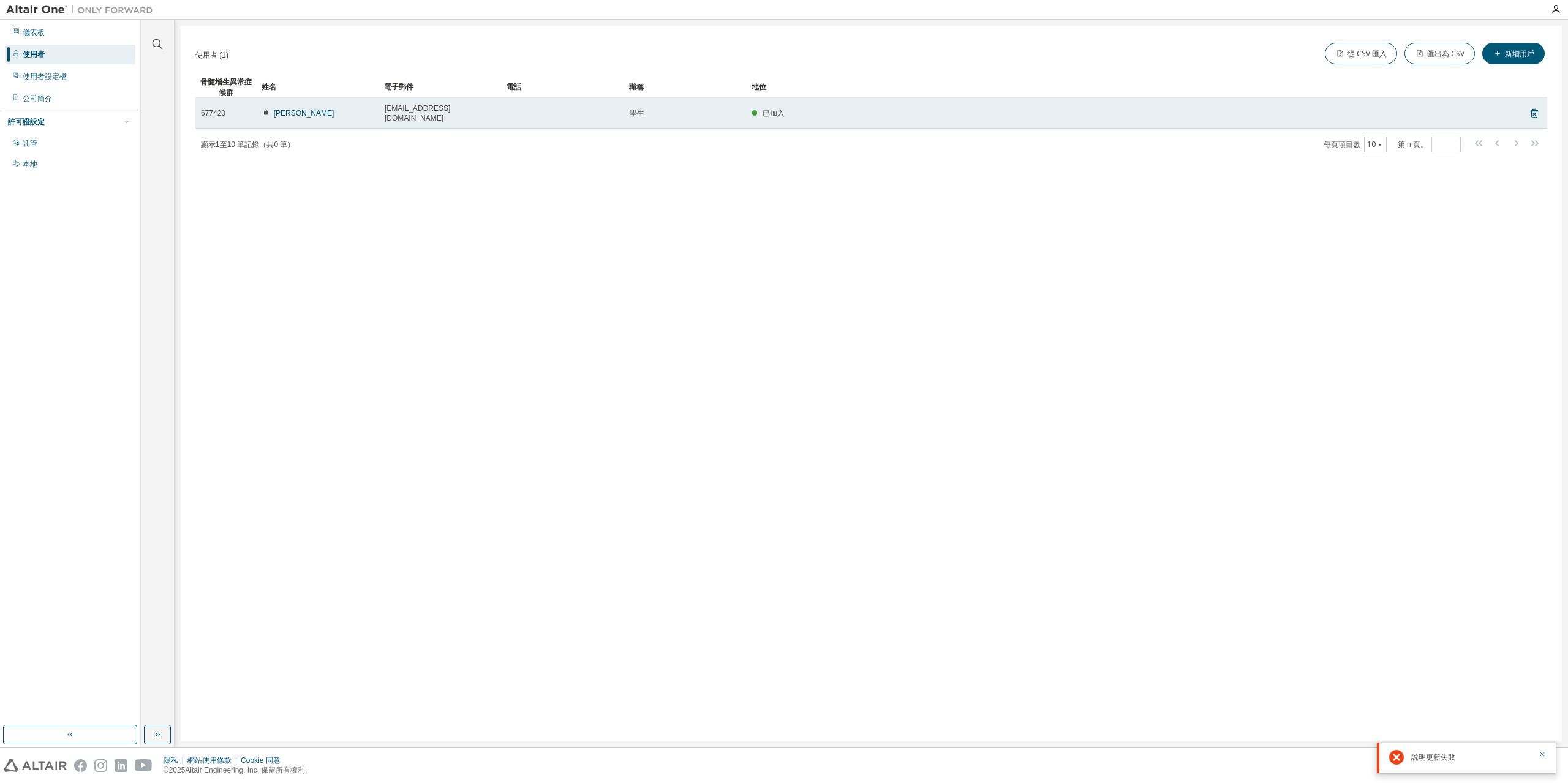
click at [349, 109] on div "璿翔洪" at bounding box center [318, 114] width 111 height 10
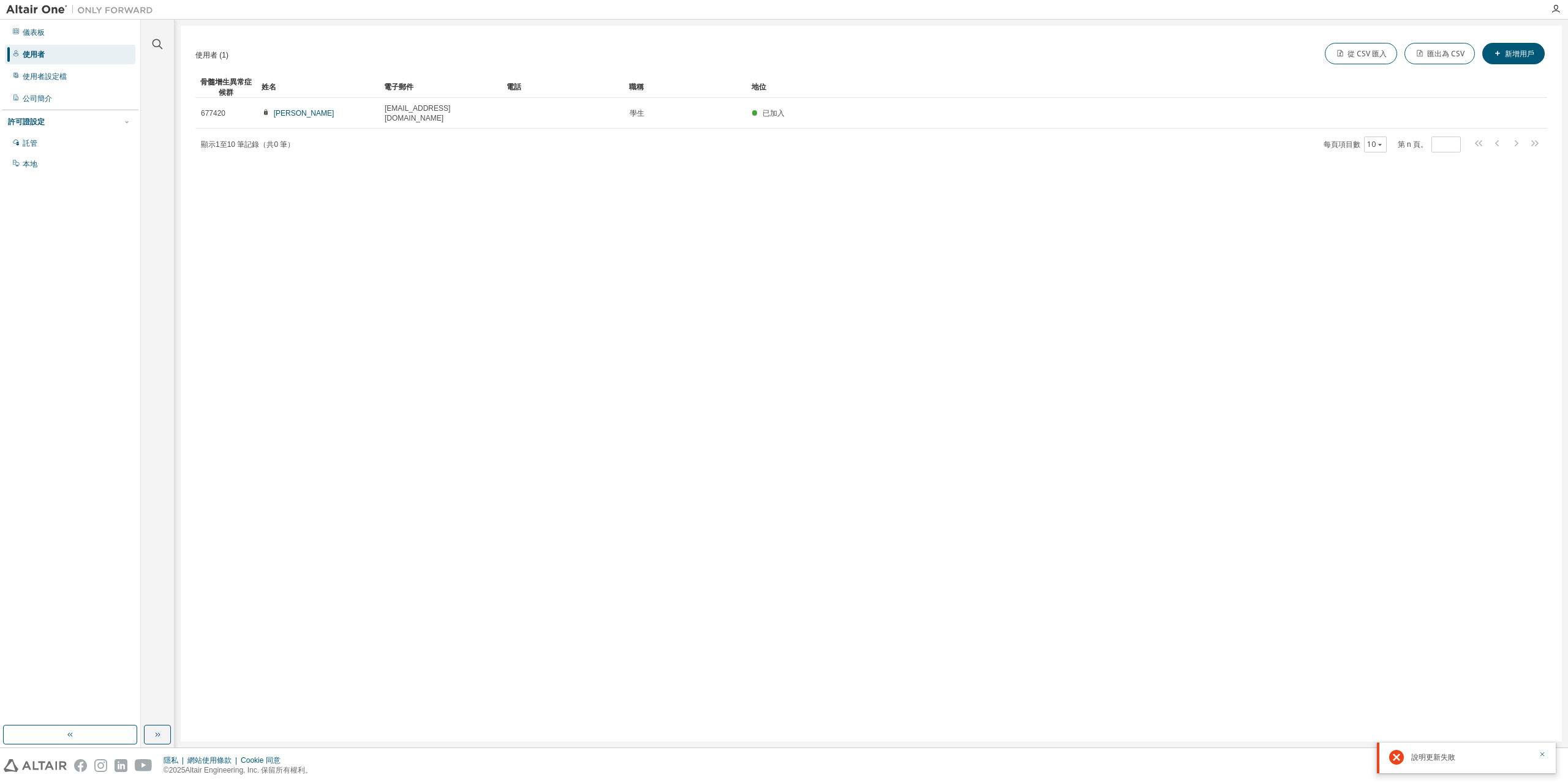
drag, startPoint x: 349, startPoint y: 109, endPoint x: 253, endPoint y: 189, distance: 125.0
click at [282, 196] on div "使用者 (1) 從 CSV 匯入 匯出為 CSV 新增用戶 清除 載入 節省 另存為 場地 操作員 價值 選擇過濾器 選擇操作數 新增條件 搜尋 骨髓增生異常…" at bounding box center [871, 383] width 1381 height 716
click at [73, 82] on div "使用者設定檔" at bounding box center [71, 76] width 131 height 20
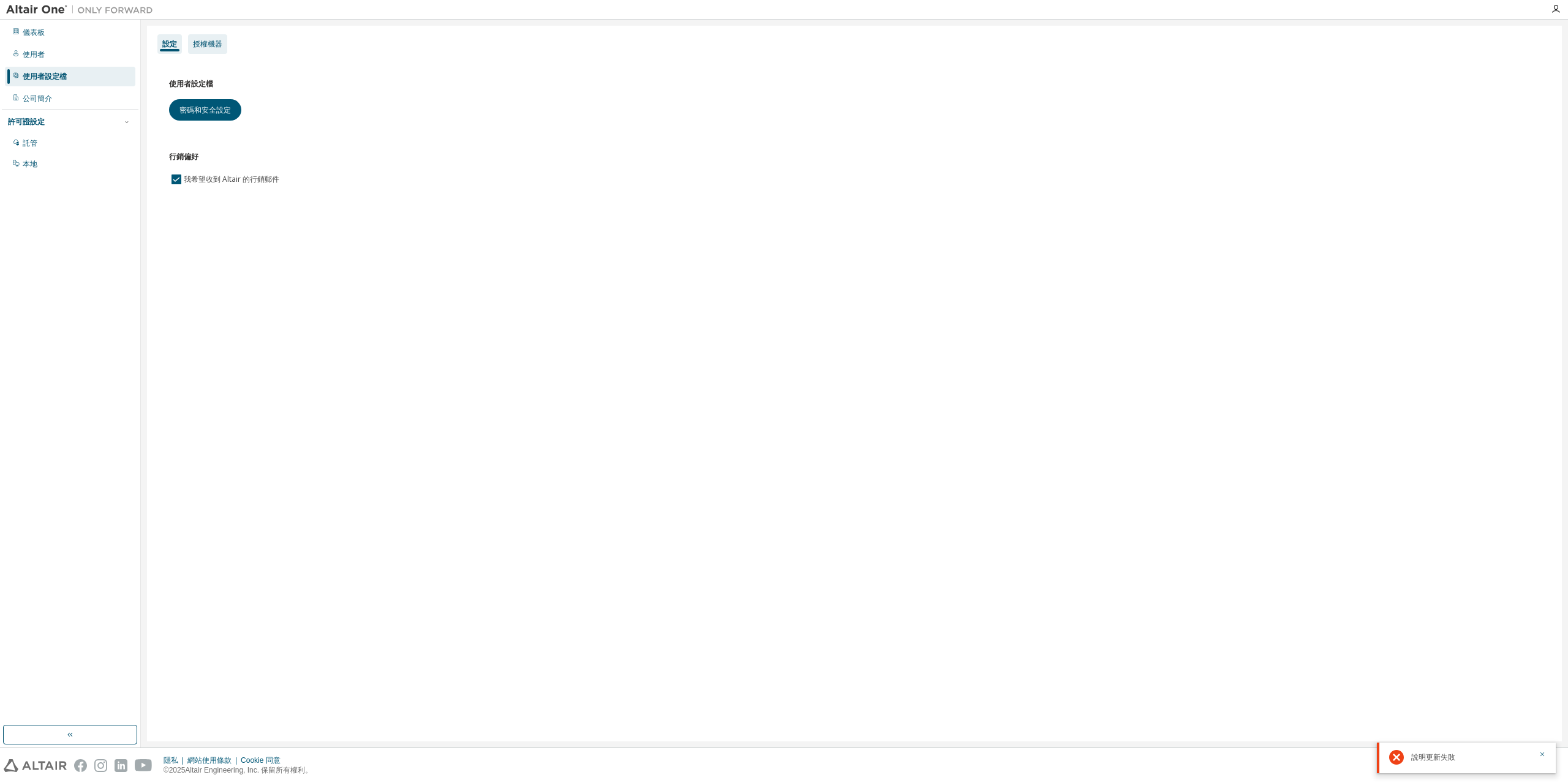
click at [212, 48] on font "授權機器" at bounding box center [207, 44] width 30 height 8
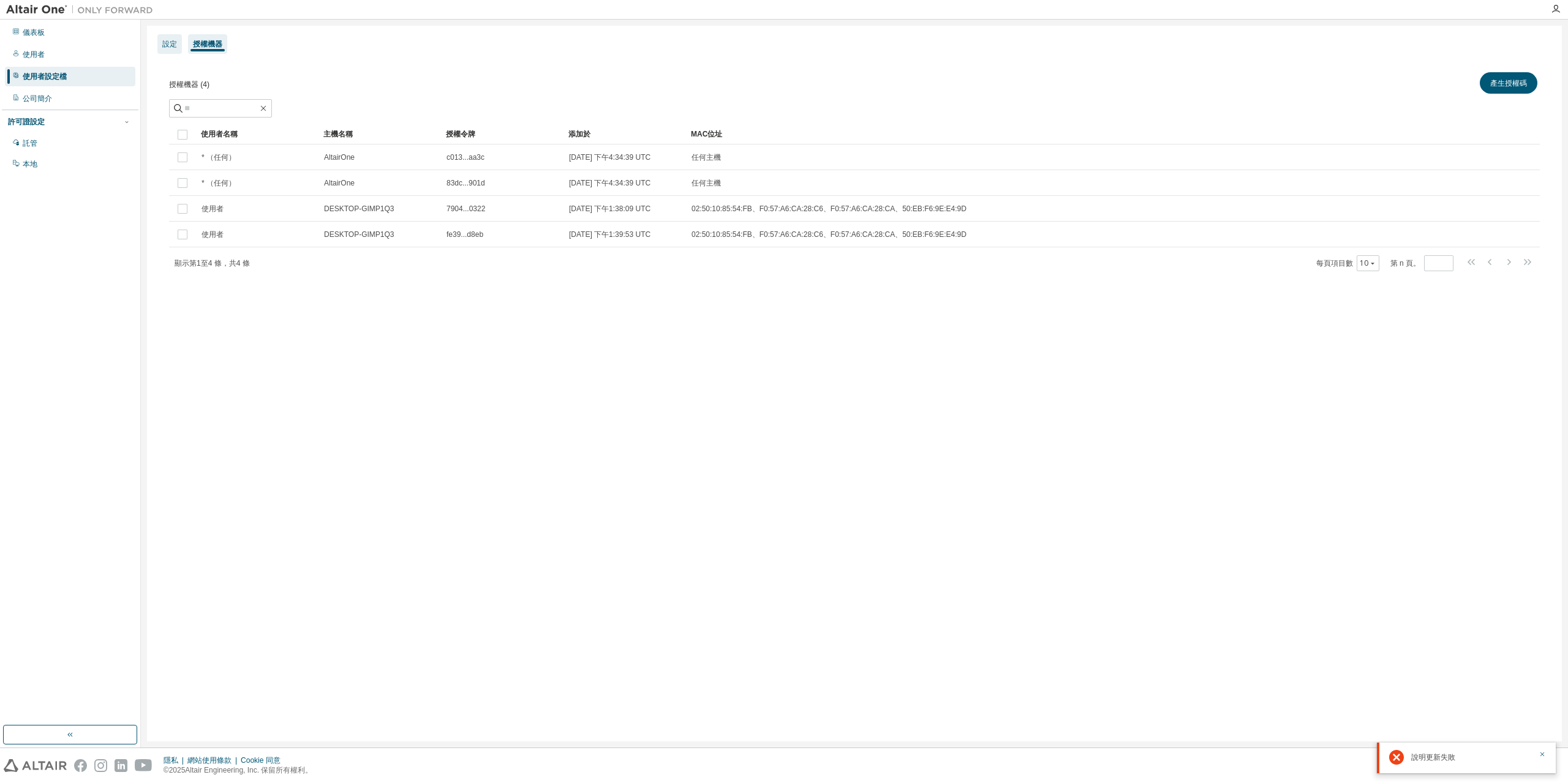
click at [170, 48] on font "設定" at bounding box center [169, 44] width 14 height 8
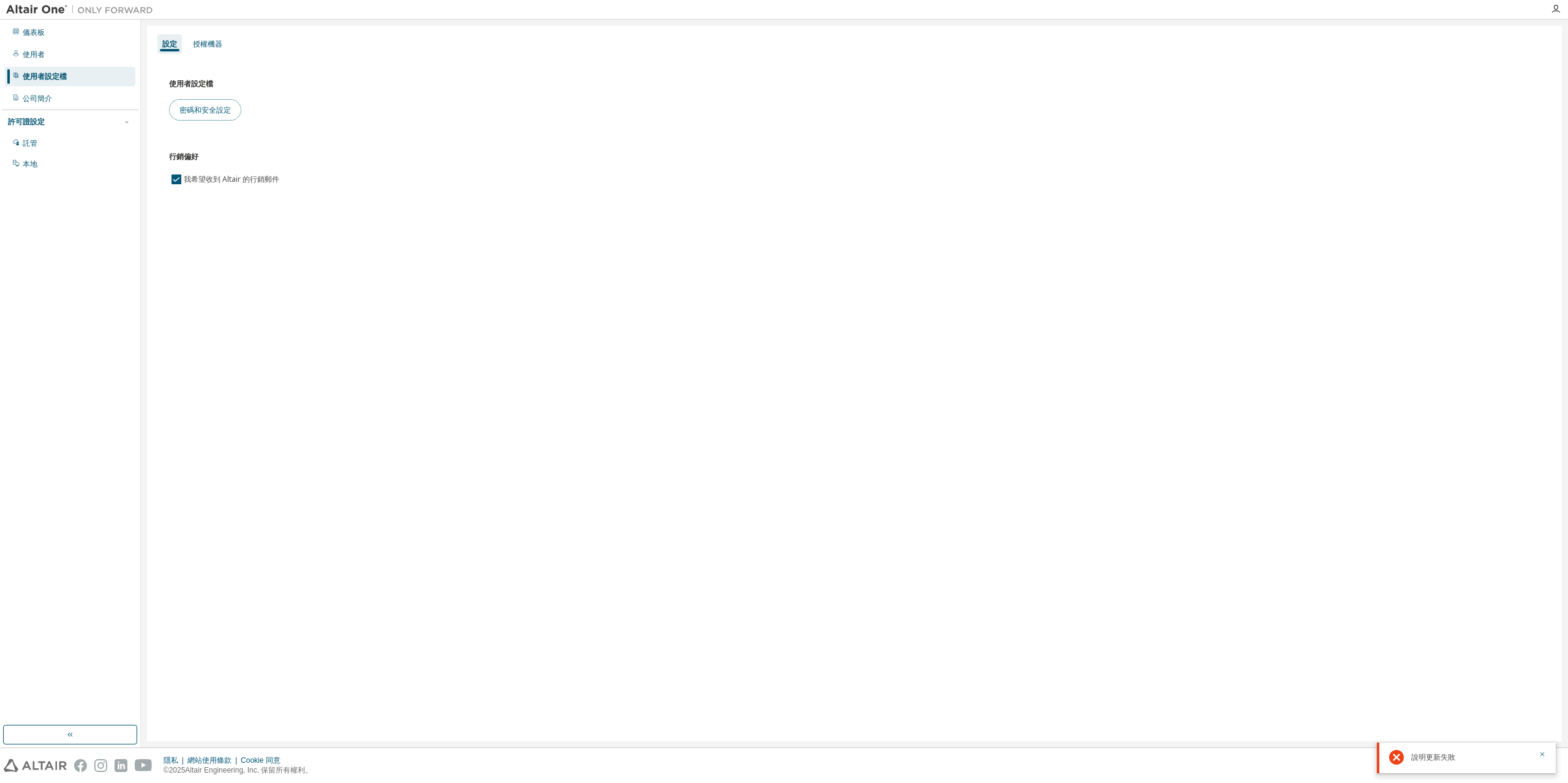
click at [205, 110] on font "密碼和安全設定" at bounding box center [205, 110] width 52 height 10
click at [77, 144] on div "託管" at bounding box center [71, 143] width 131 height 20
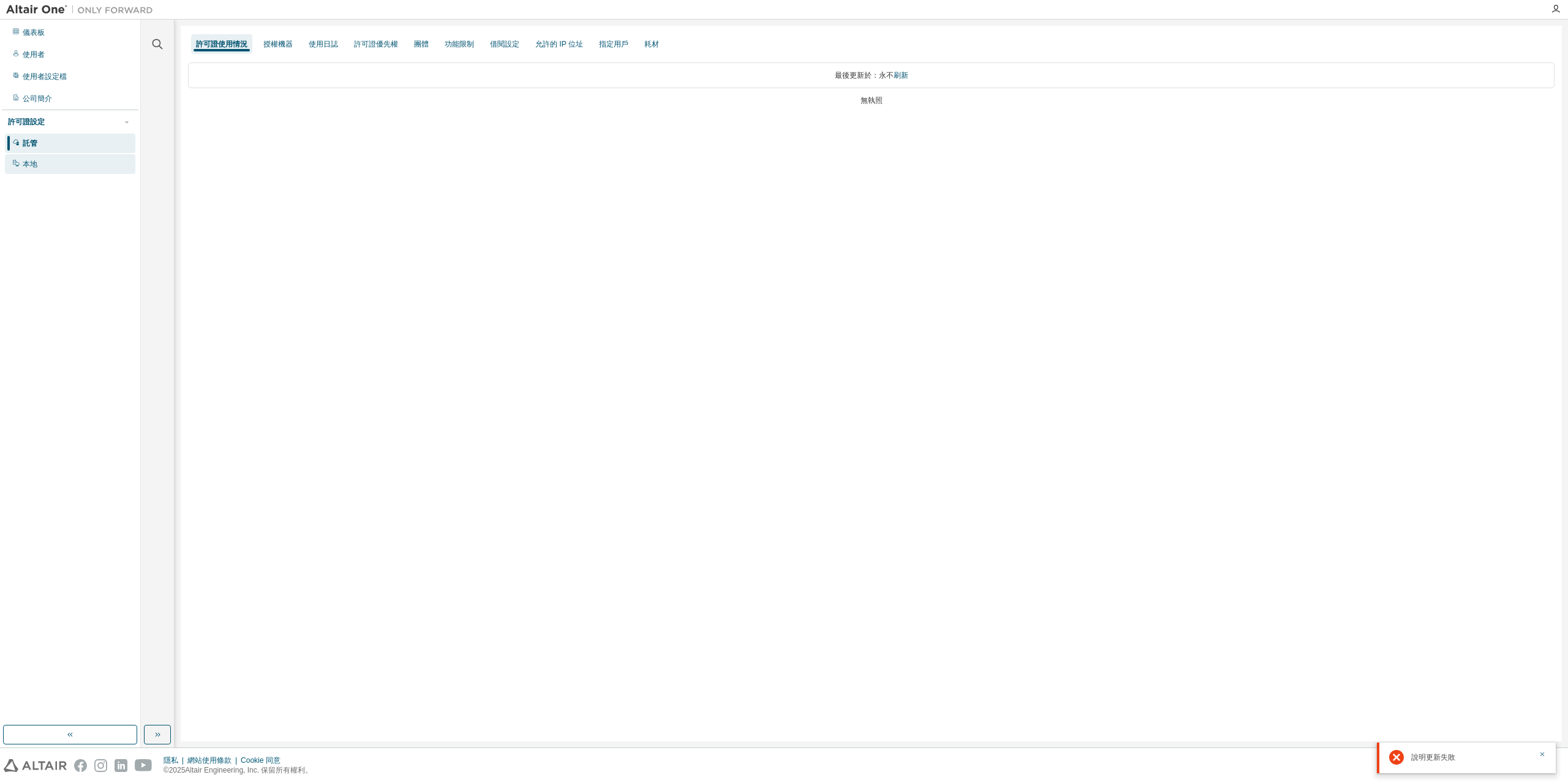
click at [74, 169] on div "本地" at bounding box center [71, 164] width 131 height 20
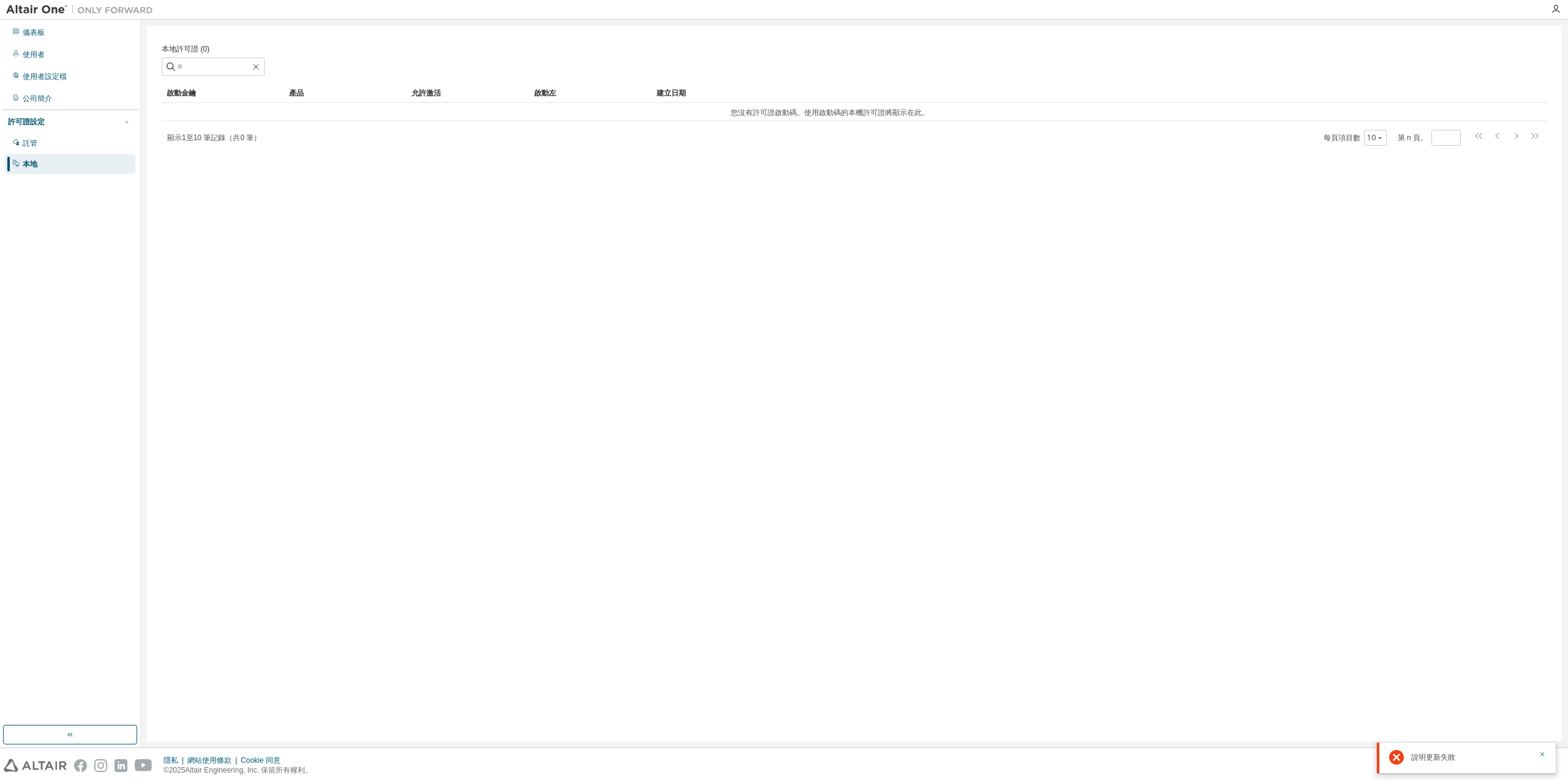
click at [94, 132] on div "許可證設定 託管 本地" at bounding box center [70, 142] width 137 height 65
click at [67, 145] on div "託管" at bounding box center [71, 143] width 131 height 20
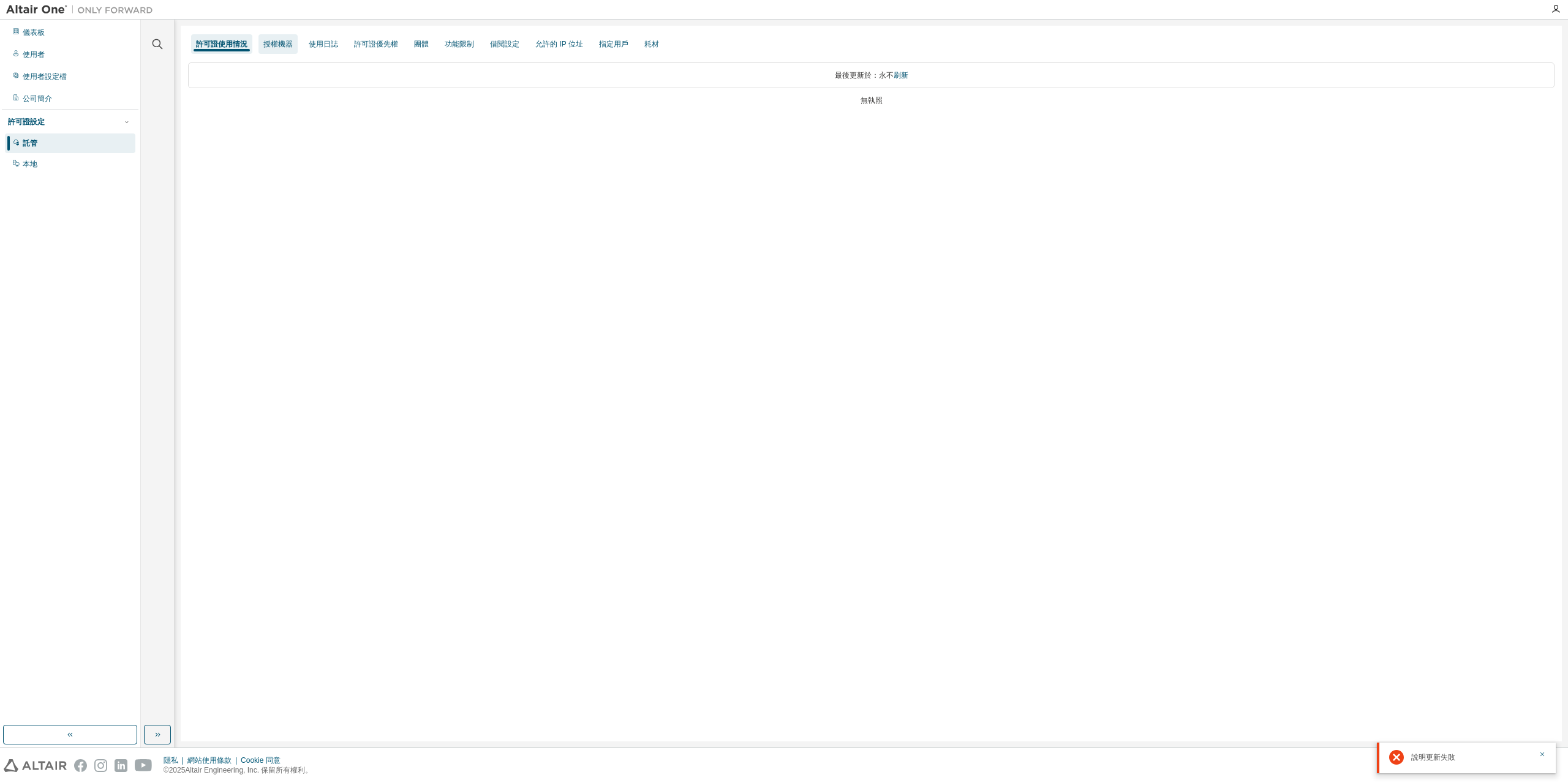
click at [274, 42] on font "授權機器" at bounding box center [278, 44] width 30 height 8
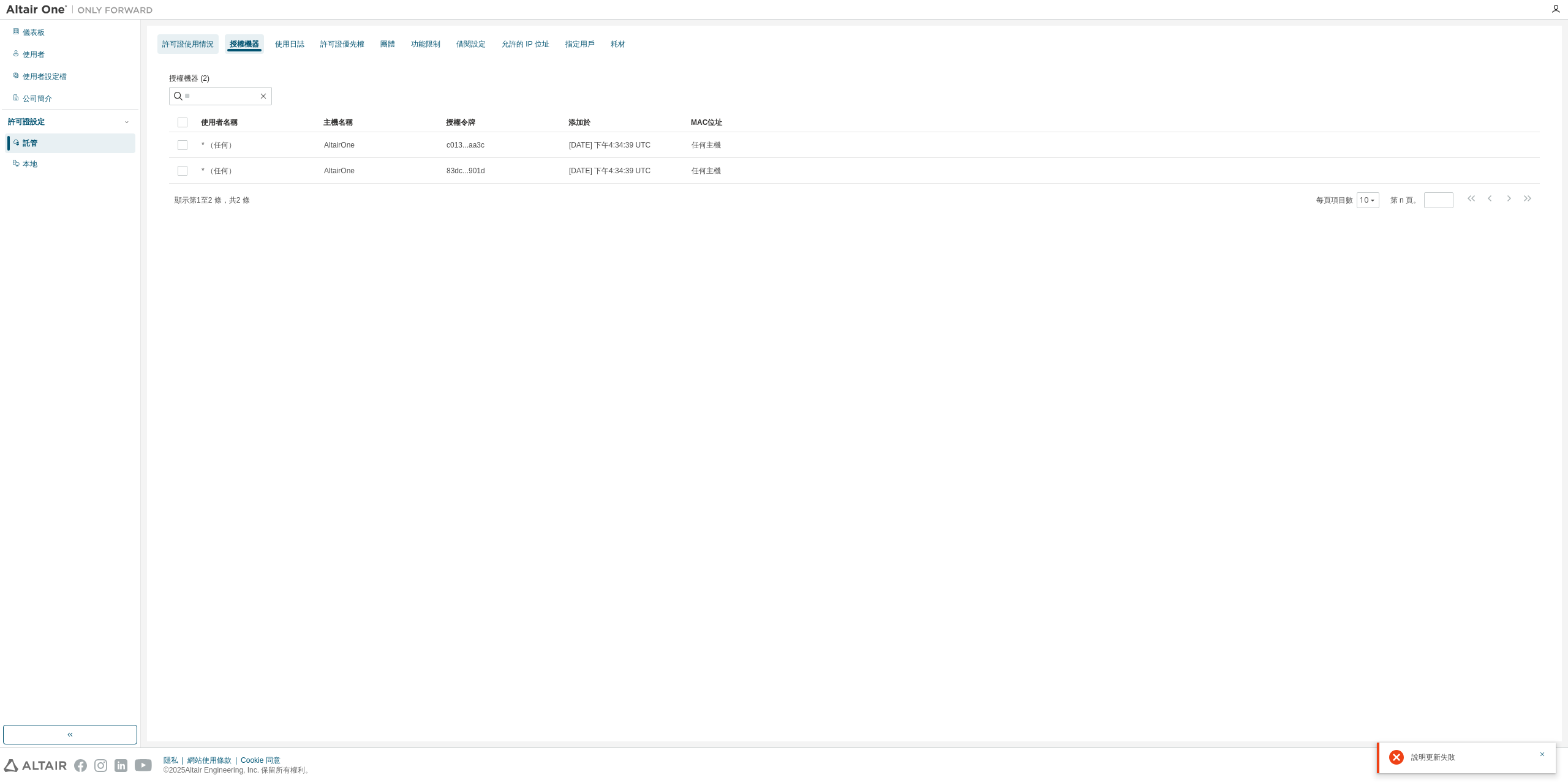
click at [200, 40] on font "許可證使用情況" at bounding box center [188, 44] width 52 height 8
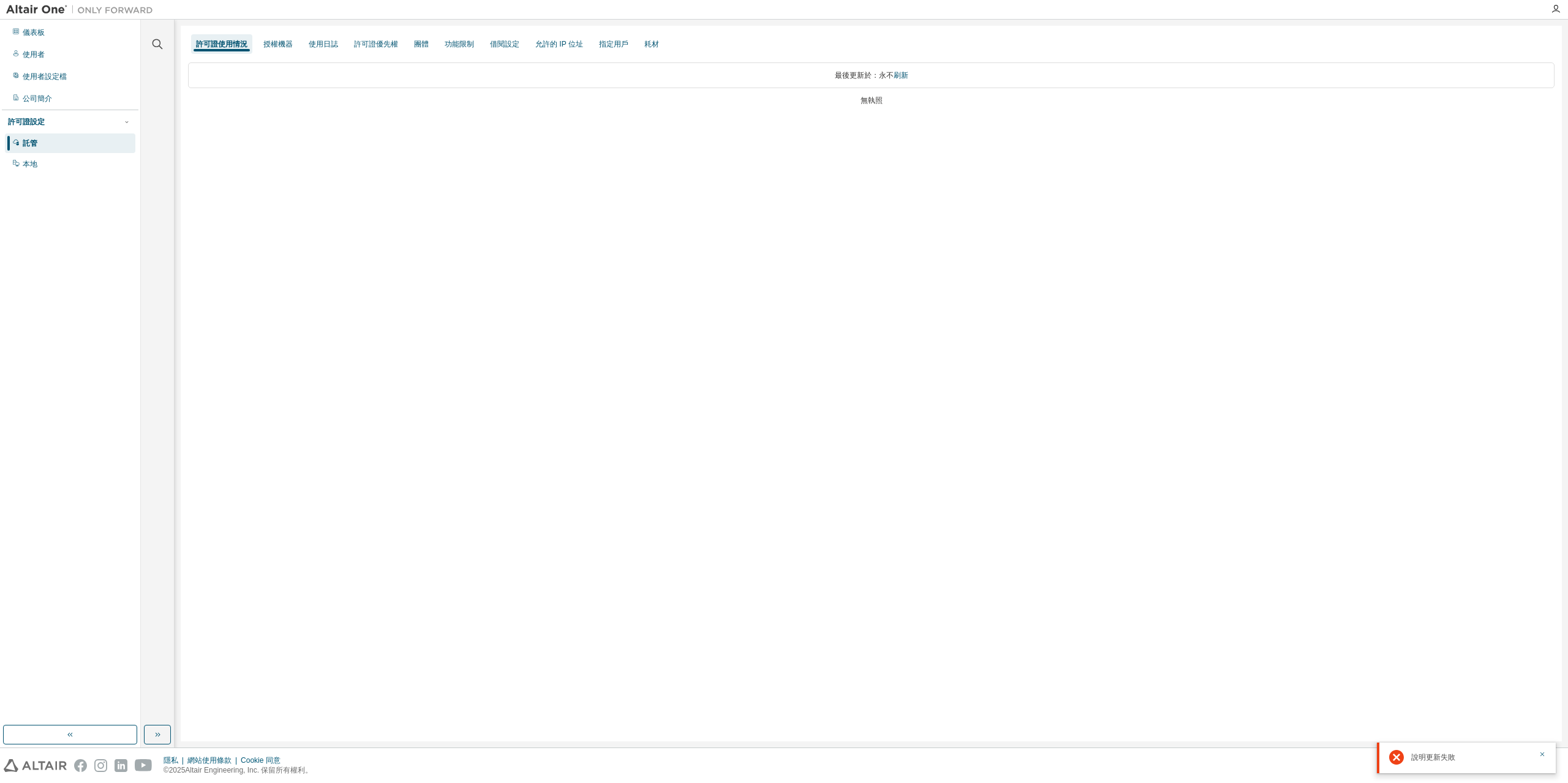
click at [34, 11] on img at bounding box center [82, 9] width 153 height 12
click at [1559, 7] on icon "button" at bounding box center [1555, 9] width 10 height 10
click at [1433, 238] on font "託管許可證" at bounding box center [1426, 238] width 37 height 8
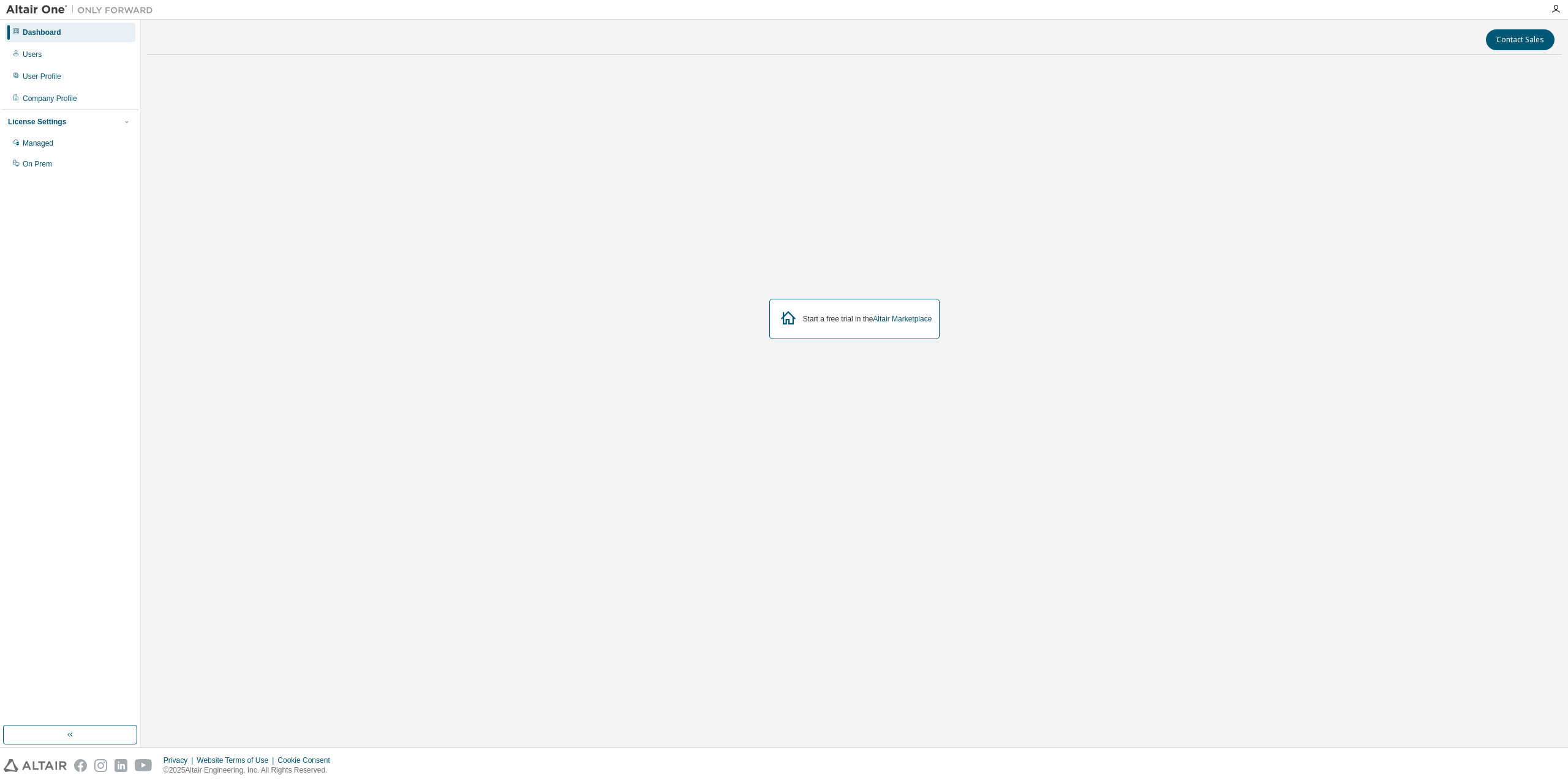
click at [911, 324] on div "Start a free trial in the Altair Marketplace" at bounding box center [854, 319] width 171 height 41
click at [846, 326] on div "Start a free trial in the Altair Marketplace" at bounding box center [854, 319] width 171 height 41
click at [911, 317] on link "Altair Marketplace" at bounding box center [901, 319] width 59 height 8
